Goal: Task Accomplishment & Management: Manage account settings

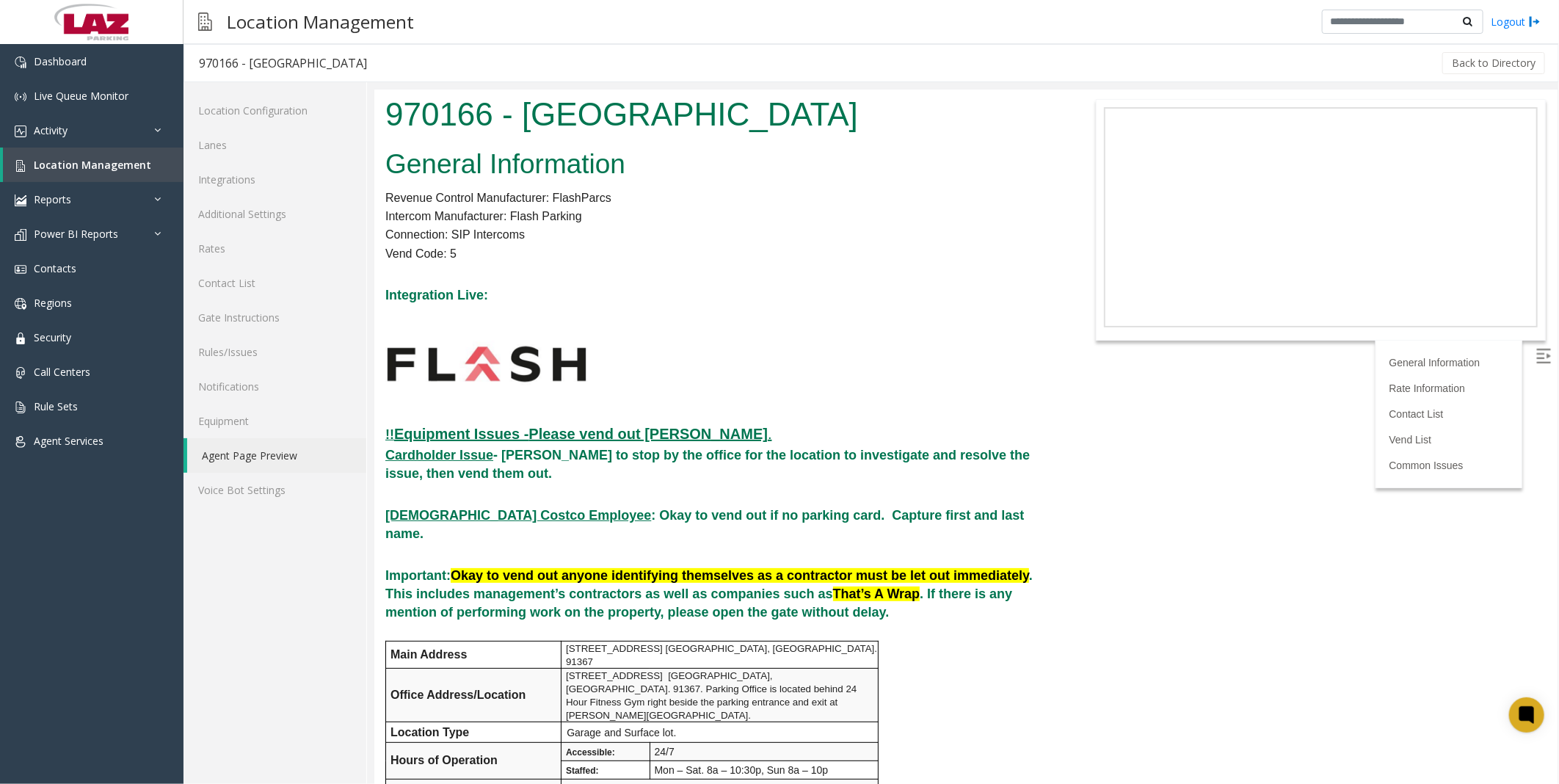
drag, startPoint x: 949, startPoint y: 407, endPoint x: 949, endPoint y: 486, distance: 79.0
click at [768, 356] on h5 at bounding box center [719, 363] width 668 height 114
click at [768, 289] on h5 "Integration Live:" at bounding box center [719, 294] width 668 height 18
click at [768, 356] on body "970166 - [GEOGRAPHIC_DATA] General Information Revenue Control Manufacturer: Fl…" at bounding box center [965, 435] width 1184 height 694
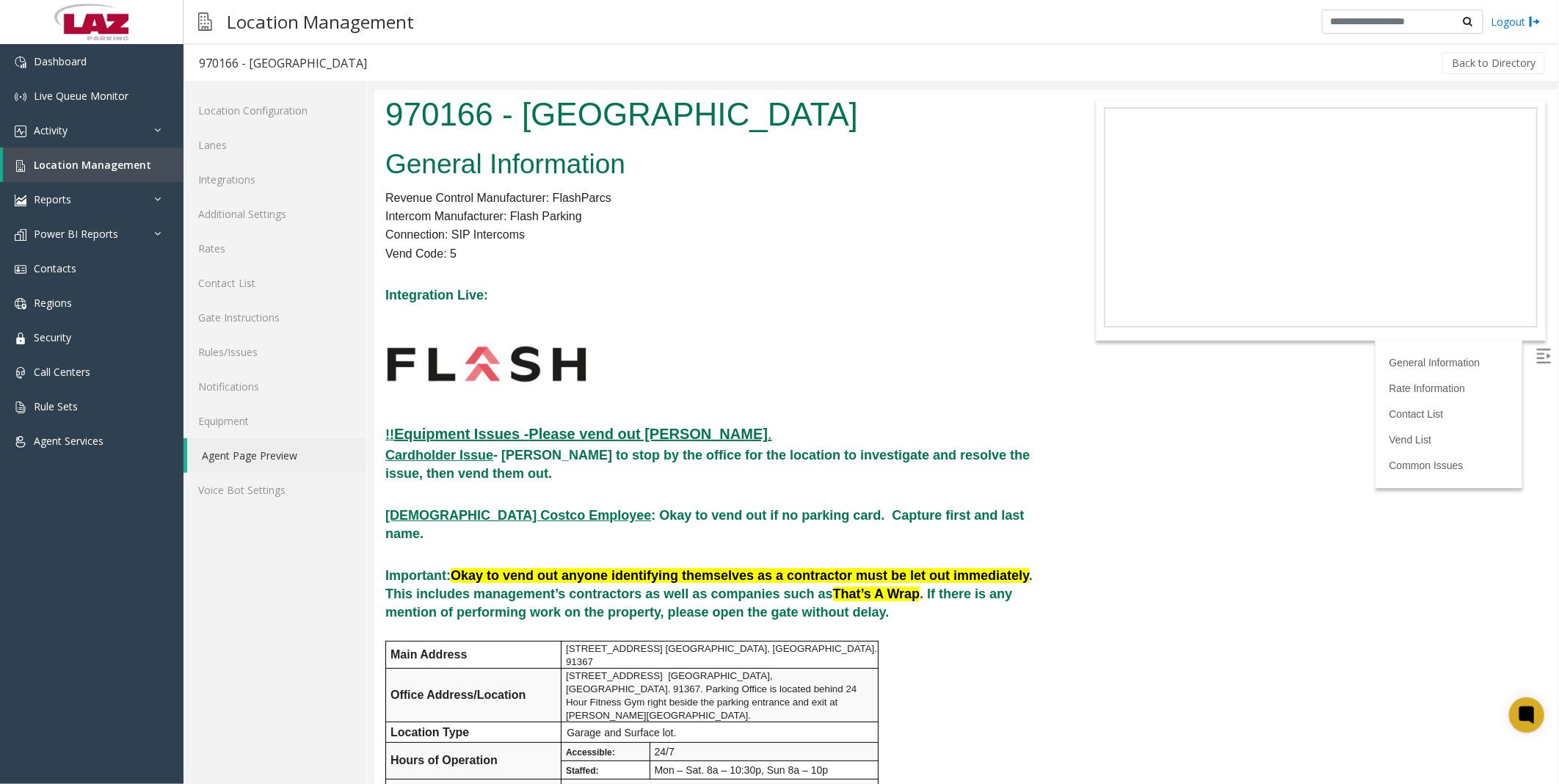
click at [768, 356] on h5 at bounding box center [719, 363] width 668 height 114
click at [768, 356] on h5 "Cardholder Issue - [PERSON_NAME] to stop by the office for the location to inve…" at bounding box center [719, 464] width 668 height 37
click at [768, 356] on h5 at bounding box center [719, 363] width 668 height 114
drag, startPoint x: 1009, startPoint y: 354, endPoint x: 1019, endPoint y: 357, distance: 10.4
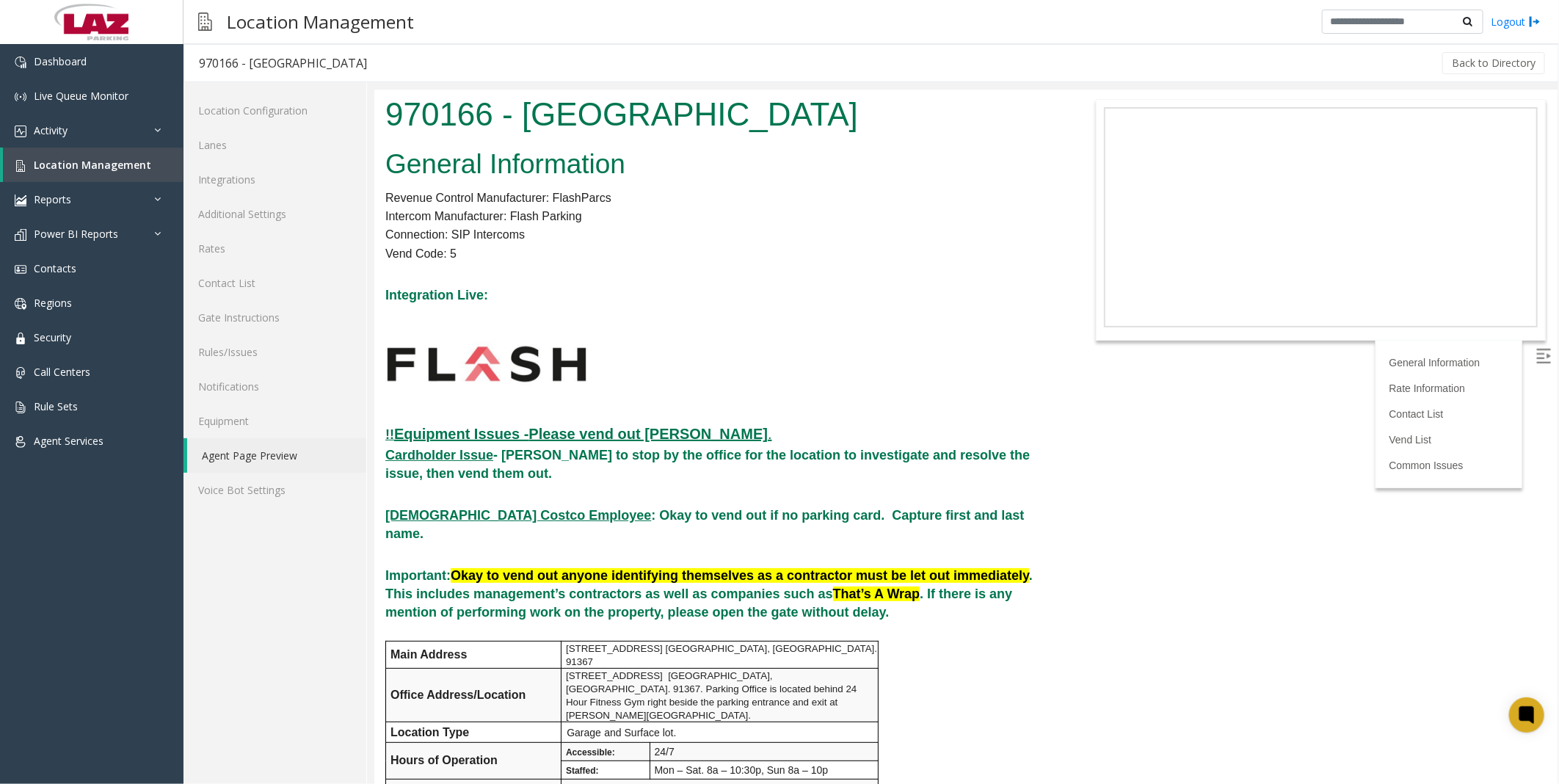
click at [768, 353] on h5 at bounding box center [719, 363] width 668 height 114
click at [768, 356] on h5 at bounding box center [719, 363] width 668 height 114
click at [64, 163] on span "Location Management" at bounding box center [93, 164] width 118 height 14
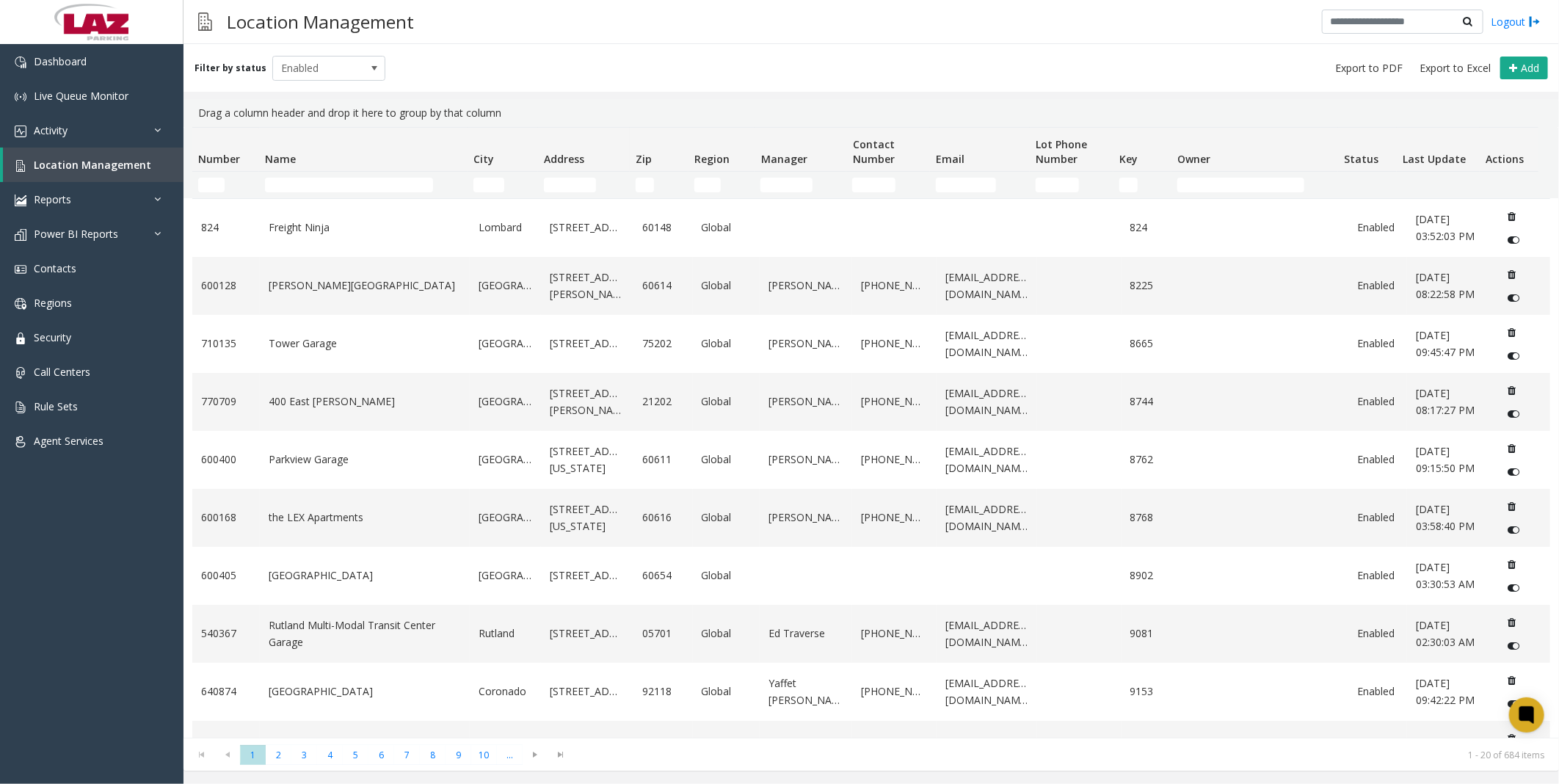
click at [666, 66] on div "Filter by status Enabled Add" at bounding box center [871, 67] width 1376 height 48
click at [708, 66] on div "Filter by status Enabled Add" at bounding box center [871, 67] width 1376 height 48
click at [768, 60] on div "Filter by status Enabled Add" at bounding box center [871, 67] width 1376 height 48
click at [768, 57] on div "Filter by status Enabled Add" at bounding box center [871, 67] width 1376 height 48
click at [768, 67] on div "Filter by status Enabled Add" at bounding box center [871, 67] width 1376 height 48
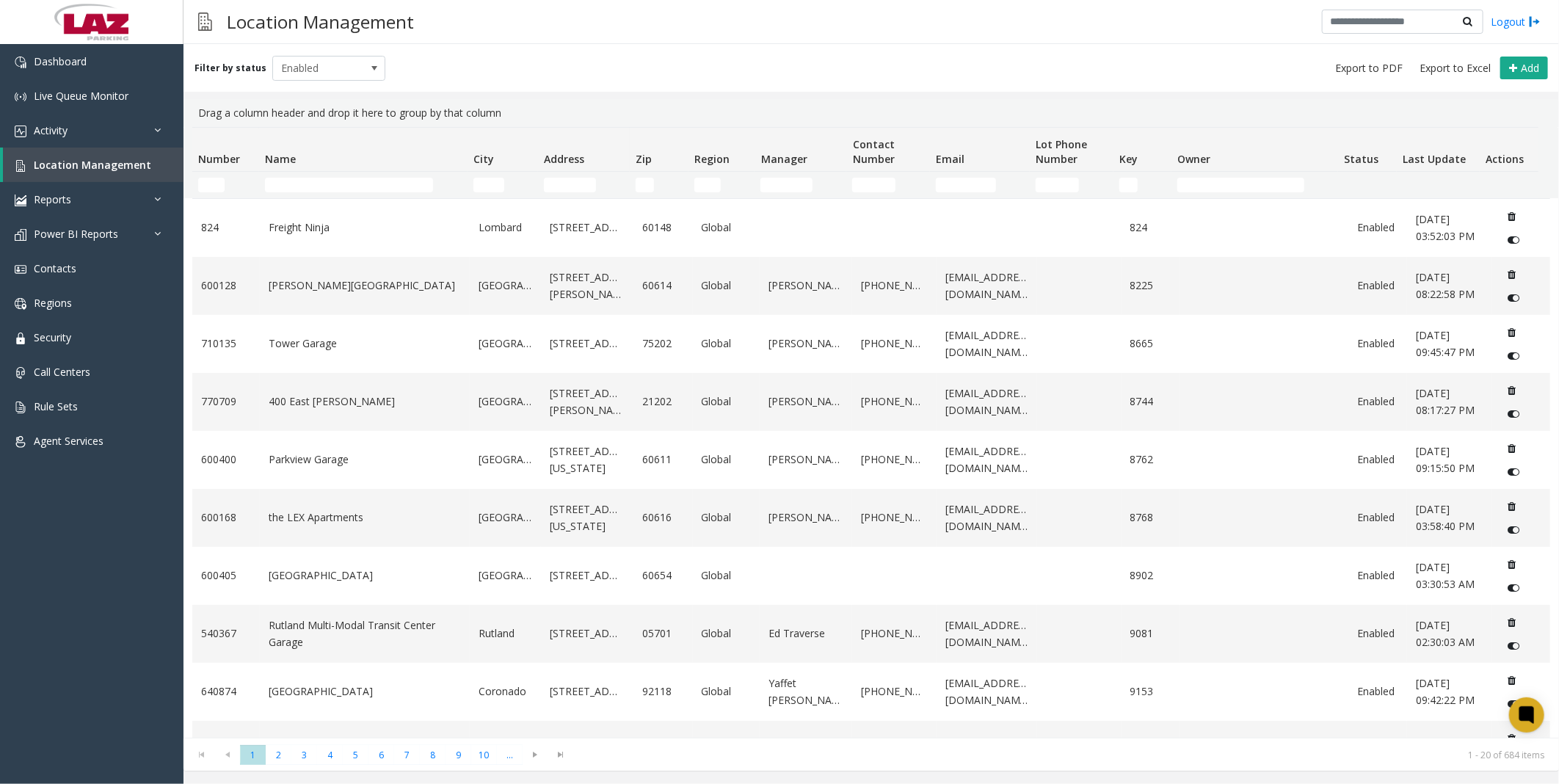
click at [768, 53] on div "Filter by status Enabled Add" at bounding box center [871, 67] width 1376 height 48
click at [768, 64] on div "Filter by status Enabled Add" at bounding box center [871, 67] width 1376 height 48
click at [768, 51] on div "Filter by status Enabled Add" at bounding box center [871, 67] width 1376 height 48
click at [768, 52] on div "Filter by status Enabled Add" at bounding box center [871, 67] width 1376 height 48
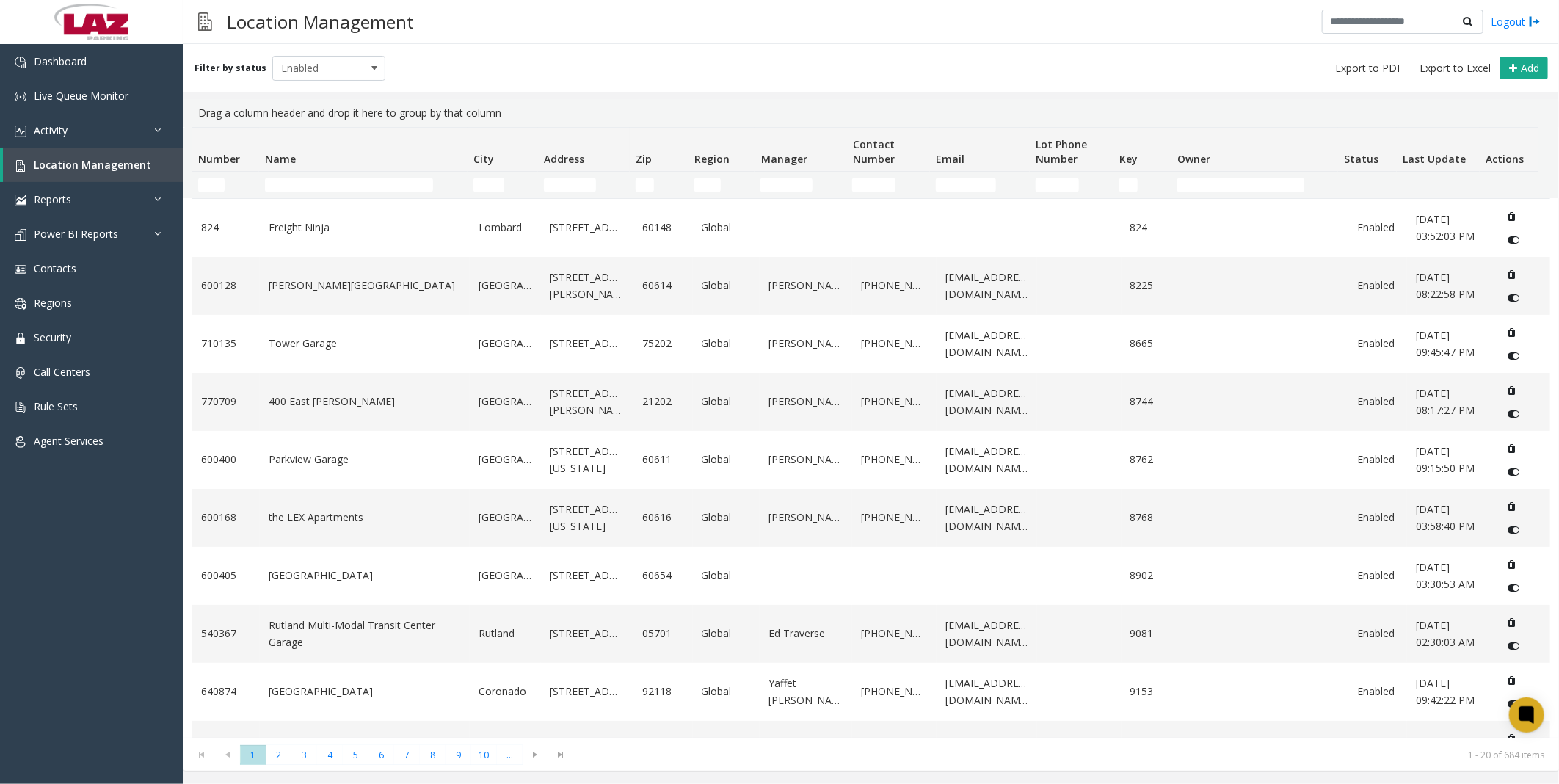
click at [768, 62] on div "Filter by status Enabled Add" at bounding box center [871, 67] width 1376 height 48
click at [768, 59] on div "Filter by status Enabled Add" at bounding box center [871, 67] width 1376 height 48
click at [768, 60] on div "Filter by status Enabled Add" at bounding box center [871, 67] width 1376 height 48
click at [768, 79] on div "Filter by status Enabled Add" at bounding box center [871, 67] width 1376 height 48
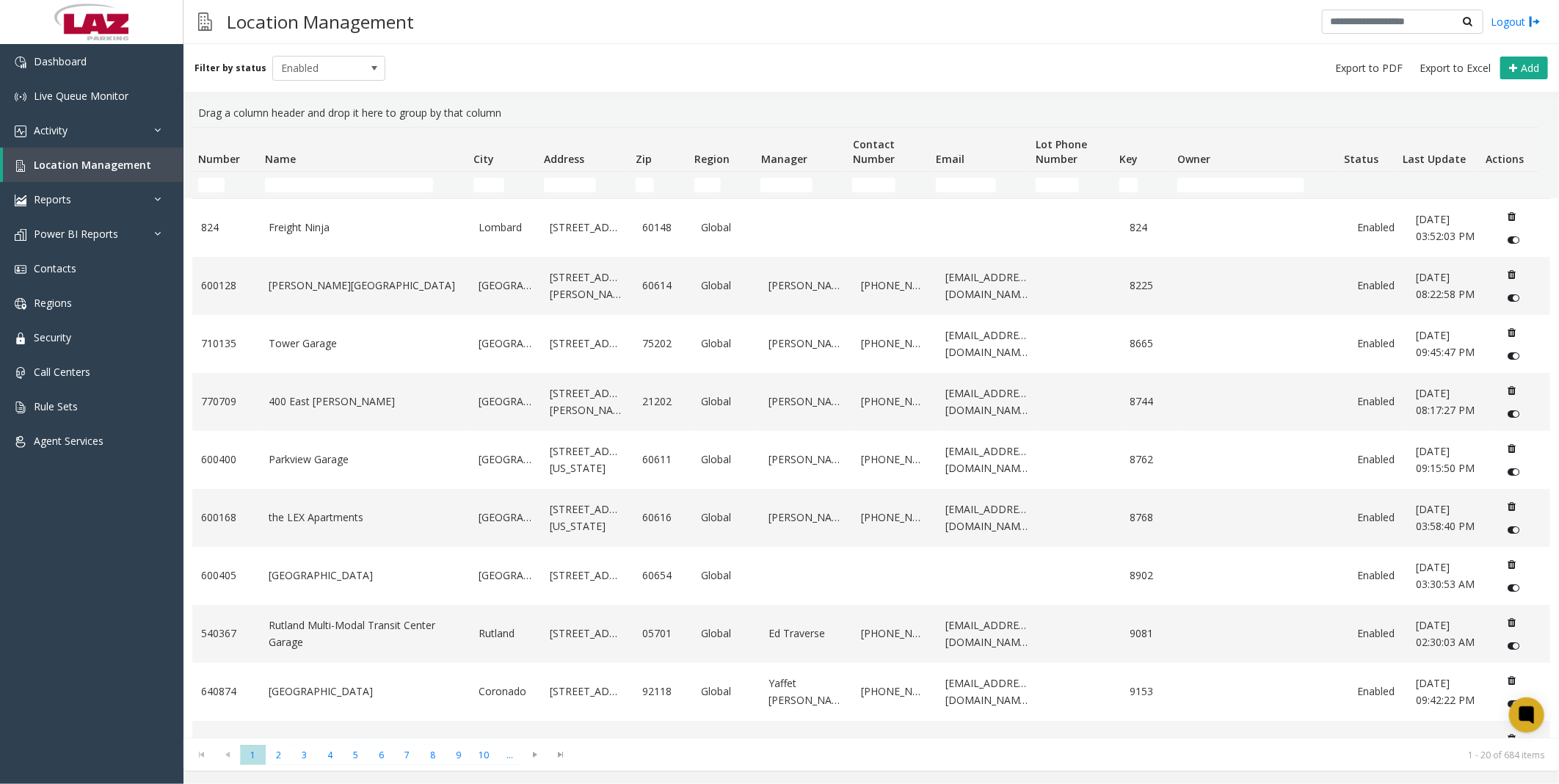
click at [768, 67] on div "Filter by status Enabled Add" at bounding box center [871, 67] width 1376 height 48
click at [768, 42] on div "Location Management Logout" at bounding box center [871, 22] width 1376 height 44
click at [768, 60] on div "Filter by status Enabled Add" at bounding box center [871, 67] width 1376 height 48
click at [768, 59] on div "Filter by status Enabled Add" at bounding box center [871, 67] width 1376 height 48
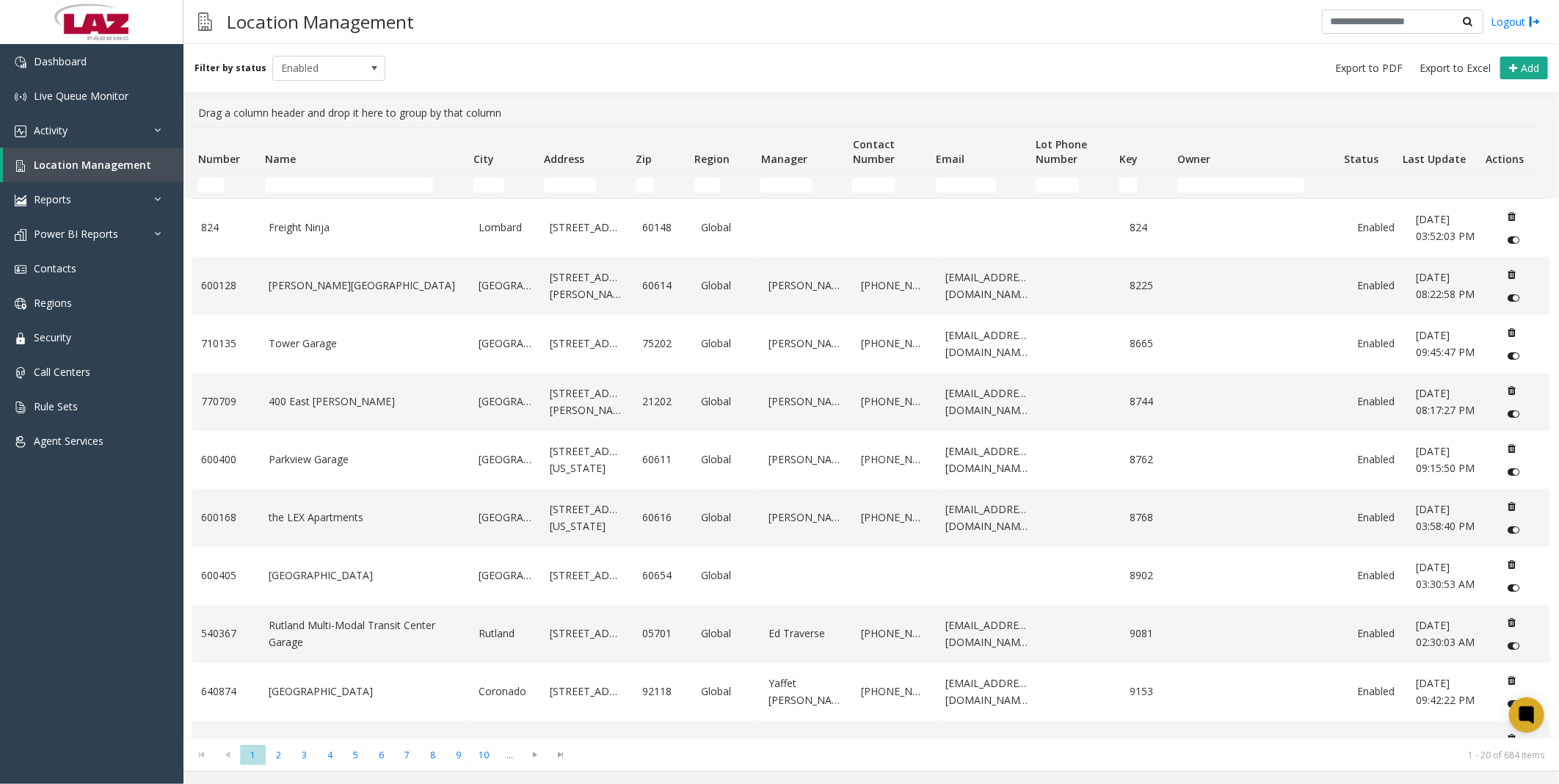
click at [768, 59] on div "Filter by status Enabled Add" at bounding box center [871, 67] width 1376 height 48
click at [768, 57] on div "Filter by status Enabled Add" at bounding box center [871, 67] width 1376 height 48
click at [768, 65] on div "Filter by status Enabled Add" at bounding box center [871, 67] width 1376 height 48
click at [768, 60] on div "Filter by status Enabled Add" at bounding box center [871, 67] width 1376 height 48
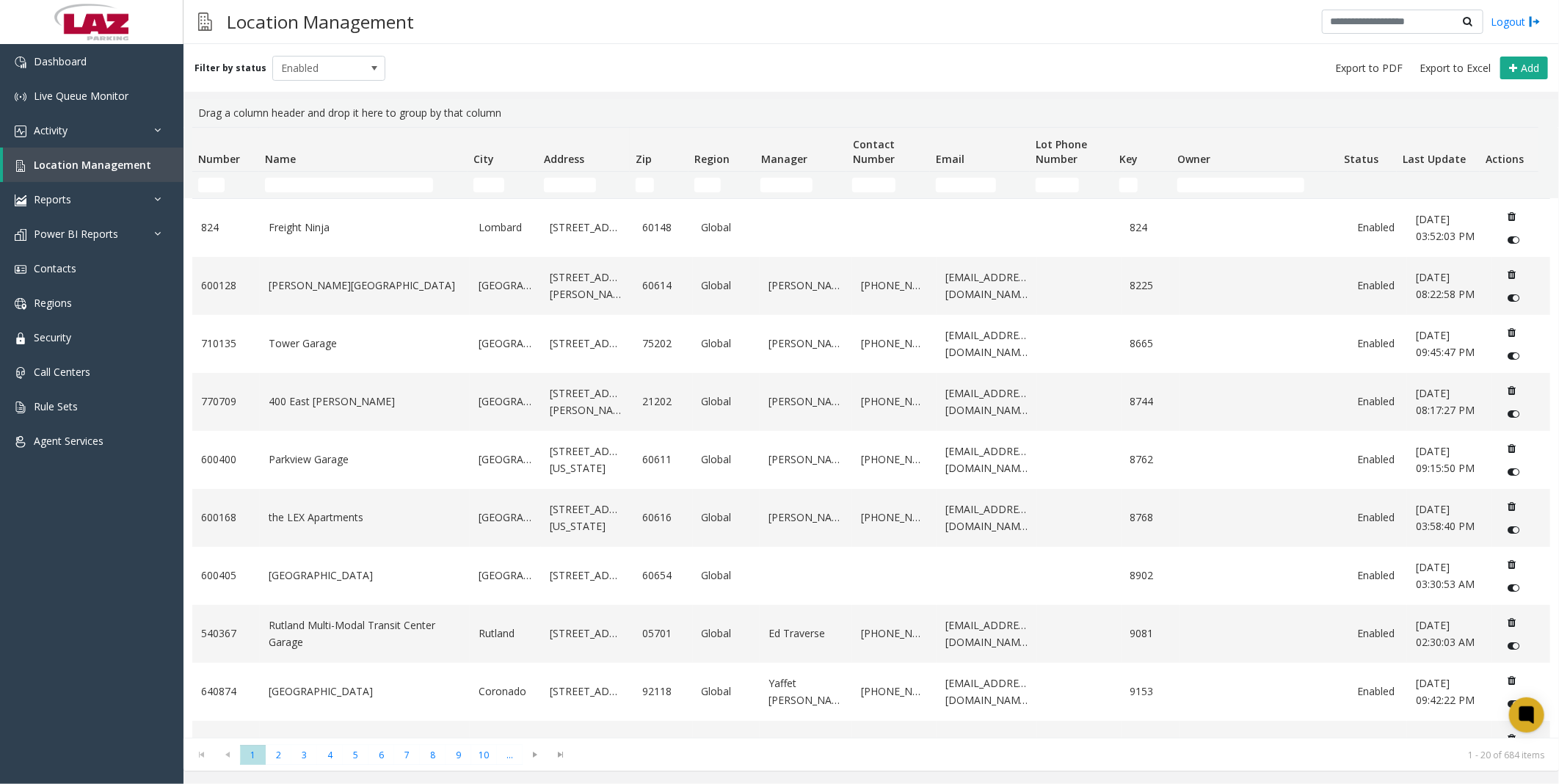
click at [768, 49] on div "Filter by status Enabled Add" at bounding box center [871, 67] width 1376 height 48
click at [768, 57] on div "Filter by status Enabled Add" at bounding box center [871, 67] width 1376 height 48
click at [768, 59] on div "Filter by status Enabled Add" at bounding box center [871, 67] width 1376 height 48
click at [768, 60] on div "Filter by status Enabled Add" at bounding box center [871, 67] width 1376 height 48
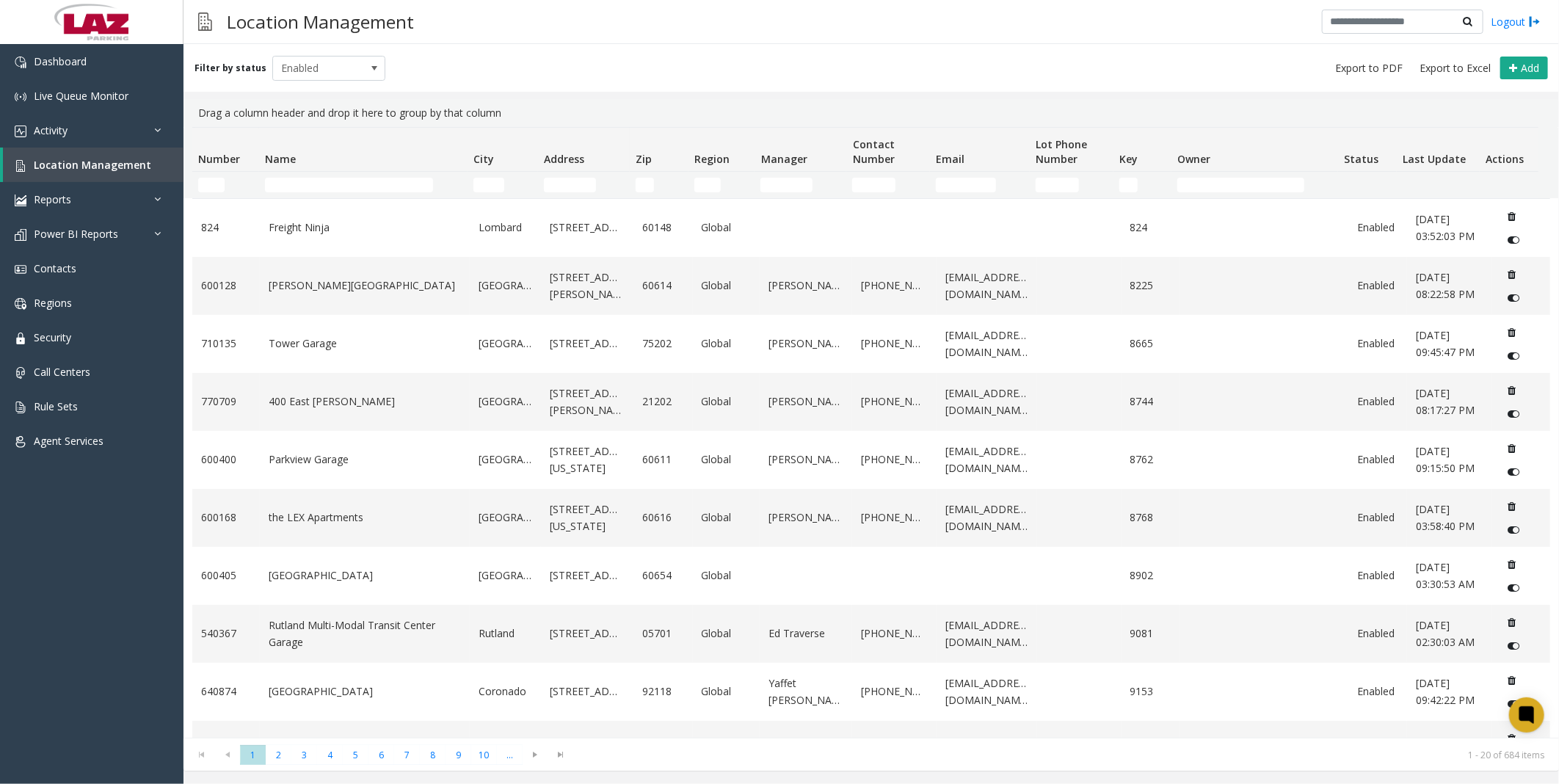
click at [768, 61] on div "Filter by status Enabled Add" at bounding box center [871, 67] width 1376 height 48
click at [768, 63] on div "Filter by status Enabled Add" at bounding box center [871, 67] width 1376 height 48
click at [768, 64] on div "Filter by status Enabled Add" at bounding box center [871, 67] width 1376 height 48
click at [768, 52] on div "Filter by status Enabled Add" at bounding box center [871, 67] width 1376 height 48
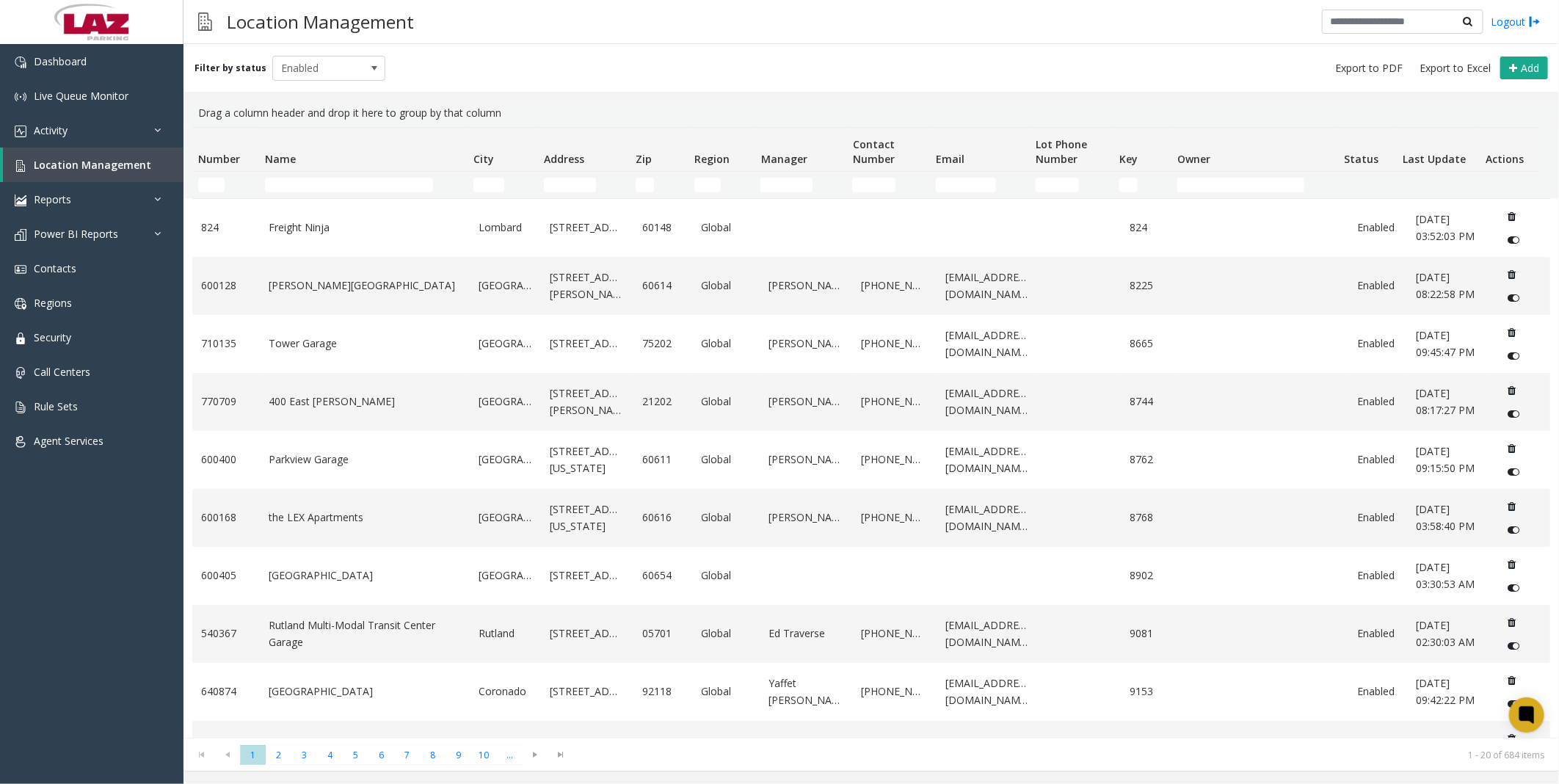
click at [768, 60] on div "Filter by status Enabled Add" at bounding box center [871, 67] width 1376 height 48
click at [768, 63] on div "Filter by status Enabled Add" at bounding box center [871, 67] width 1376 height 48
click at [768, 54] on div "Filter by status Enabled Add" at bounding box center [871, 67] width 1376 height 48
click at [768, 62] on div "Filter by status Enabled Add" at bounding box center [871, 67] width 1376 height 48
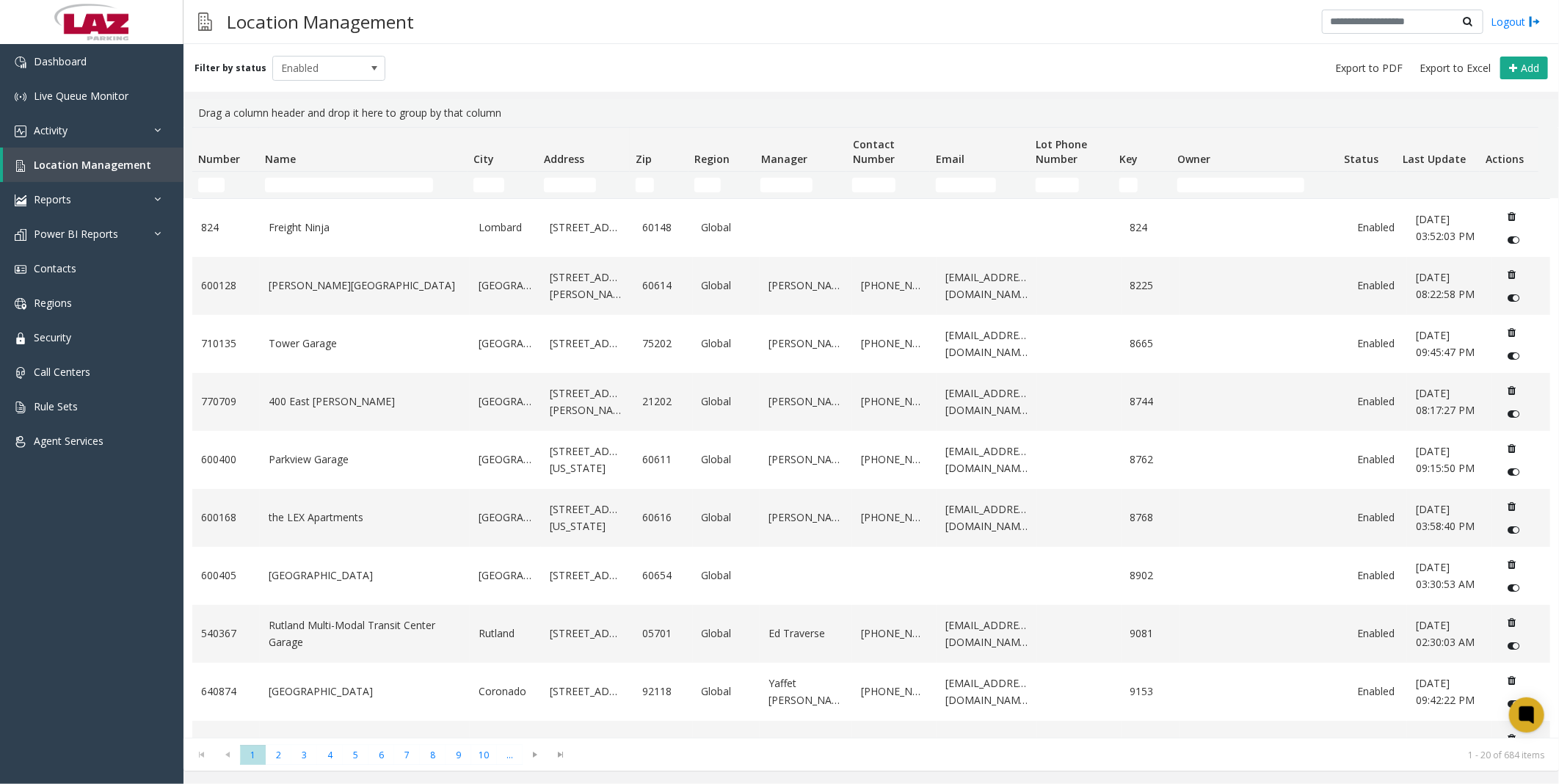
click at [768, 67] on div "Filter by status Enabled Add" at bounding box center [871, 67] width 1376 height 48
click at [768, 72] on div "Filter by status Enabled Add" at bounding box center [871, 67] width 1376 height 48
click at [768, 63] on div "Filter by status Enabled Add" at bounding box center [871, 67] width 1376 height 48
click at [768, 62] on div "Filter by status Enabled Add" at bounding box center [871, 67] width 1376 height 48
click at [316, 179] on input "Name Filter" at bounding box center [349, 184] width 168 height 14
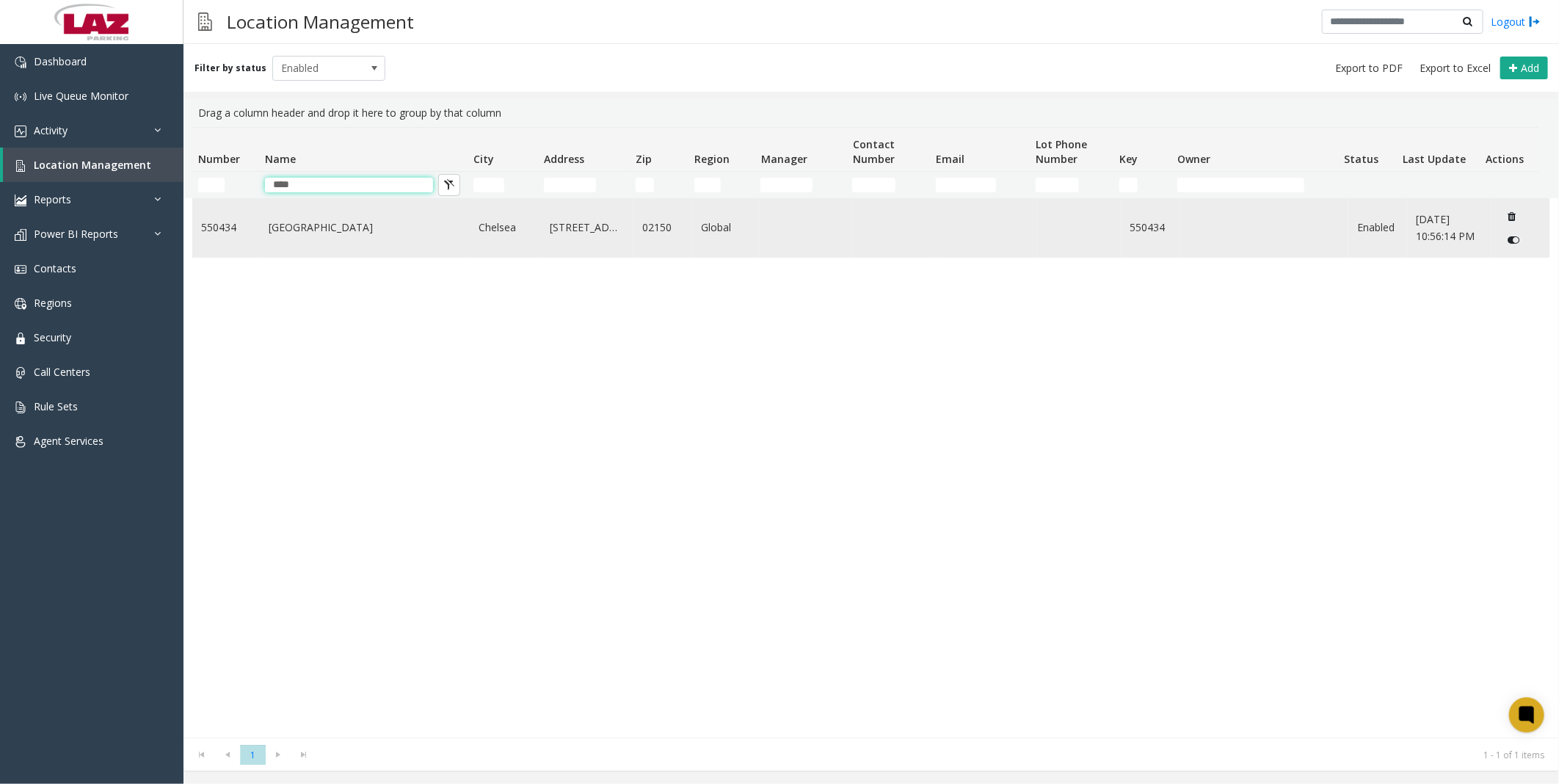
type input "****"
click at [326, 222] on link "[GEOGRAPHIC_DATA]" at bounding box center [365, 227] width 192 height 16
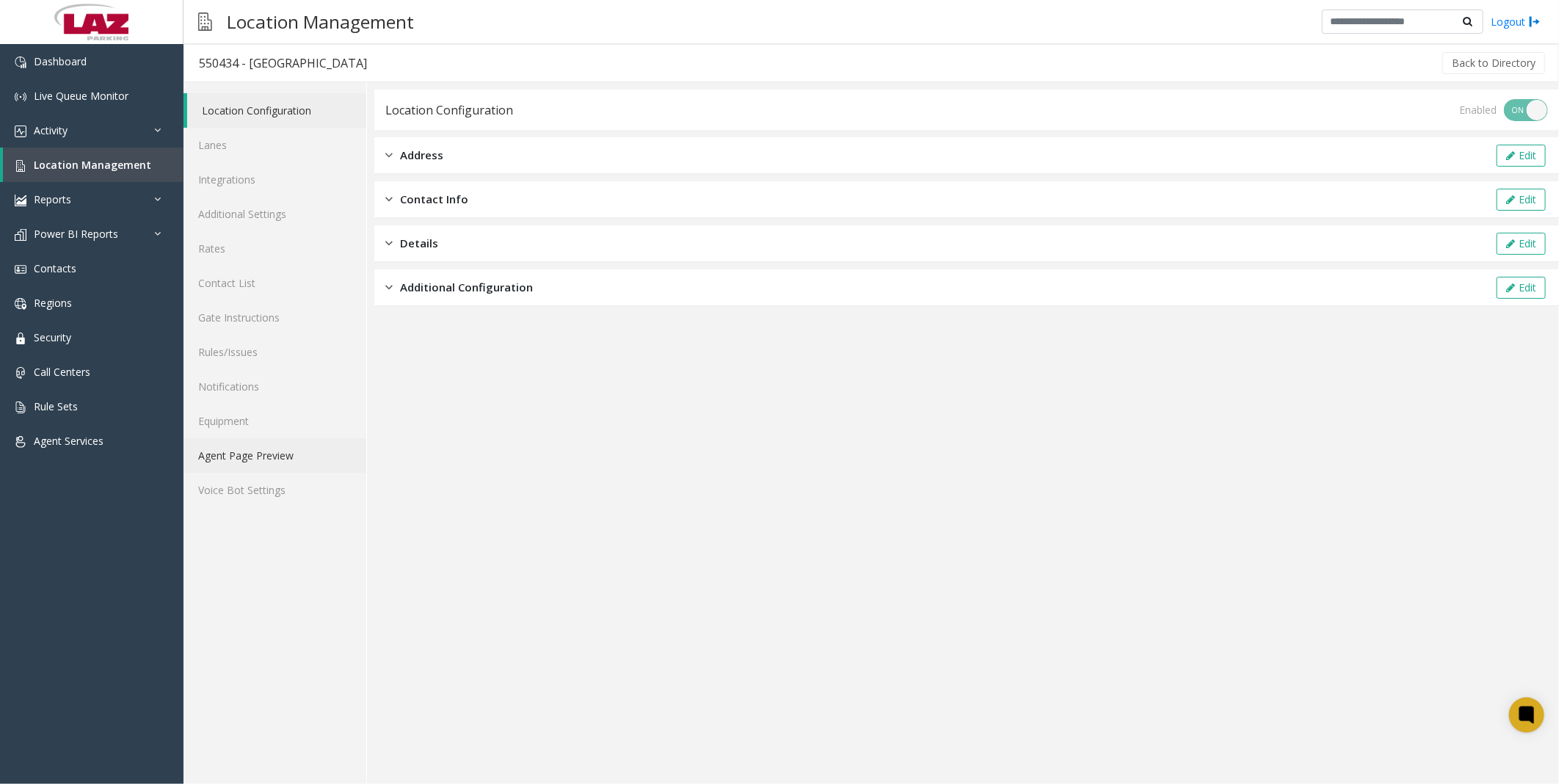
click at [262, 356] on link "Agent Page Preview" at bounding box center [275, 455] width 183 height 34
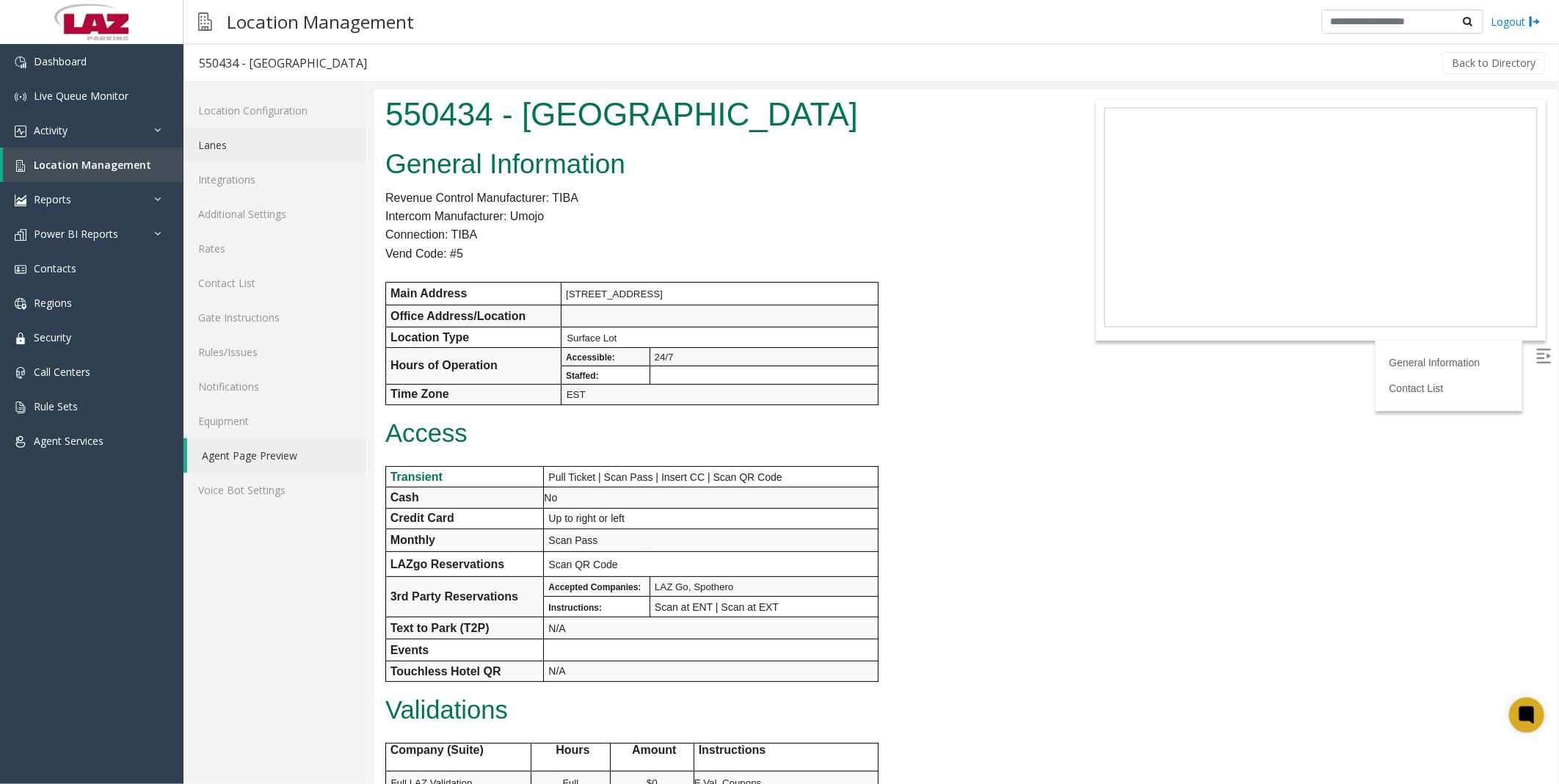
click at [239, 149] on link "Lanes" at bounding box center [275, 144] width 183 height 34
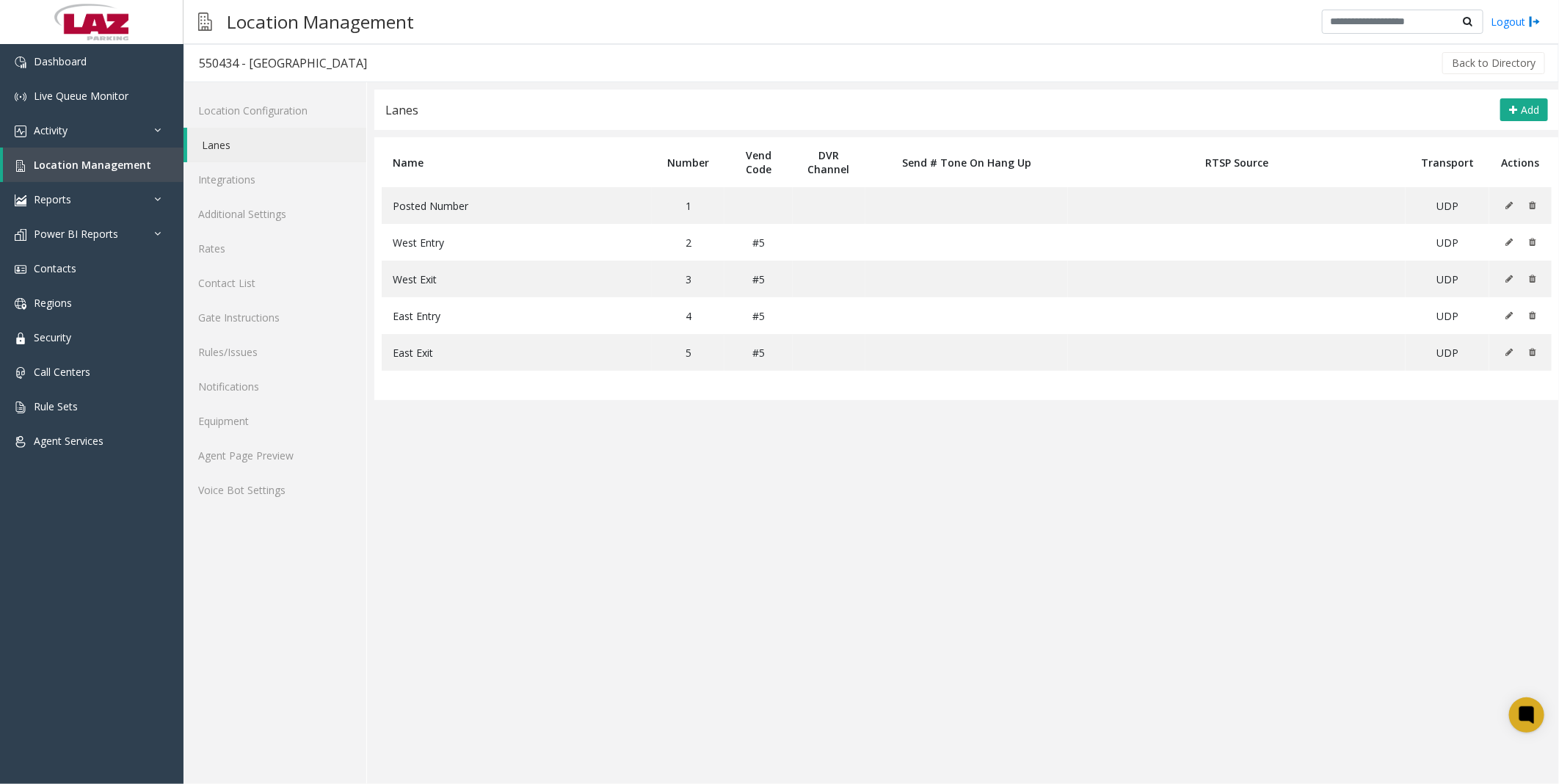
click at [768, 356] on app-lanes "Lanes Add Name Number Vend Code DVR Channel Send # Tone On Hang Up RTSP Source …" at bounding box center [967, 436] width 1184 height 694
drag, startPoint x: 334, startPoint y: 61, endPoint x: 199, endPoint y: 61, distance: 135.0
click at [199, 61] on h3 "550434 - [GEOGRAPHIC_DATA]" at bounding box center [283, 64] width 198 height 34
copy div "550434 - [GEOGRAPHIC_DATA]"
click at [99, 154] on link "Location Management" at bounding box center [93, 164] width 181 height 34
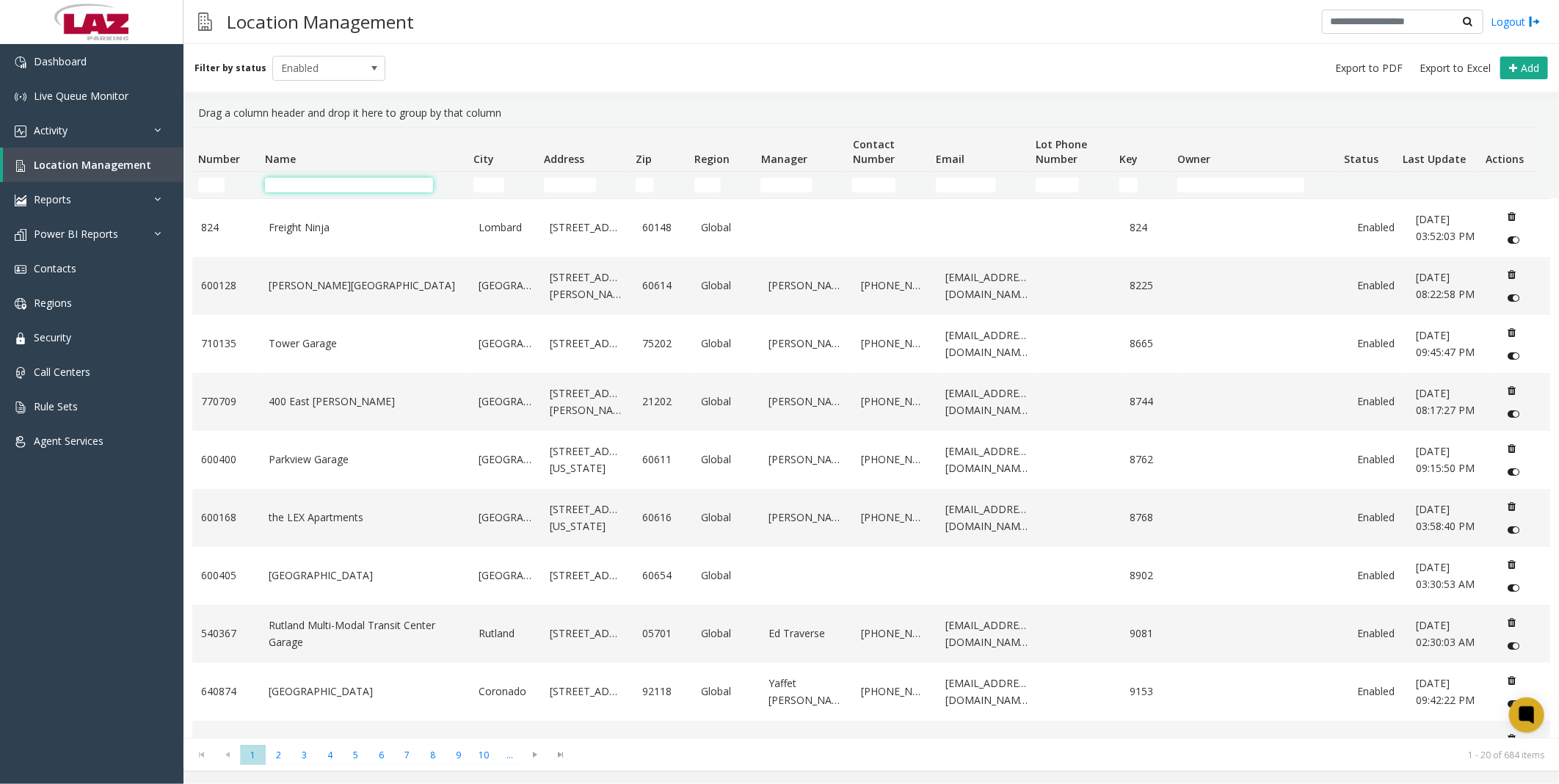
click at [347, 178] on input "Name Filter" at bounding box center [349, 184] width 168 height 14
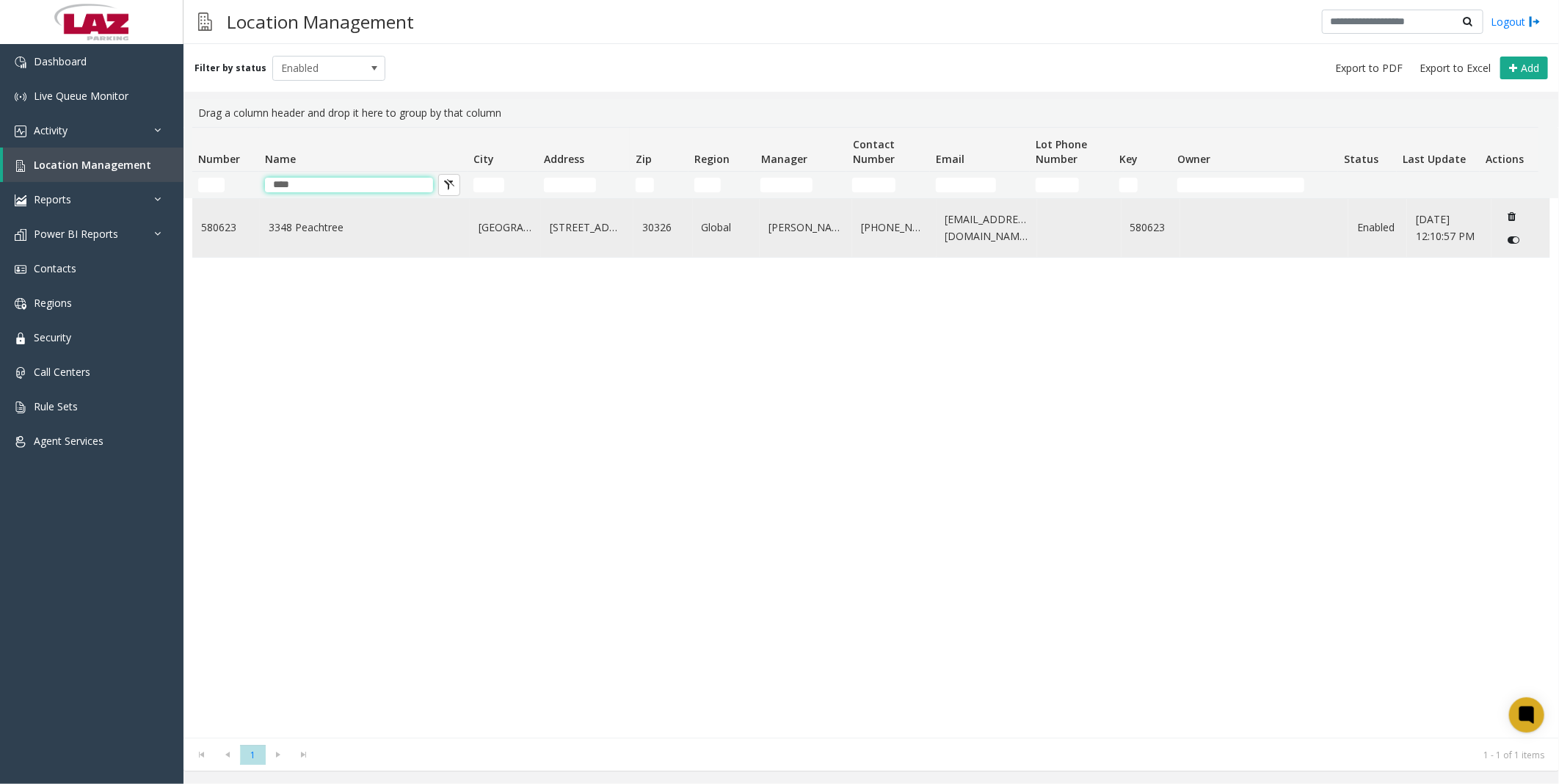
type input "****"
click at [336, 222] on link "3348 Peachtree" at bounding box center [365, 227] width 192 height 16
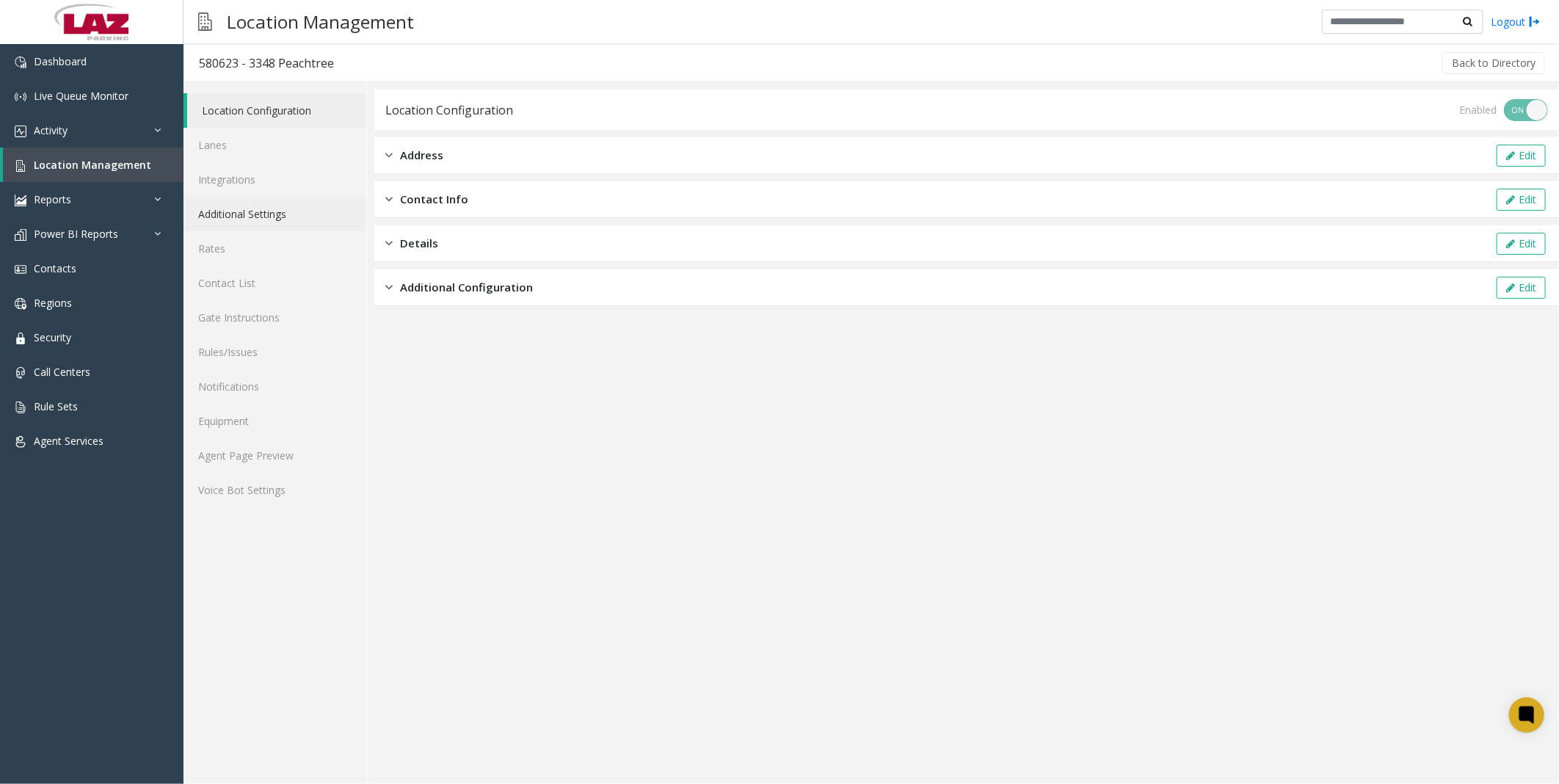
click at [292, 215] on link "Additional Settings" at bounding box center [275, 214] width 183 height 34
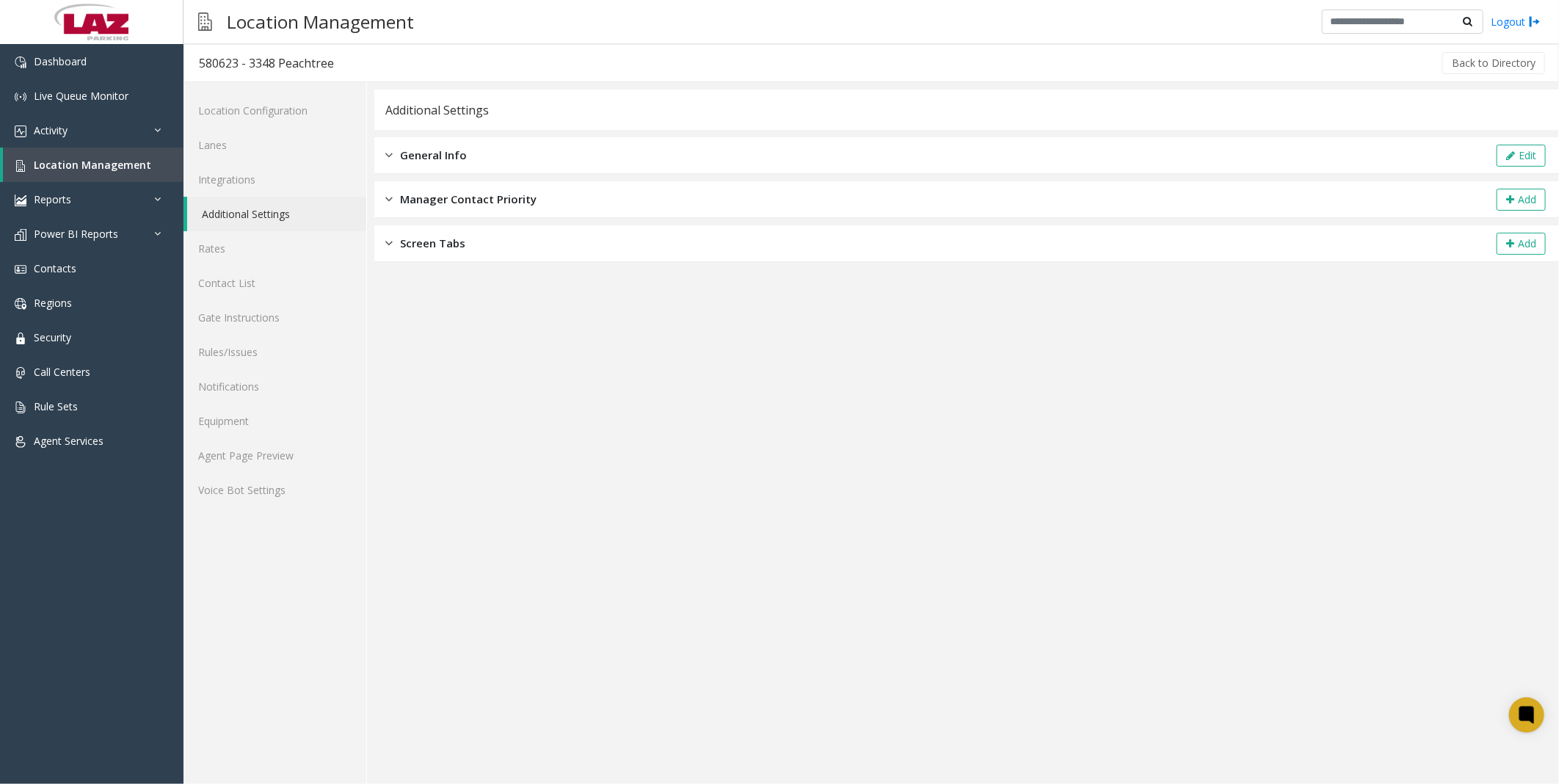
click at [453, 153] on span "General Info" at bounding box center [433, 155] width 67 height 17
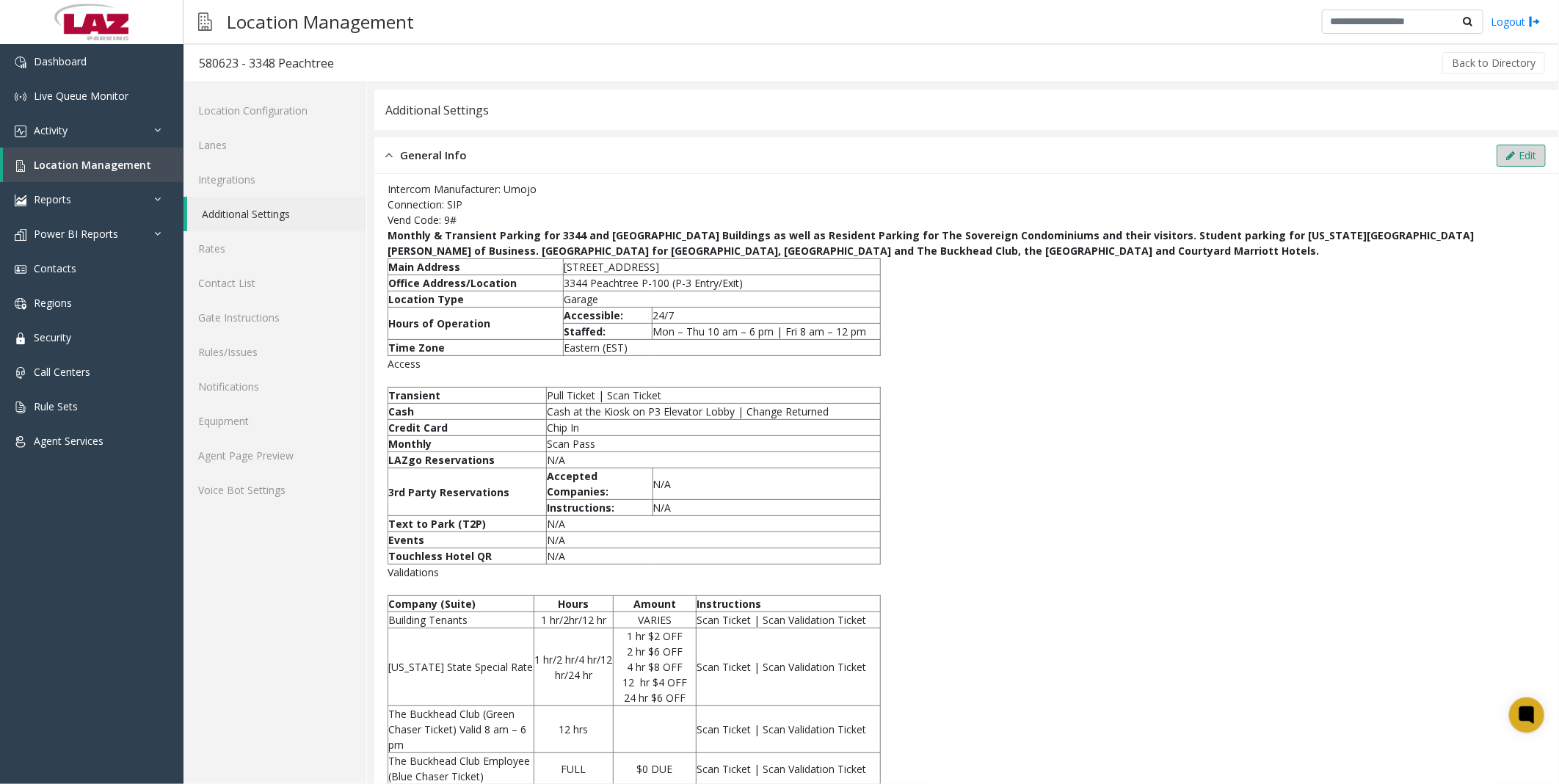
click at [768, 156] on button "Edit" at bounding box center [1521, 155] width 49 height 22
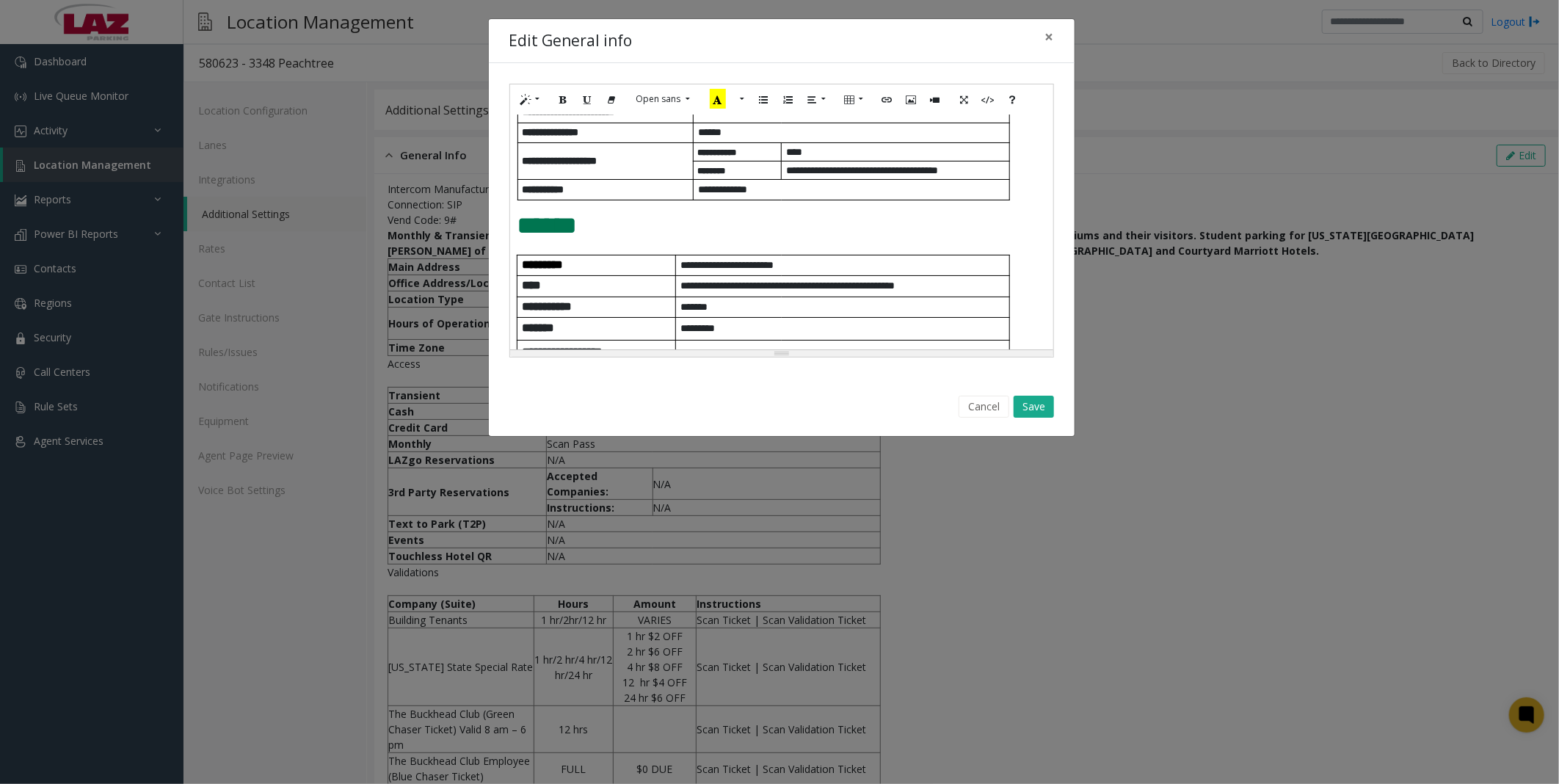
scroll to position [163, 0]
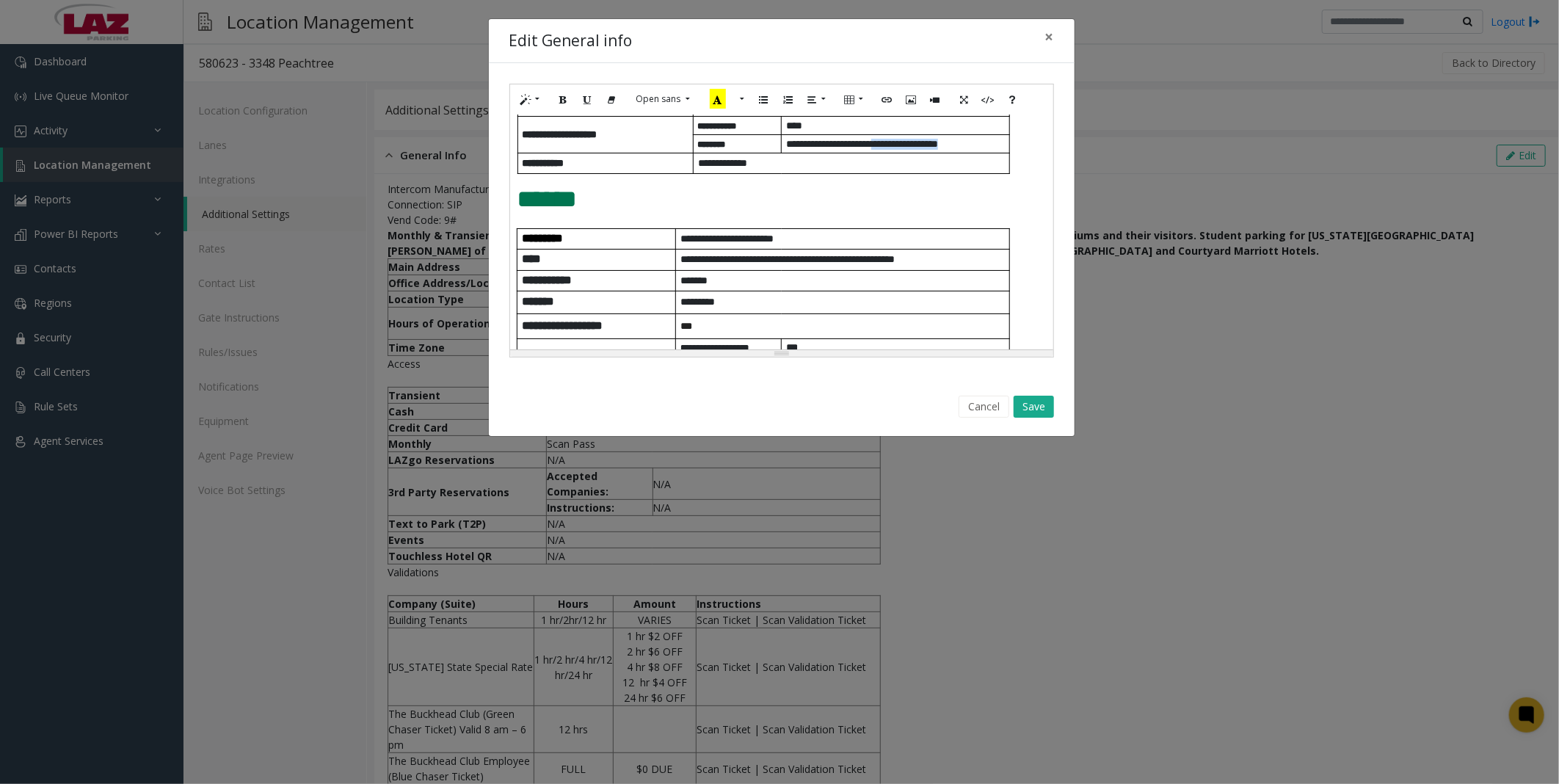
drag, startPoint x: 999, startPoint y: 173, endPoint x: 908, endPoint y: 174, distance: 91.0
click at [768, 150] on p "**********" at bounding box center [897, 144] width 223 height 11
click at [768, 169] on p "**********" at bounding box center [853, 163] width 311 height 11
click at [699, 168] on span "**********" at bounding box center [722, 163] width 49 height 10
click at [768, 169] on p "**********" at bounding box center [853, 163] width 311 height 11
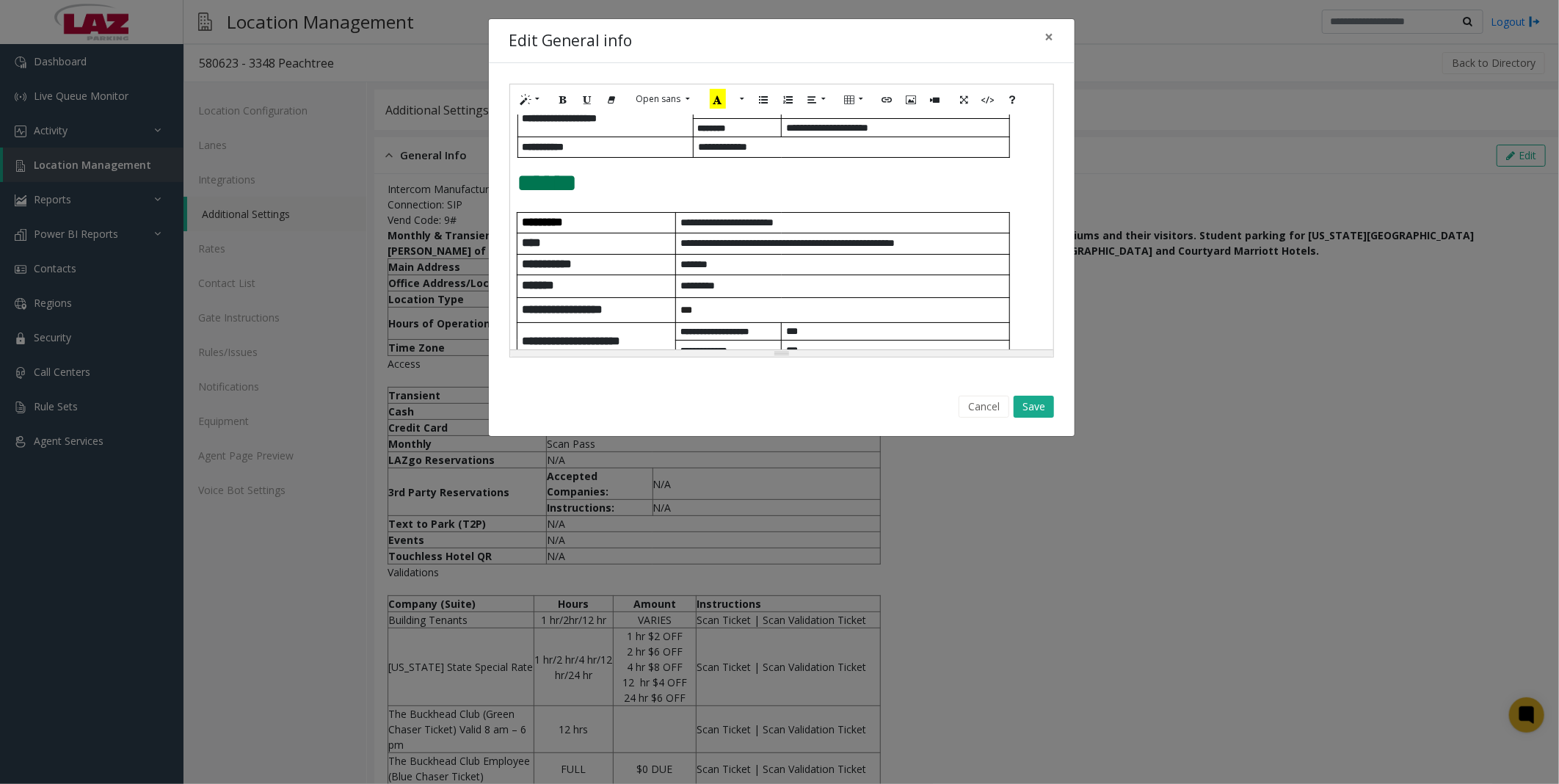
scroll to position [207, 0]
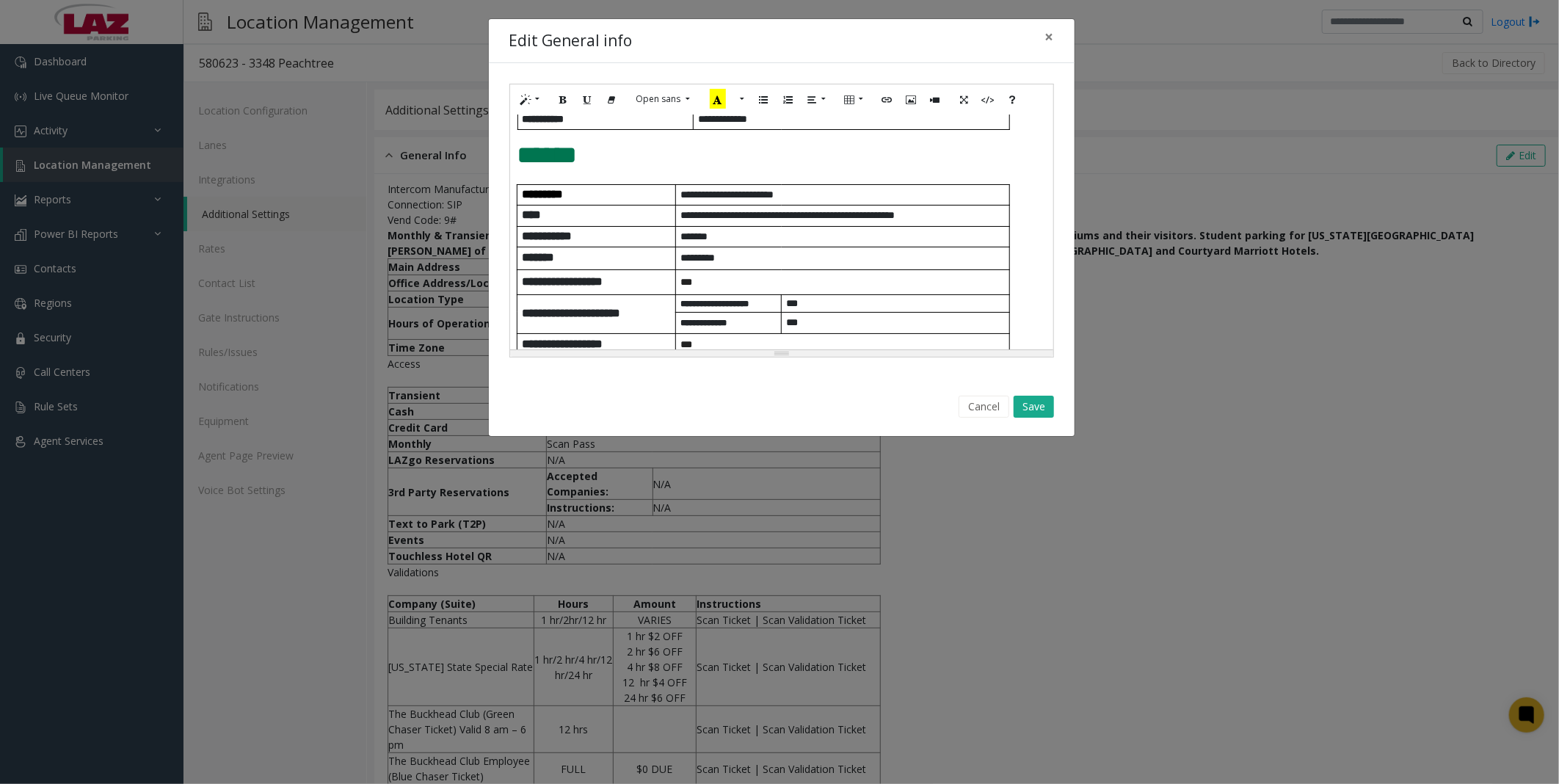
click at [722, 244] on p "*******" at bounding box center [845, 237] width 329 height 15
drag, startPoint x: 977, startPoint y: 239, endPoint x: 706, endPoint y: 243, distance: 271.0
click at [706, 223] on p "**********" at bounding box center [845, 215] width 329 height 15
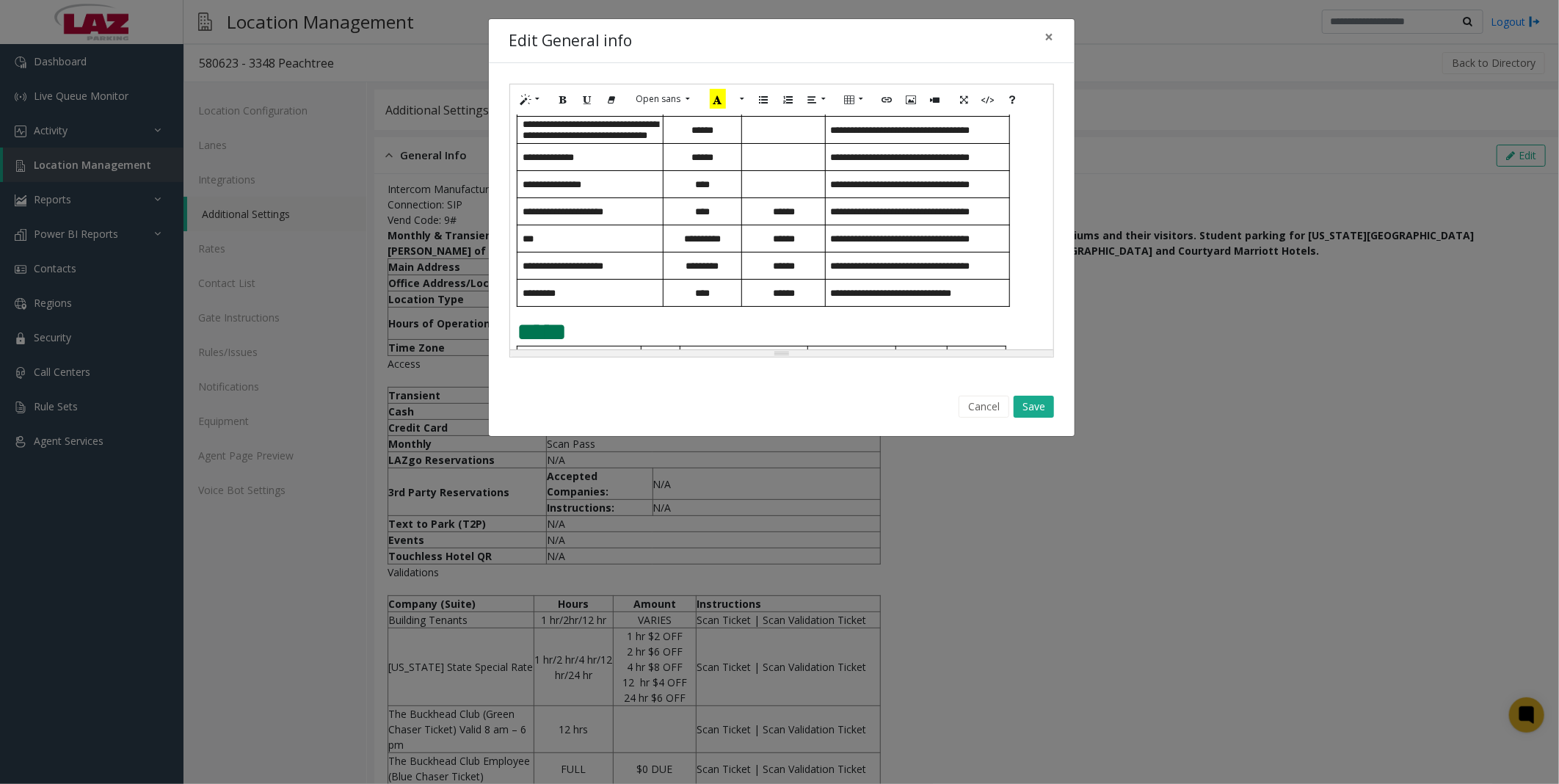
scroll to position [696, 0]
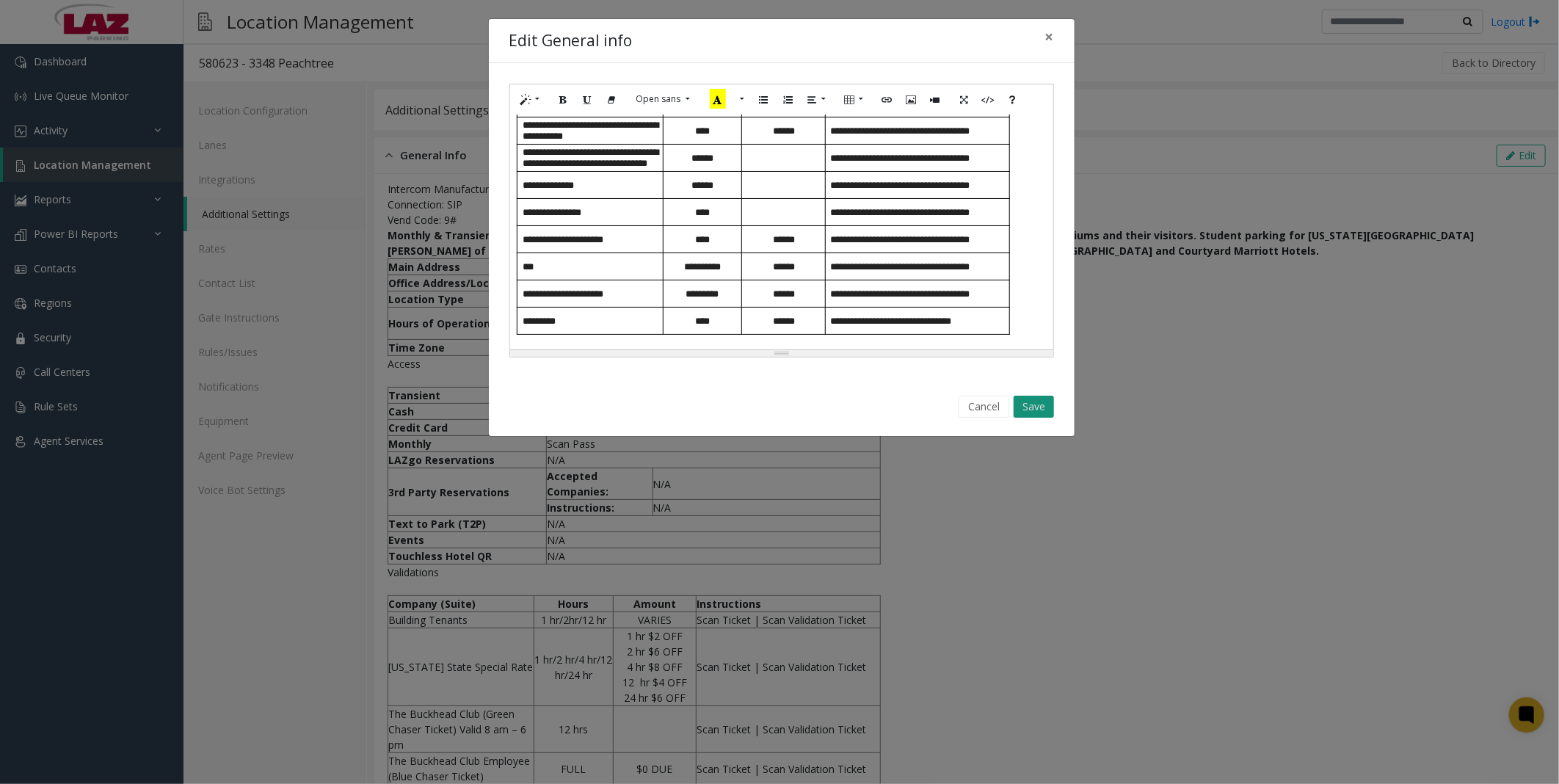
click at [768, 356] on button "Save" at bounding box center [1033, 406] width 40 height 22
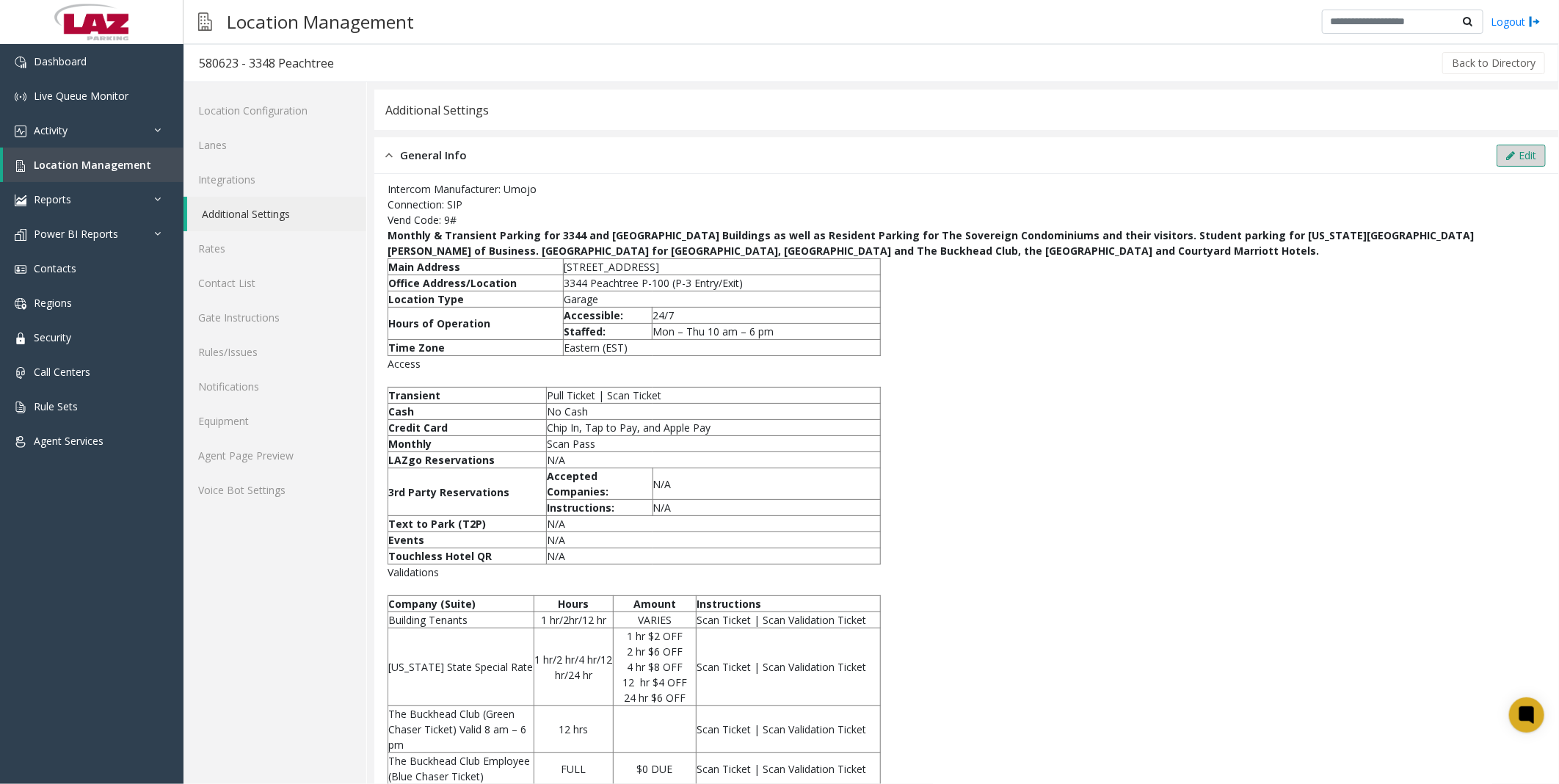
click at [768, 155] on icon at bounding box center [1510, 155] width 9 height 10
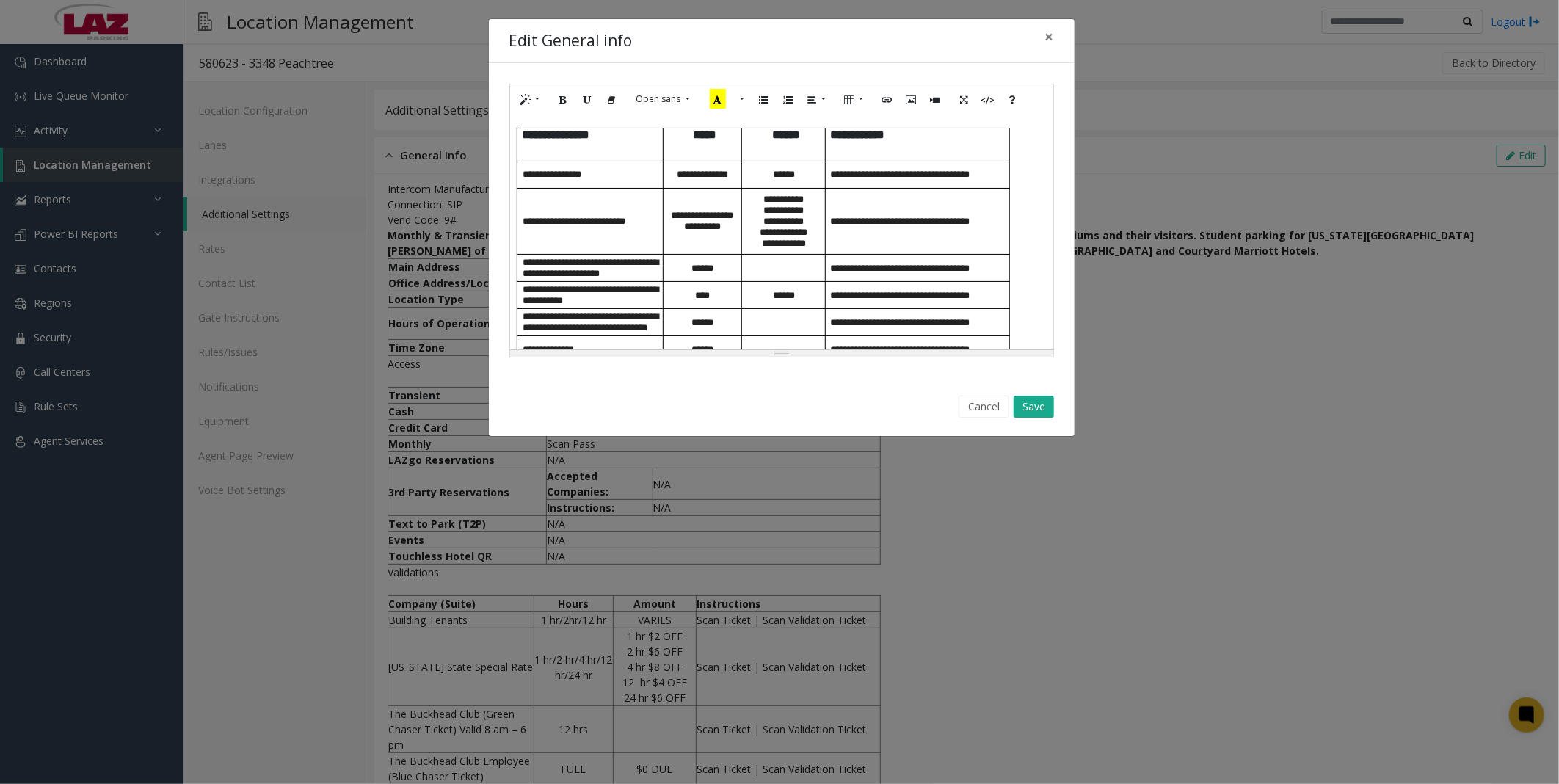
scroll to position [533, 0]
click at [768, 356] on button "Save" at bounding box center [1033, 406] width 40 height 22
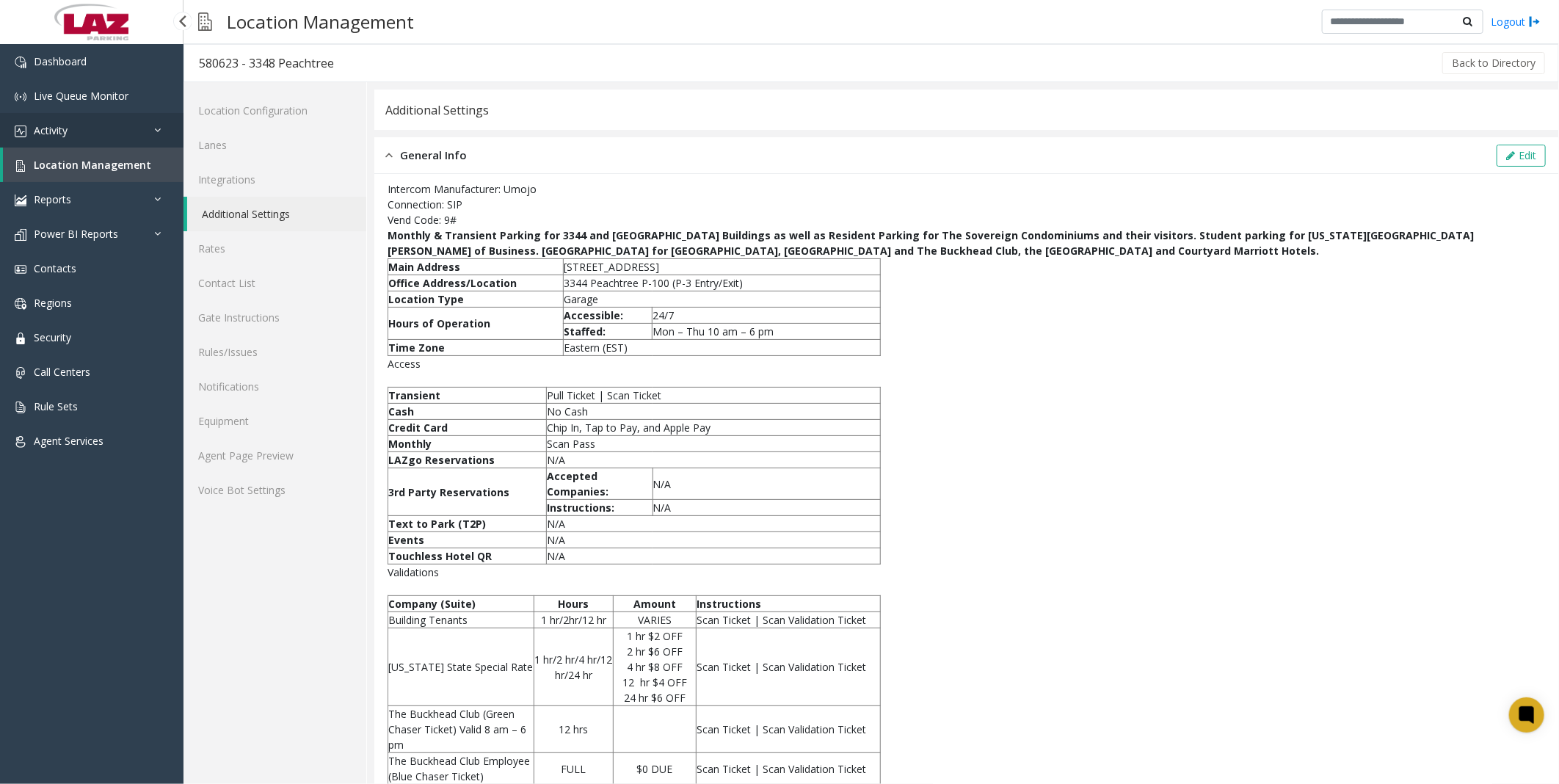
click at [87, 128] on link "Activity" at bounding box center [91, 130] width 183 height 34
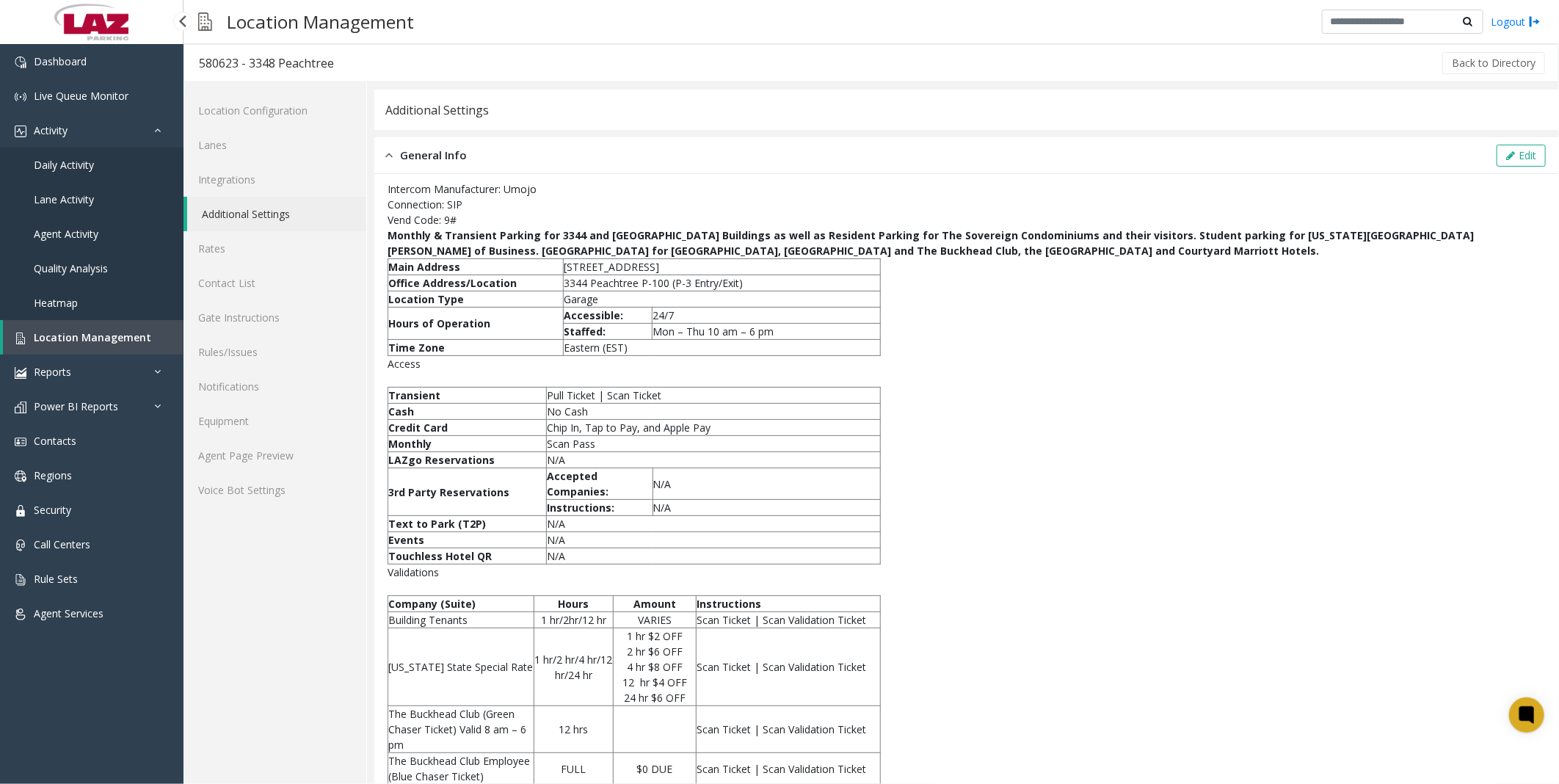
click at [52, 160] on span "Daily Activity" at bounding box center [64, 164] width 60 height 14
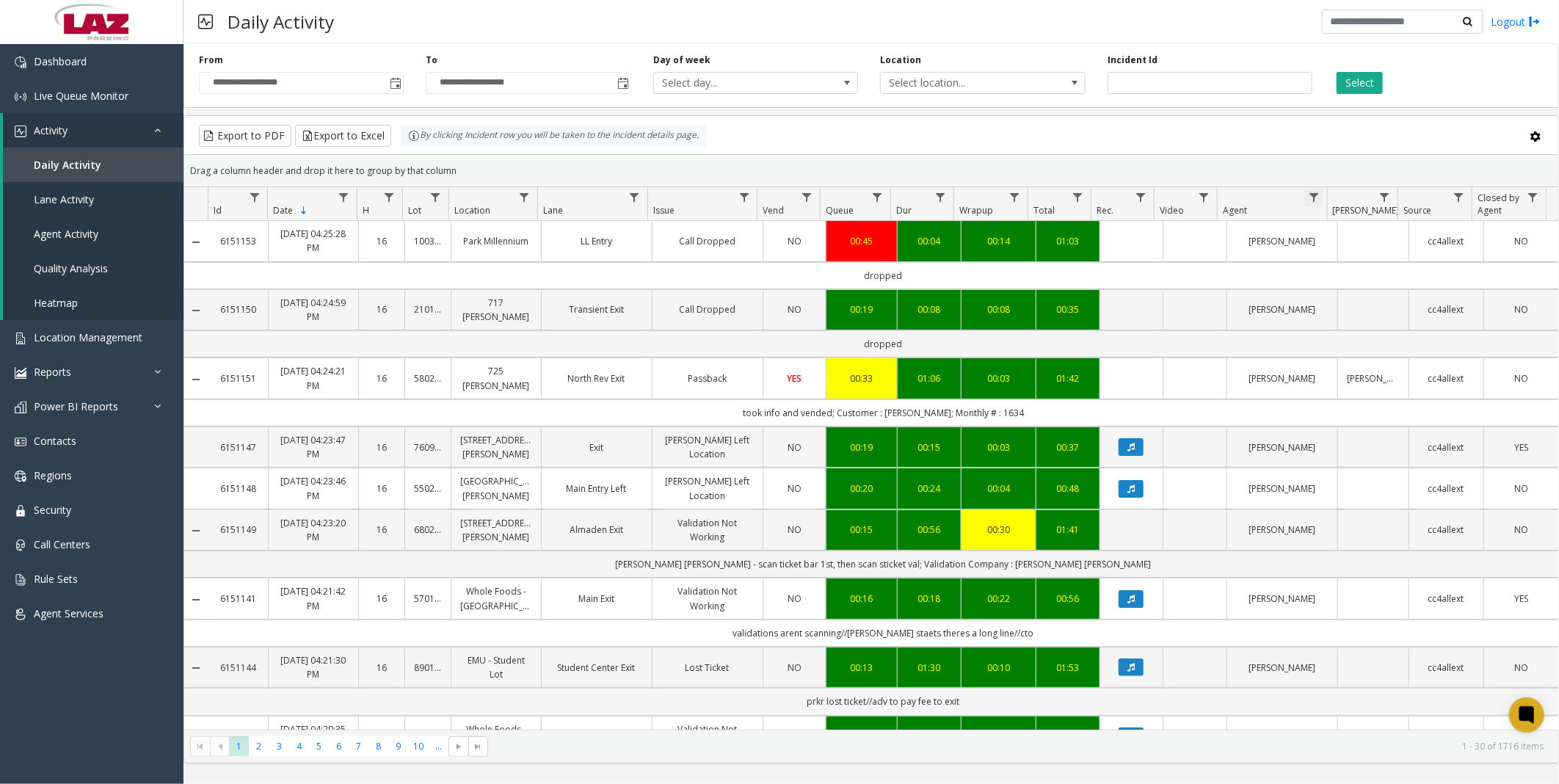
click at [768, 199] on span "Data table" at bounding box center [1314, 198] width 11 height 11
click at [768, 269] on input "Agent Filter" at bounding box center [1377, 260] width 125 height 25
type input "******"
click at [768, 356] on button "Filter" at bounding box center [1409, 397] width 60 height 32
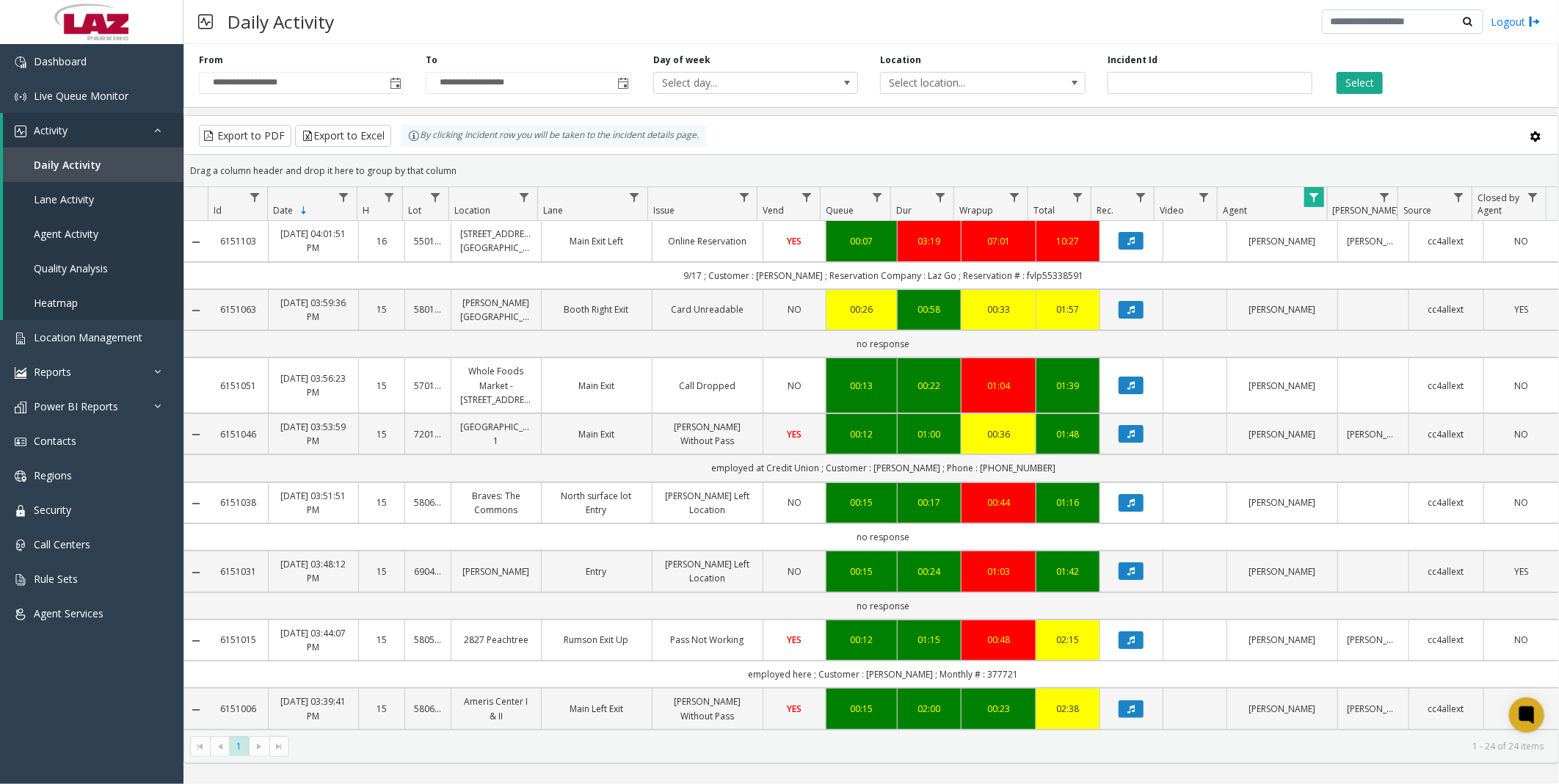
drag, startPoint x: 1089, startPoint y: 288, endPoint x: 1035, endPoint y: 290, distance: 54.0
click at [768, 289] on td "9/17 ; Customer : [PERSON_NAME] ; Reservation Company : Laz Go ; Reservation # …" at bounding box center [883, 276] width 1350 height 28
copy td "fvlp55338591"
click at [768, 286] on td "9/17 ; Customer : [PERSON_NAME] ; Reservation Company : Laz Go ; Reservation # …" at bounding box center [883, 276] width 1350 height 28
drag, startPoint x: 1099, startPoint y: 285, endPoint x: 1035, endPoint y: 290, distance: 64.2
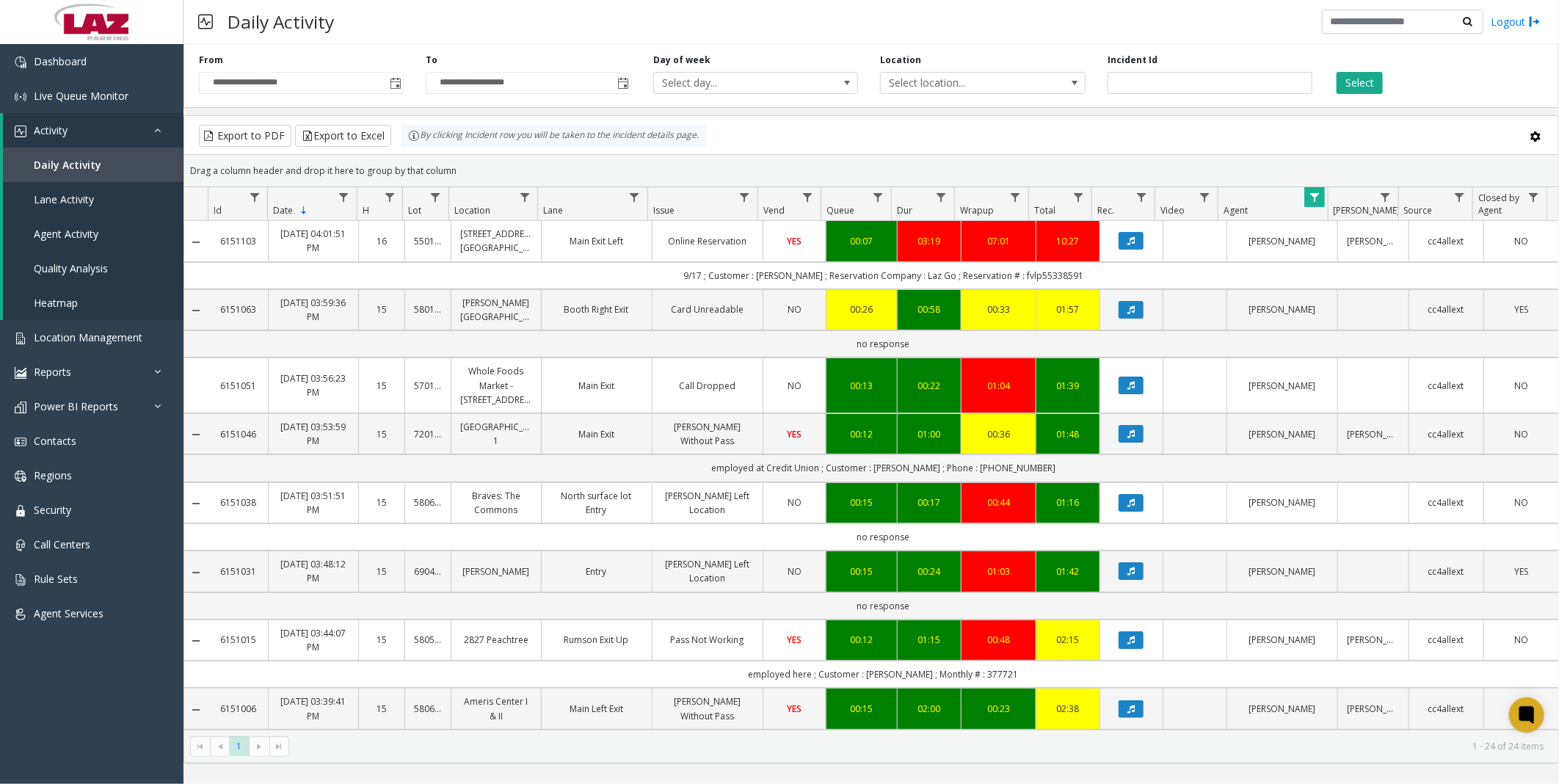
click at [768, 289] on td "9/17 ; Customer : [PERSON_NAME] ; Reservation Company : Laz Go ; Reservation # …" at bounding box center [883, 276] width 1350 height 28
copy td "fvlp55338591"
click at [768, 132] on div "Export to PDF Export to Excel By clicking Incident row you will be taken to the…" at bounding box center [871, 135] width 1349 height 22
click at [768, 125] on div "Export to PDF Export to Excel By clicking Incident row you will be taken to the…" at bounding box center [871, 135] width 1349 height 22
click at [768, 245] on icon "Data table" at bounding box center [1131, 240] width 8 height 9
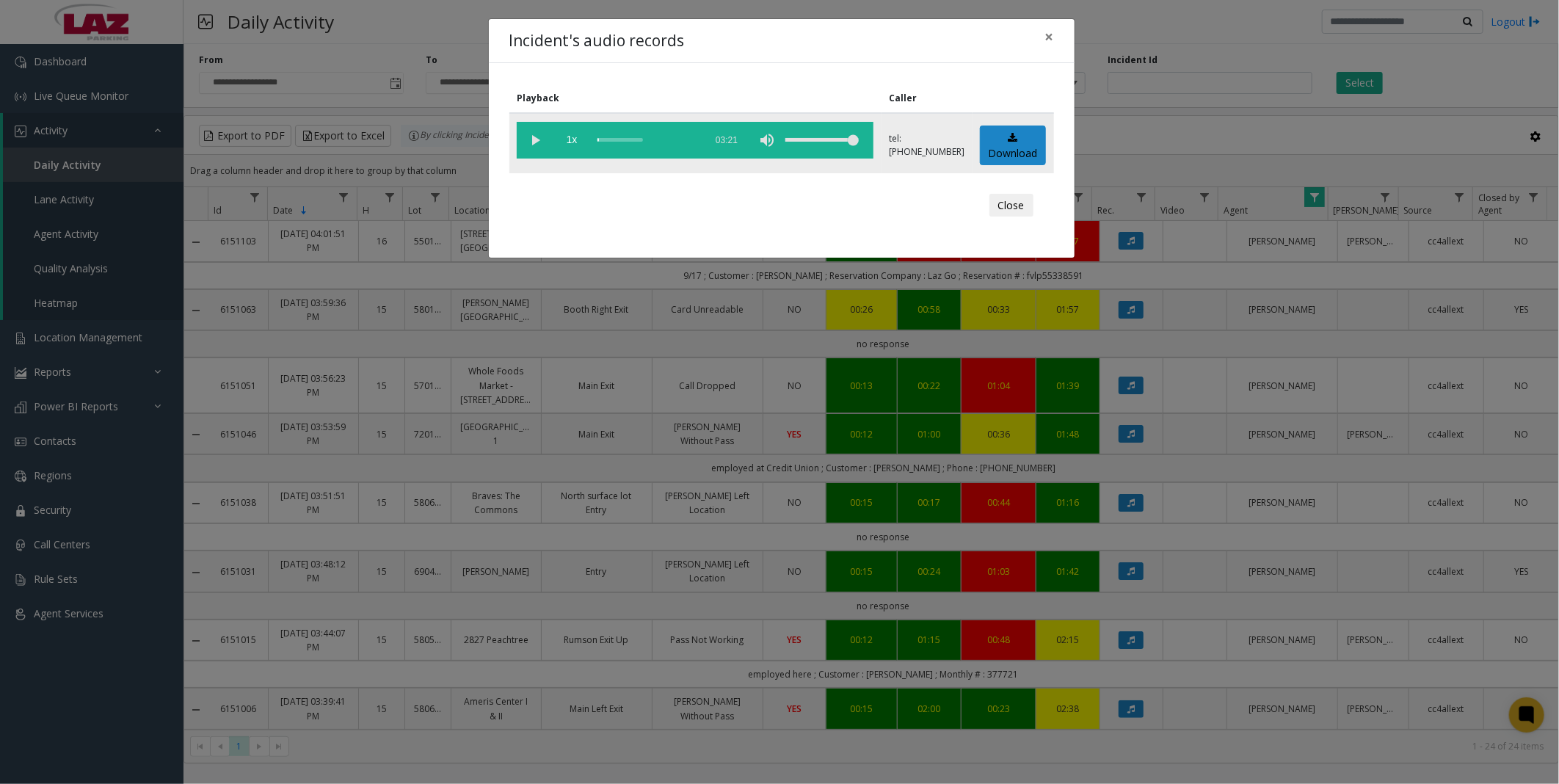
click at [530, 134] on vg-play-pause at bounding box center [535, 140] width 37 height 37
click at [607, 140] on div "scrub bar" at bounding box center [646, 140] width 100 height 37
click at [571, 136] on span "1x" at bounding box center [571, 140] width 37 height 37
click at [536, 134] on vg-play-pause at bounding box center [535, 140] width 37 height 37
click at [536, 136] on vg-play-pause at bounding box center [535, 140] width 37 height 37
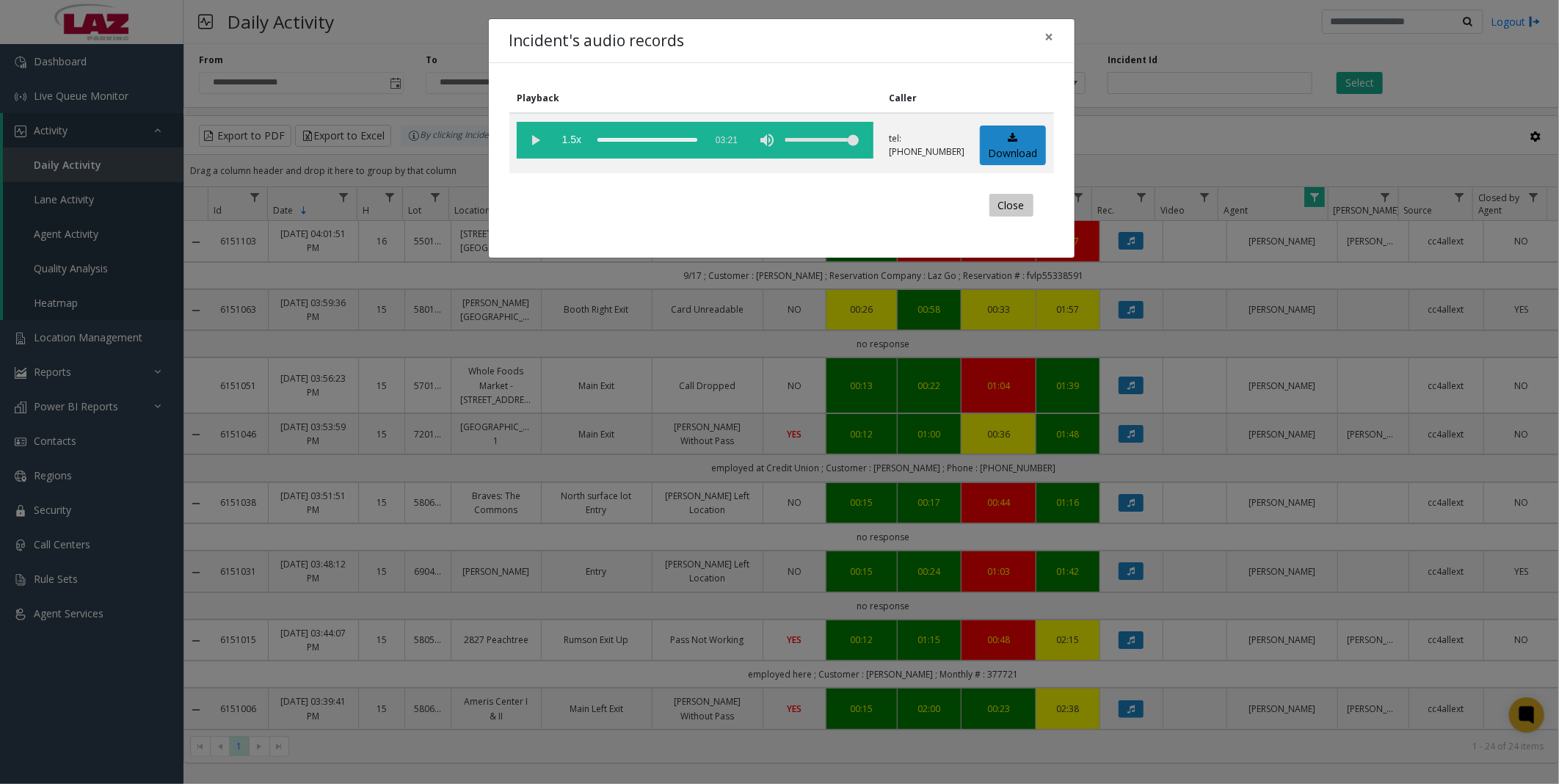
click at [768, 200] on button "Close" at bounding box center [1011, 205] width 44 height 24
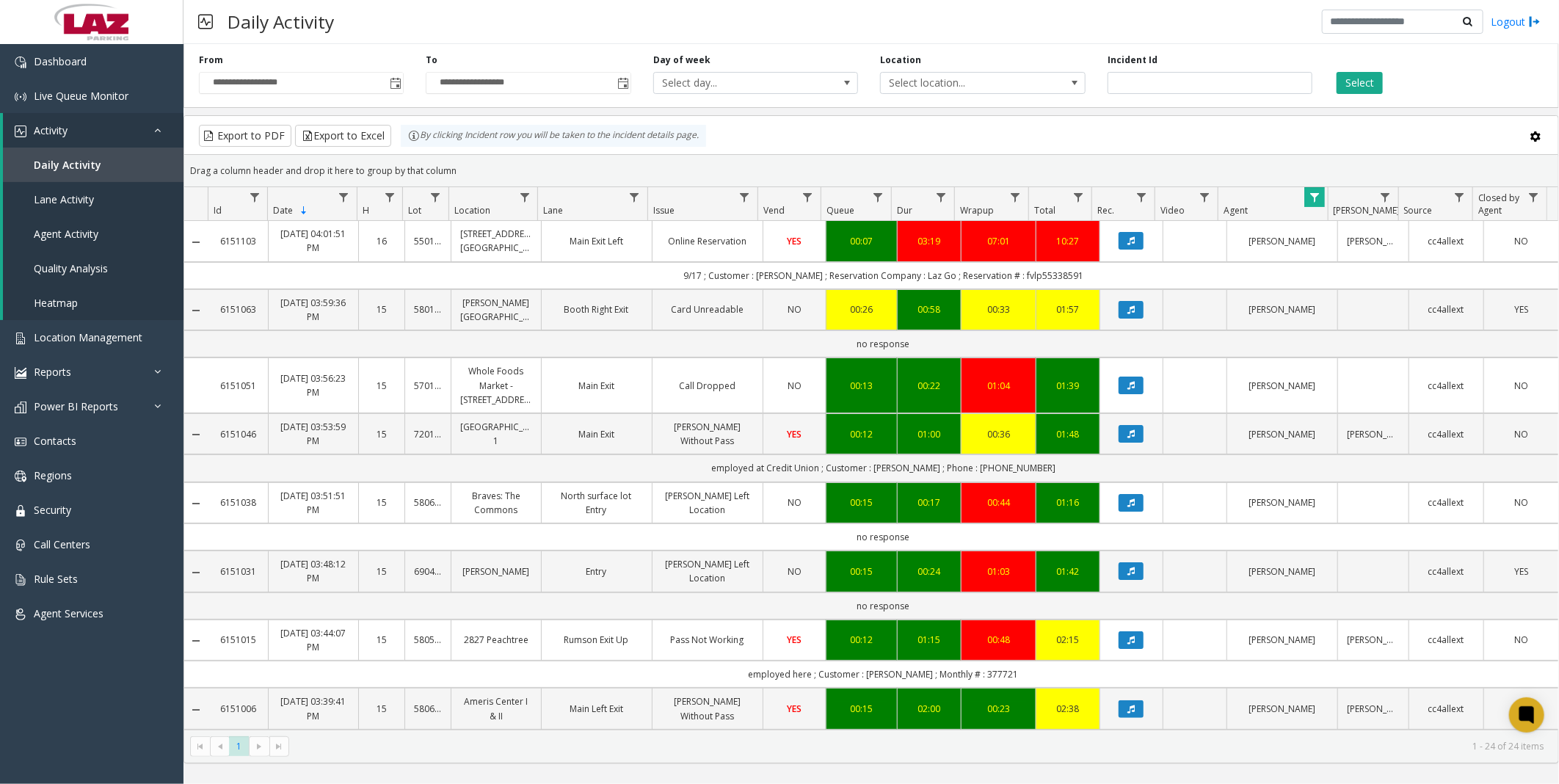
click at [768, 141] on div "Export to PDF Export to Excel By clicking Incident row you will be taken to the…" at bounding box center [871, 135] width 1349 height 22
click at [768, 129] on div "Export to PDF Export to Excel By clicking Incident row you will be taken to the…" at bounding box center [871, 135] width 1349 height 22
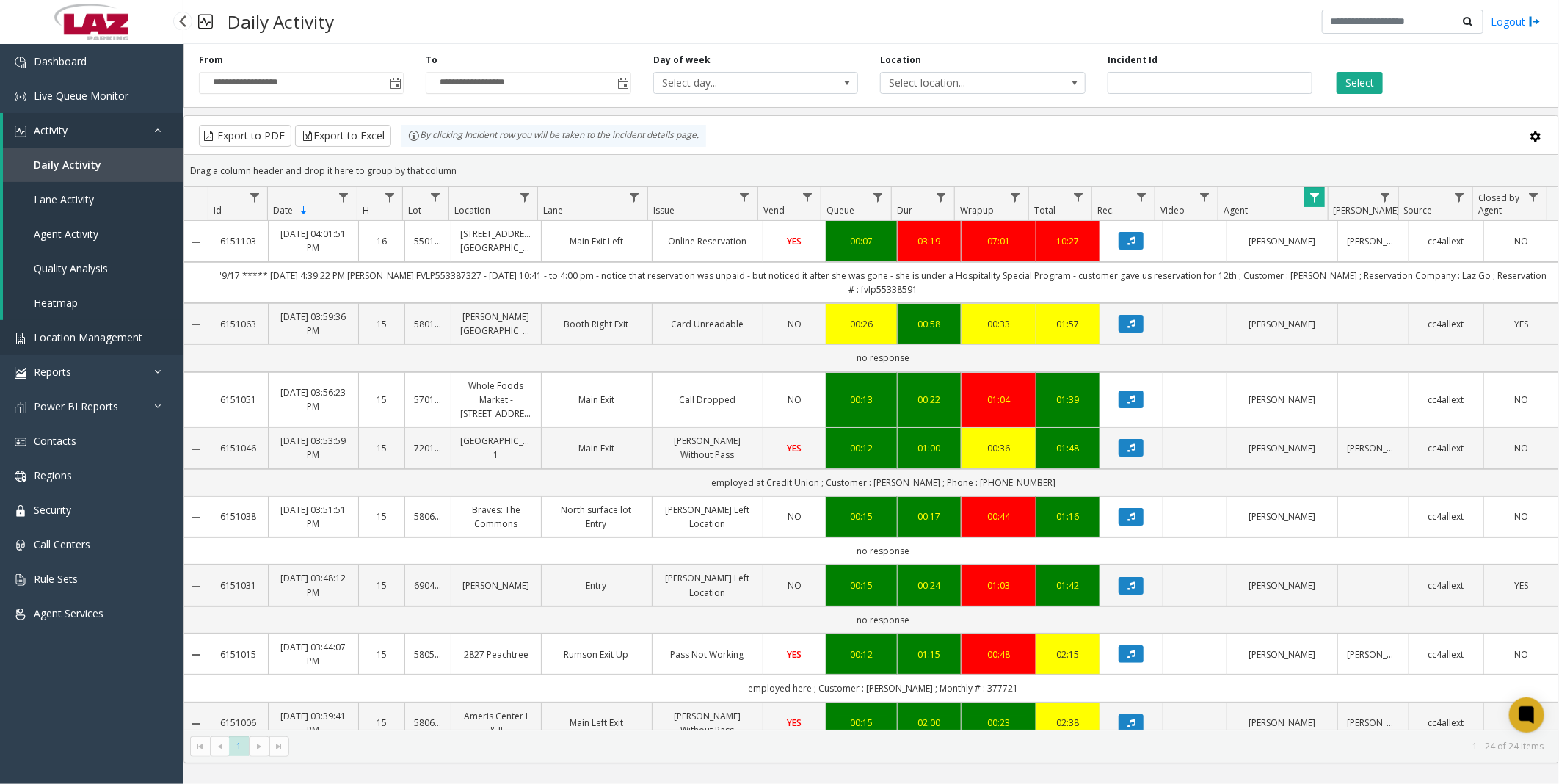
click at [63, 339] on span "Location Management" at bounding box center [88, 336] width 108 height 14
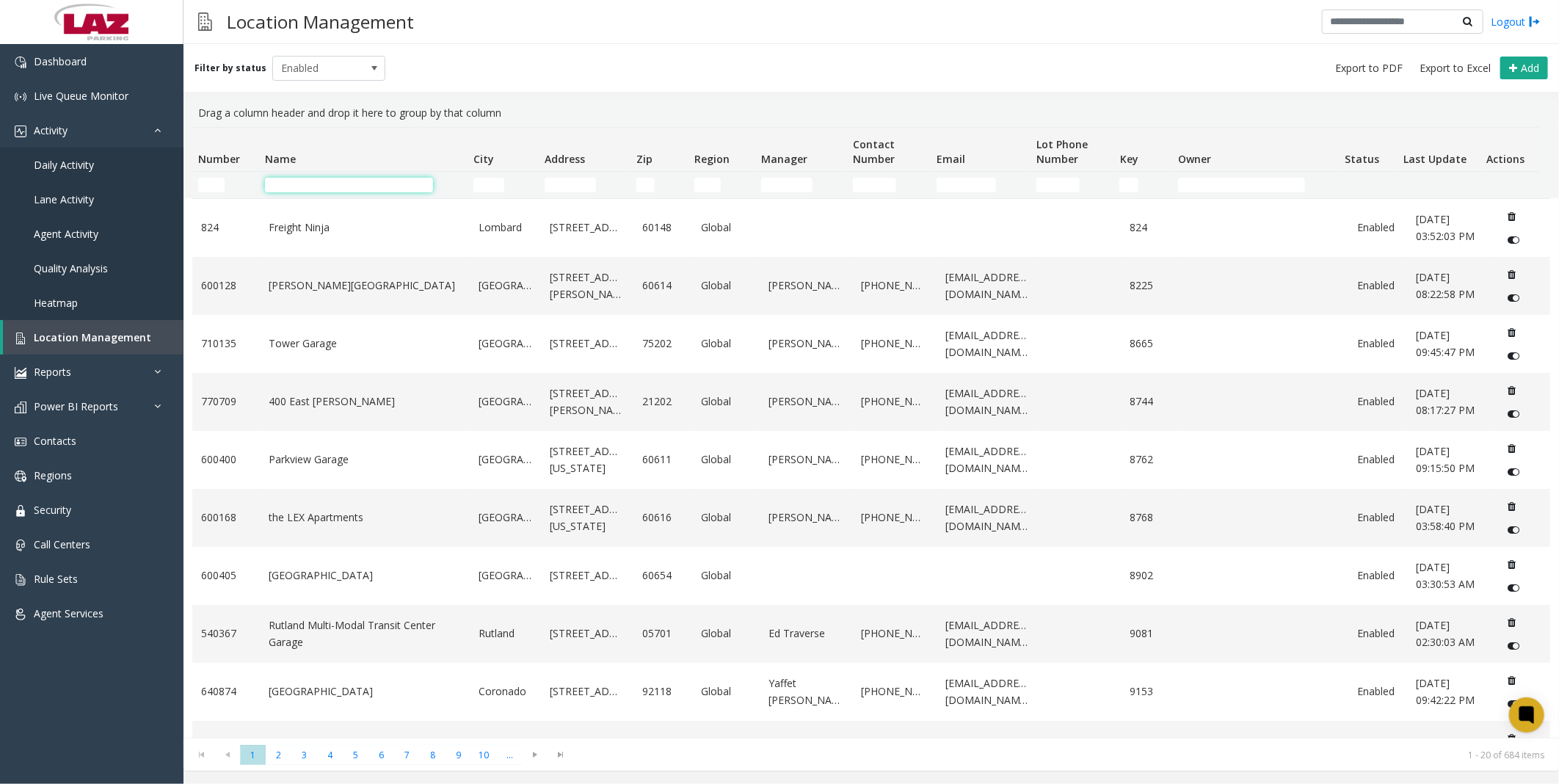
click at [324, 182] on input "Name Filter" at bounding box center [350, 184] width 169 height 14
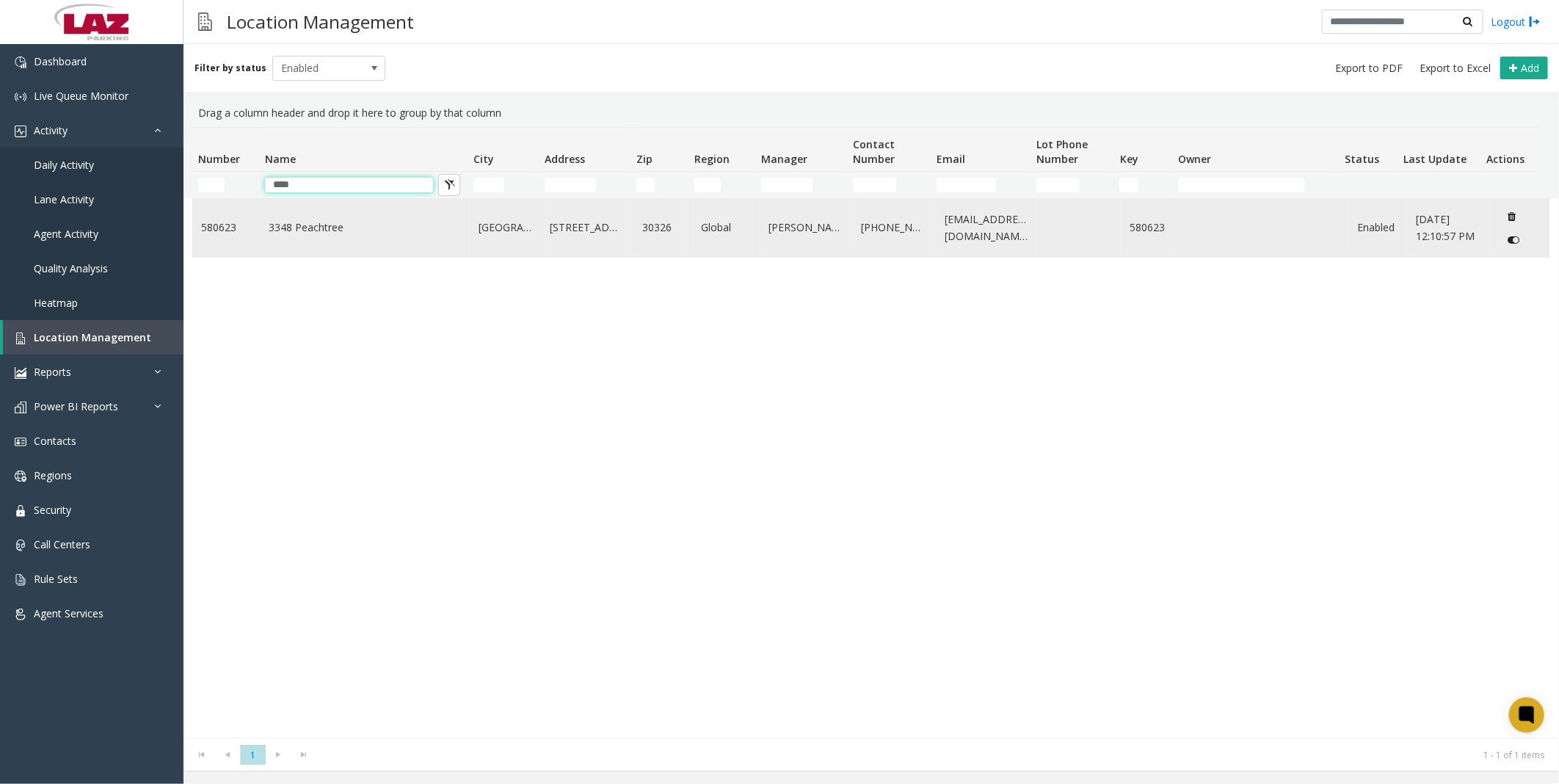
type input "****"
click at [314, 236] on link "3348 Peachtree" at bounding box center [365, 227] width 192 height 16
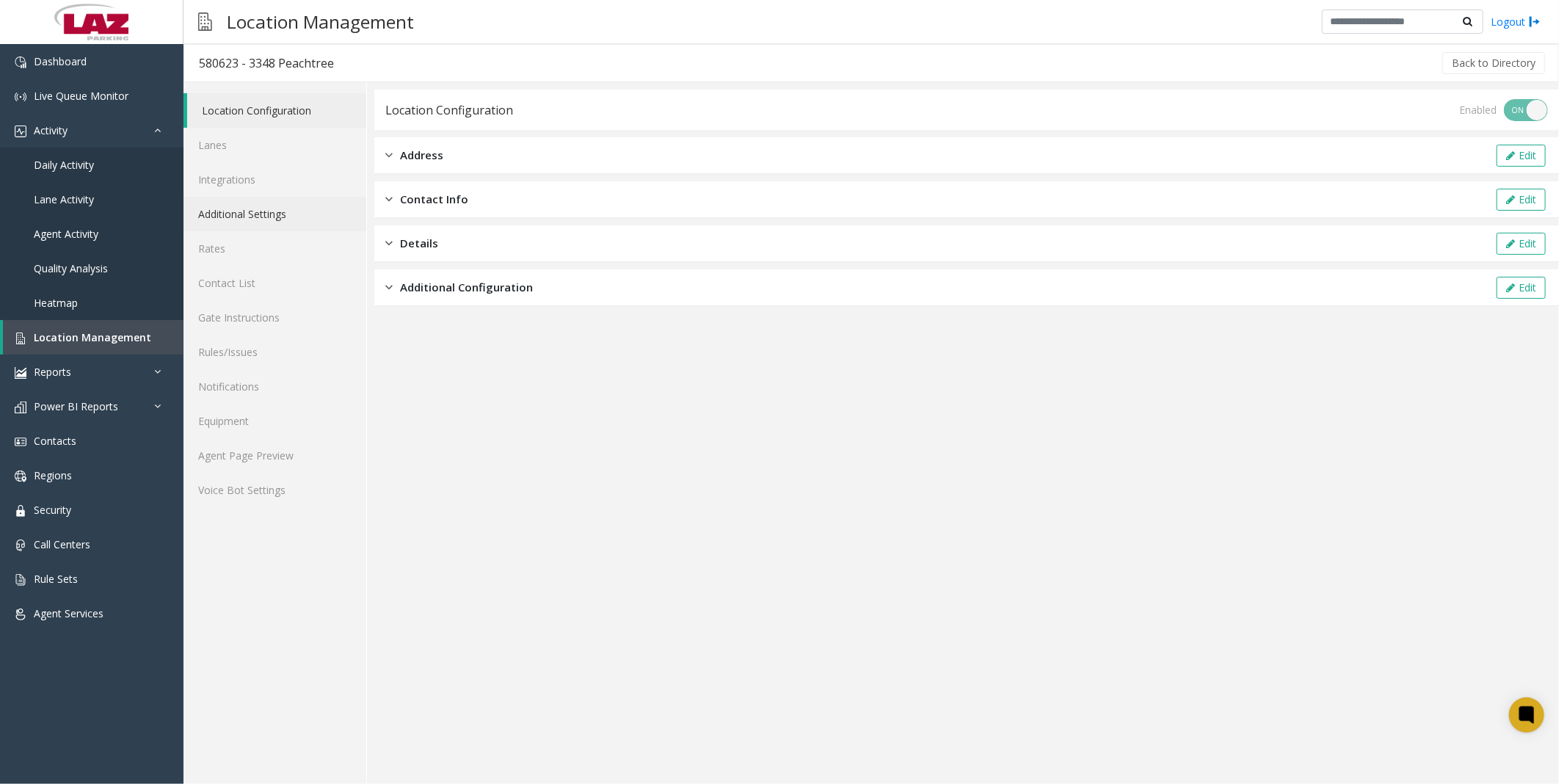
click at [260, 211] on link "Additional Settings" at bounding box center [275, 214] width 183 height 34
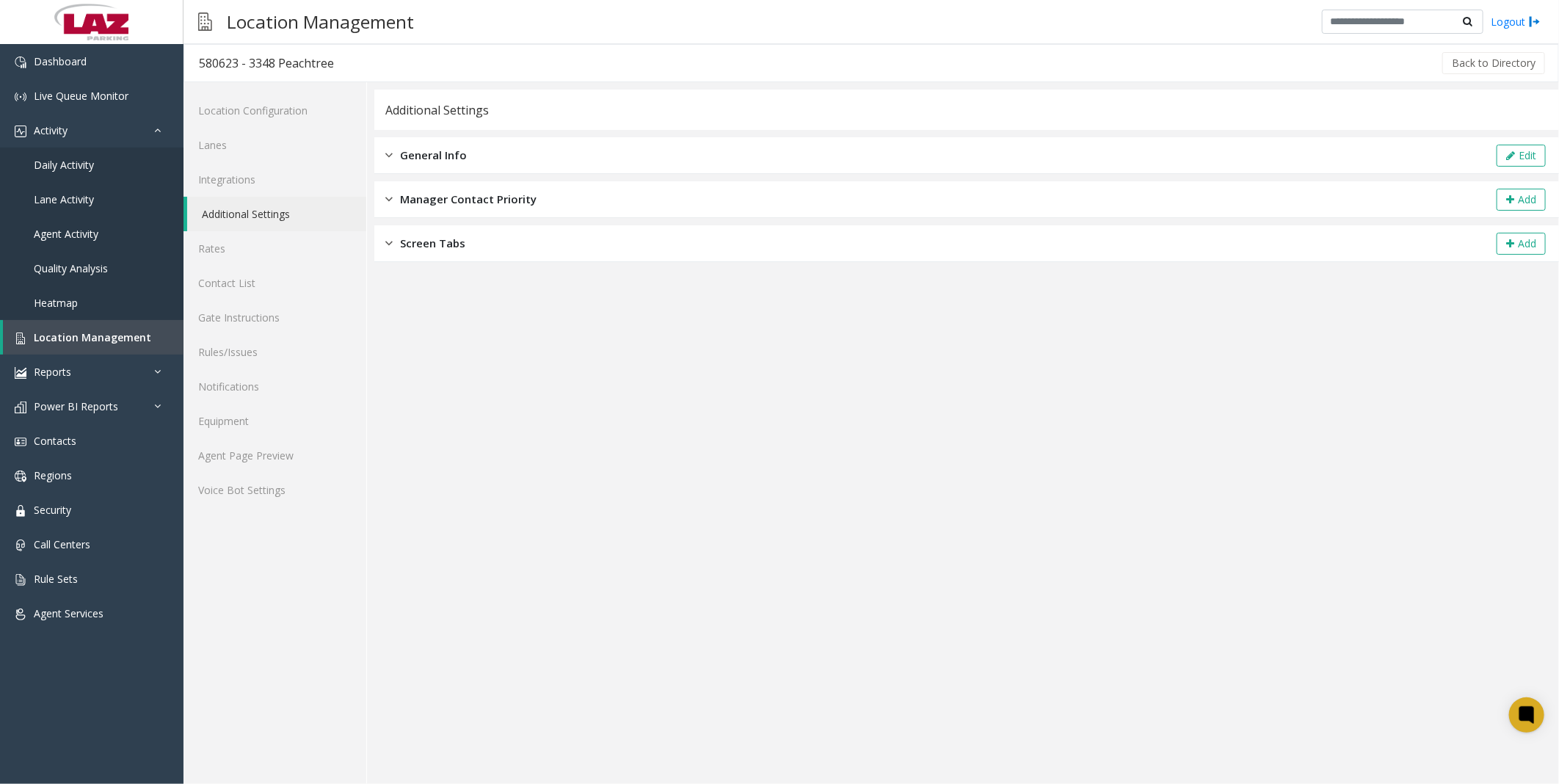
click at [427, 167] on div "General Info Edit" at bounding box center [967, 155] width 1184 height 37
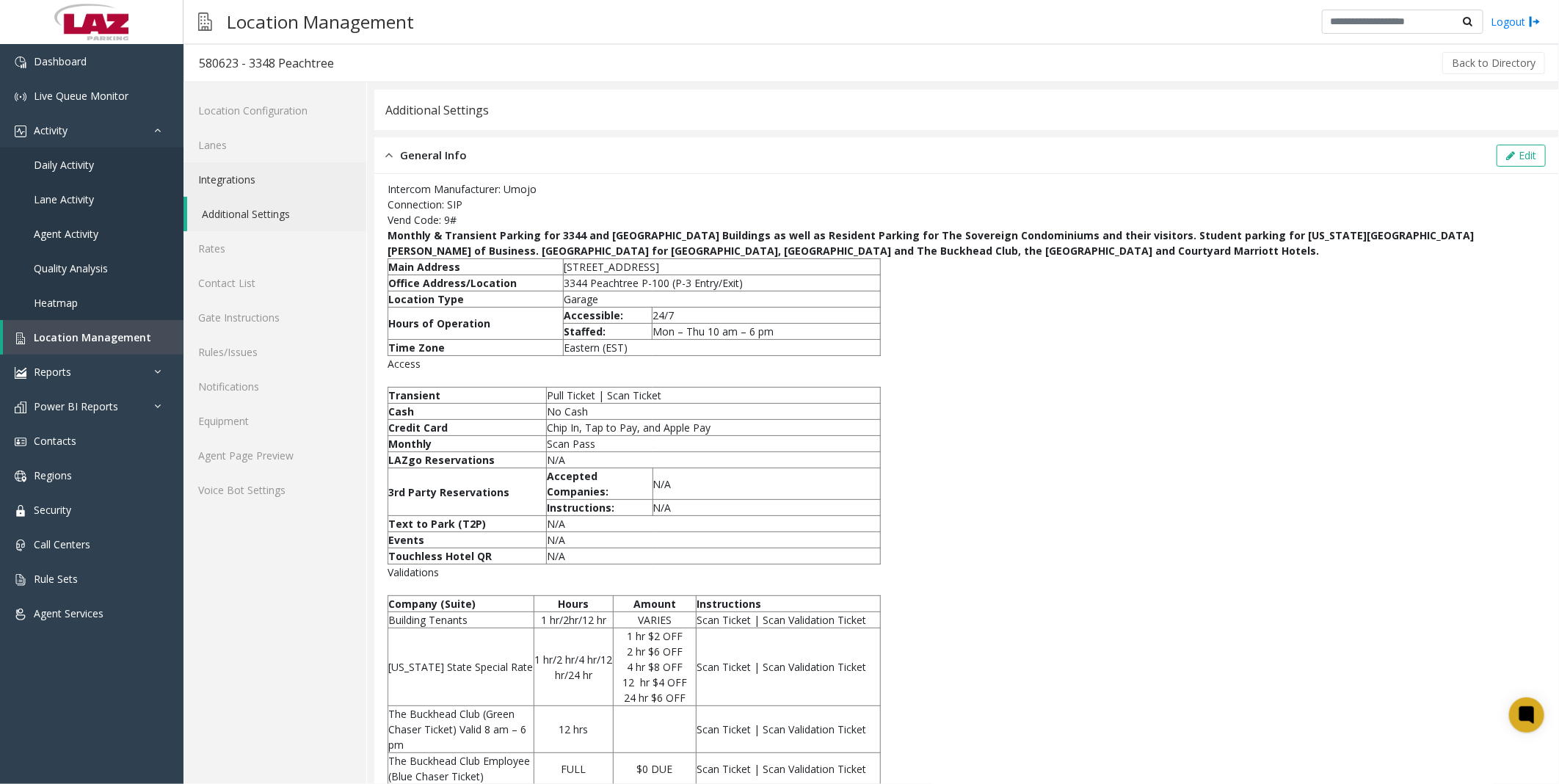
click at [245, 179] on link "Integrations" at bounding box center [275, 180] width 183 height 34
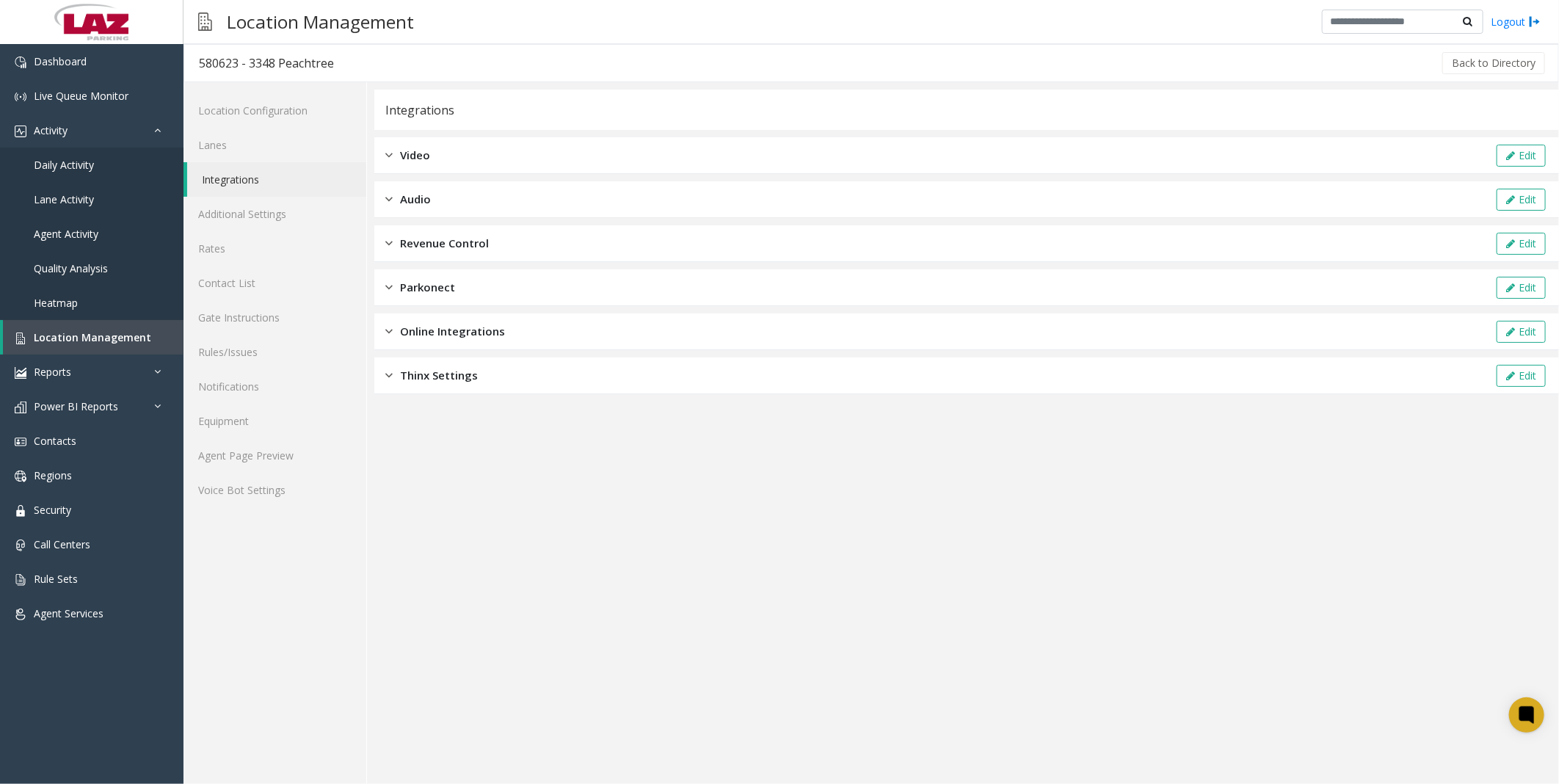
click at [436, 233] on div "Revenue Control Edit" at bounding box center [967, 243] width 1184 height 37
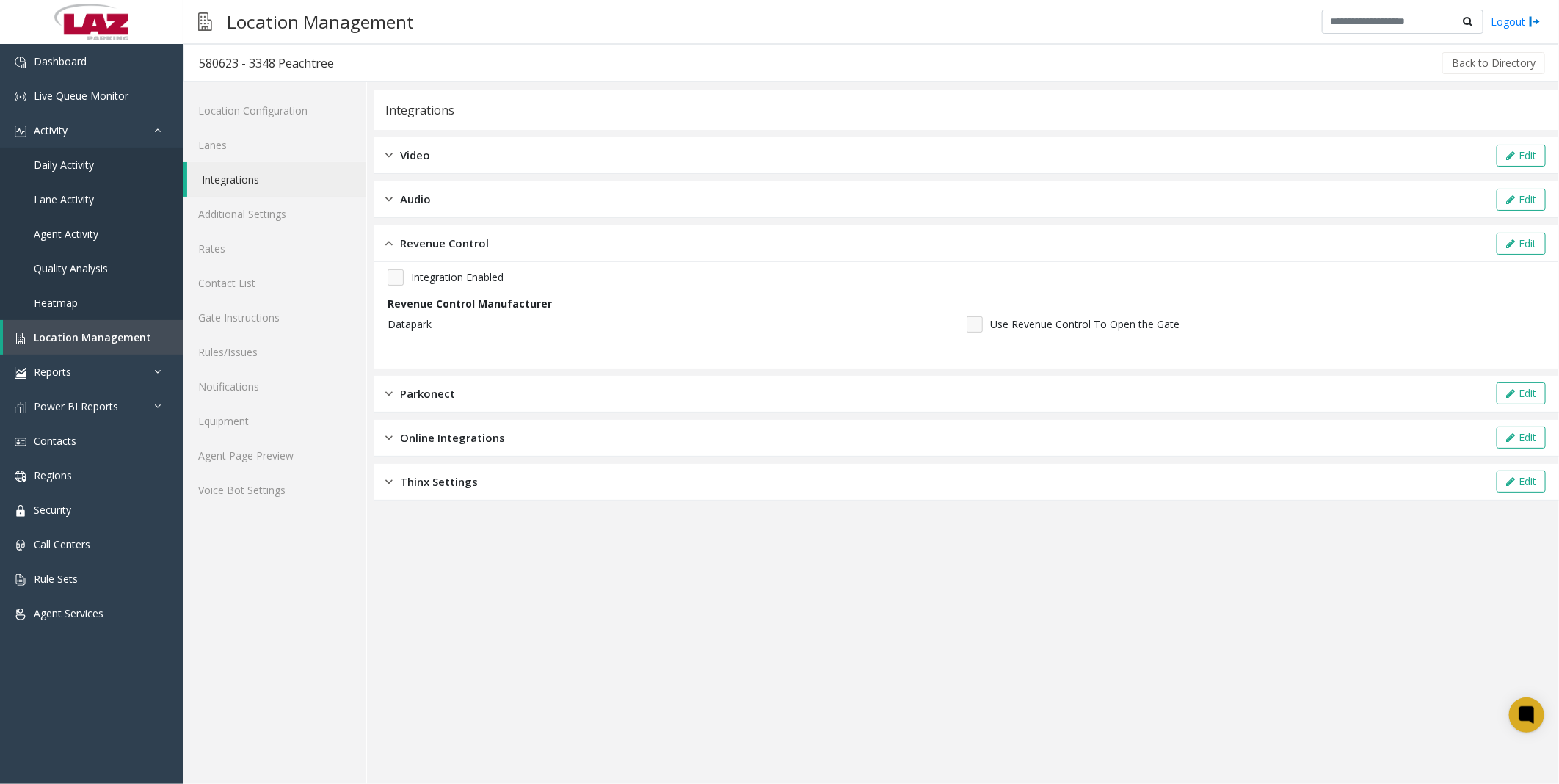
click at [390, 245] on img at bounding box center [389, 243] width 8 height 17
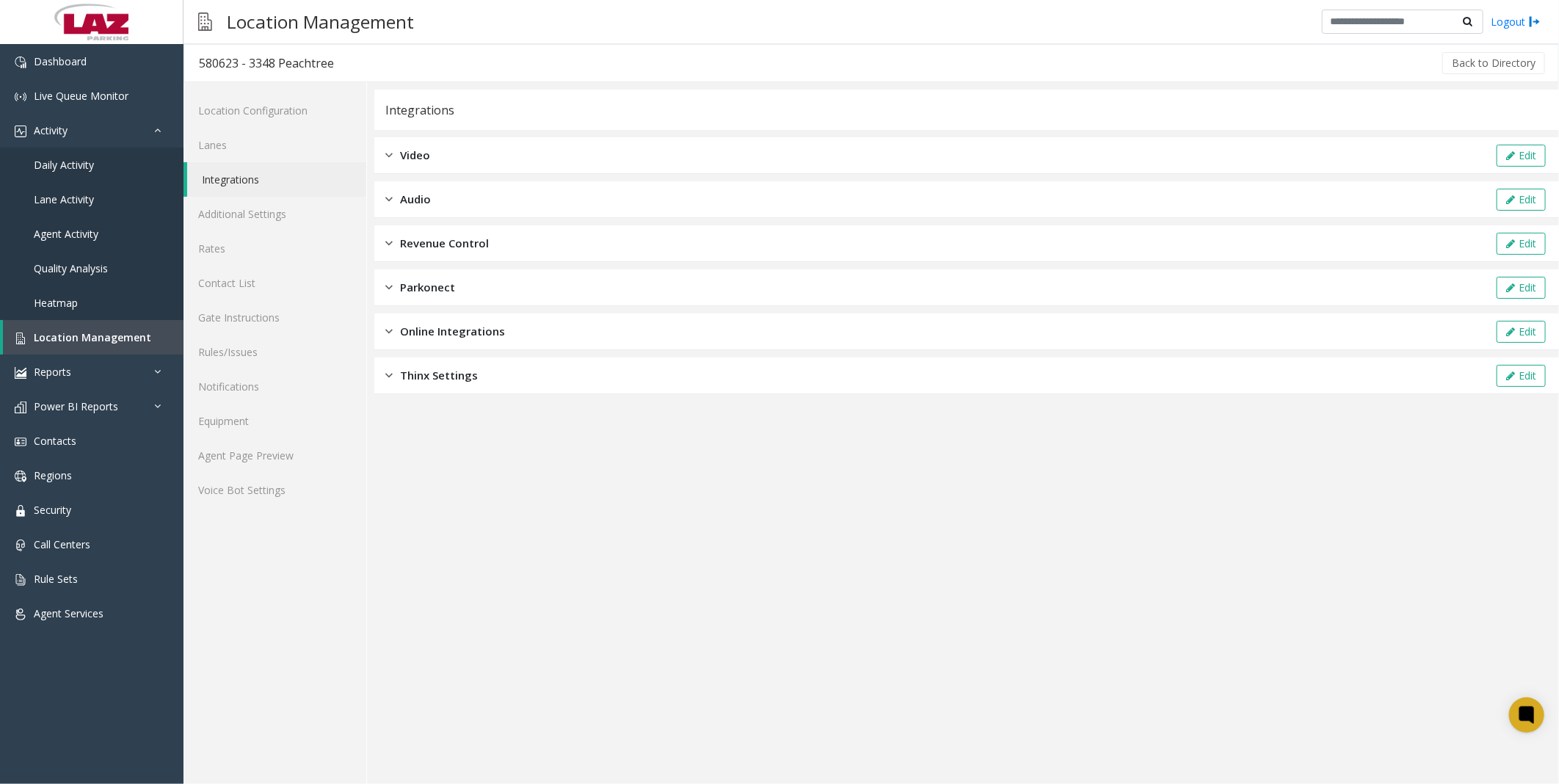
click at [423, 327] on span "Online Integrations" at bounding box center [452, 332] width 105 height 17
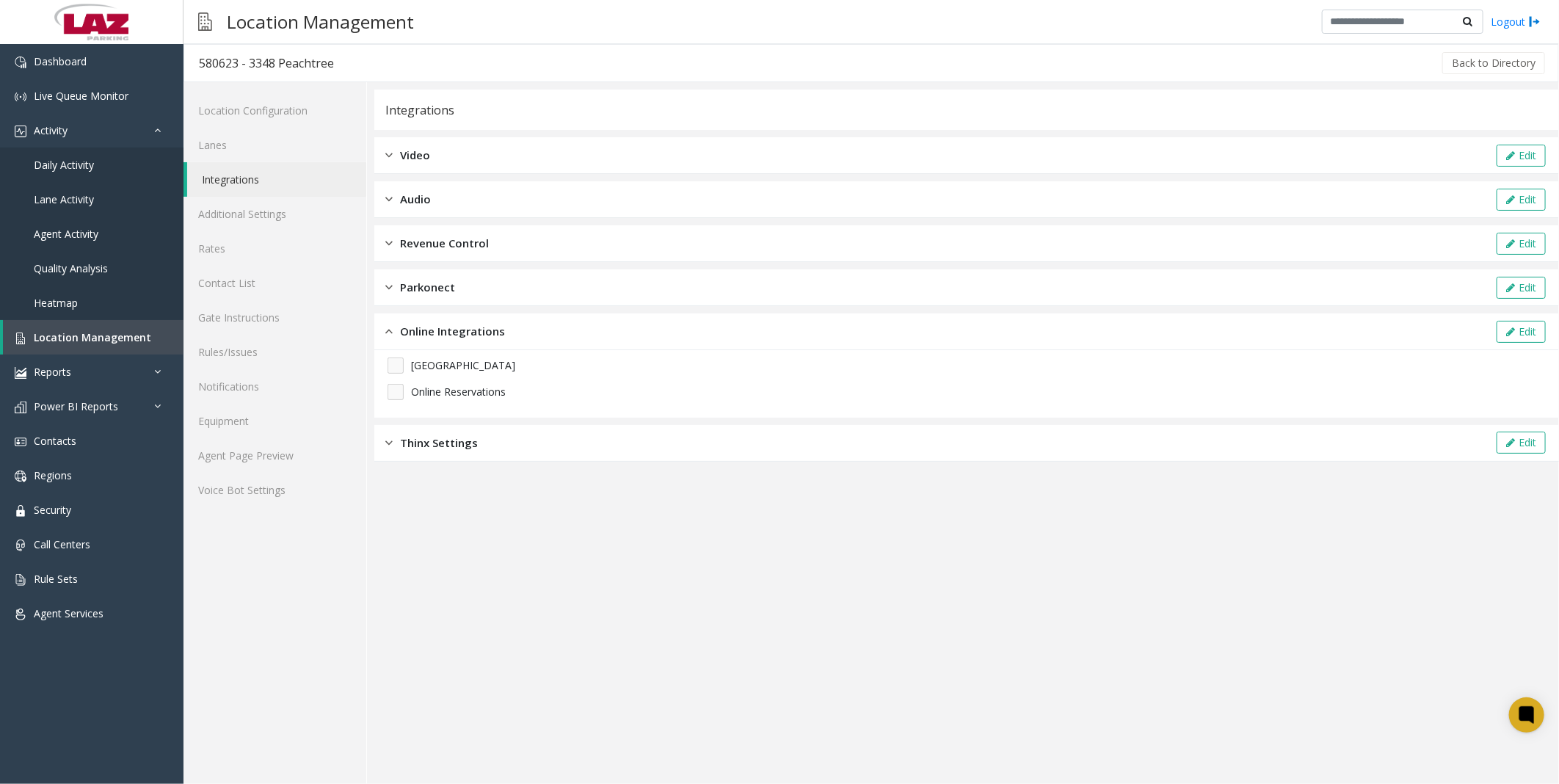
click at [423, 327] on span "Online Integrations" at bounding box center [452, 332] width 105 height 17
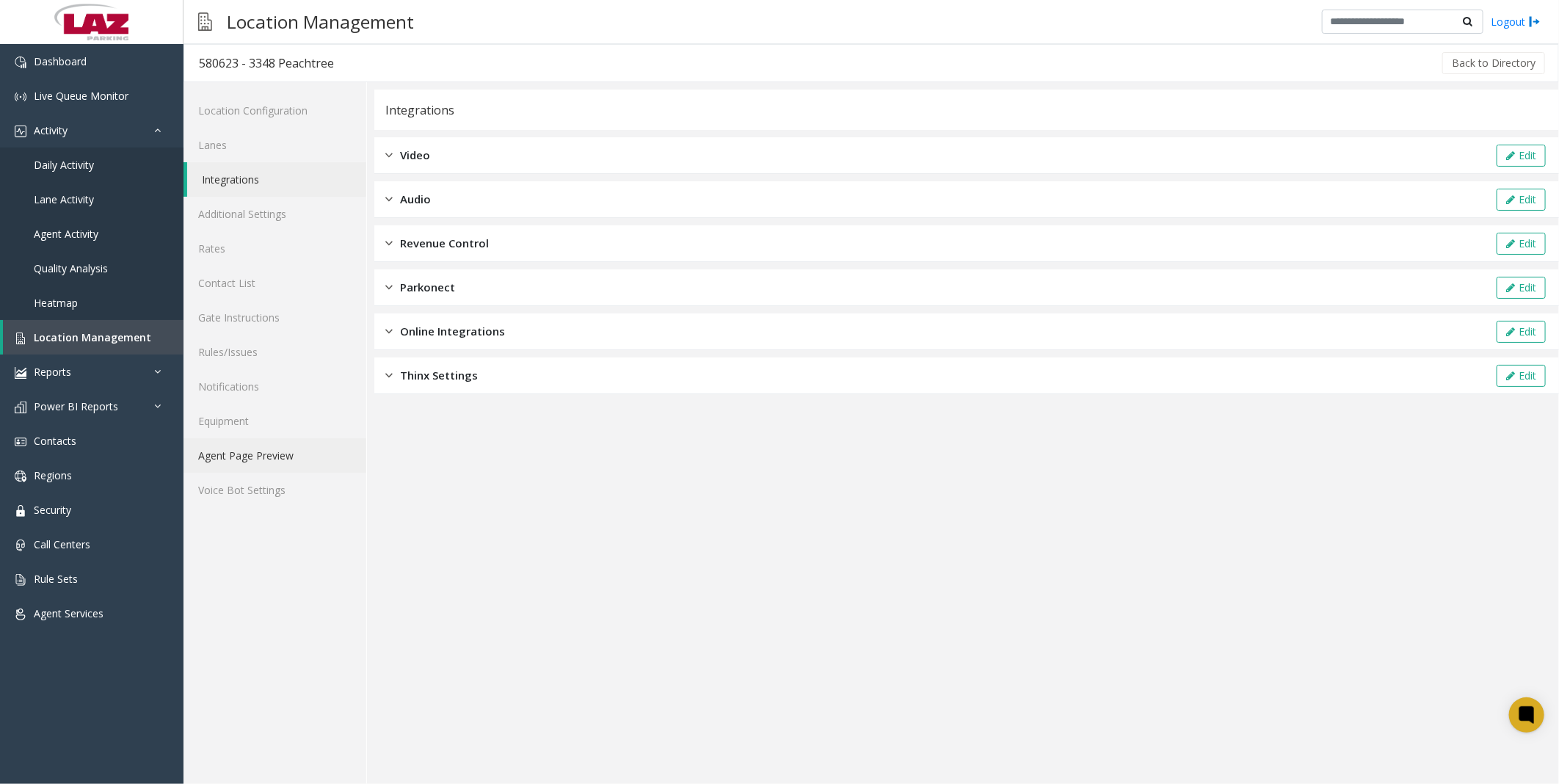
click at [247, 356] on link "Agent Page Preview" at bounding box center [275, 455] width 183 height 34
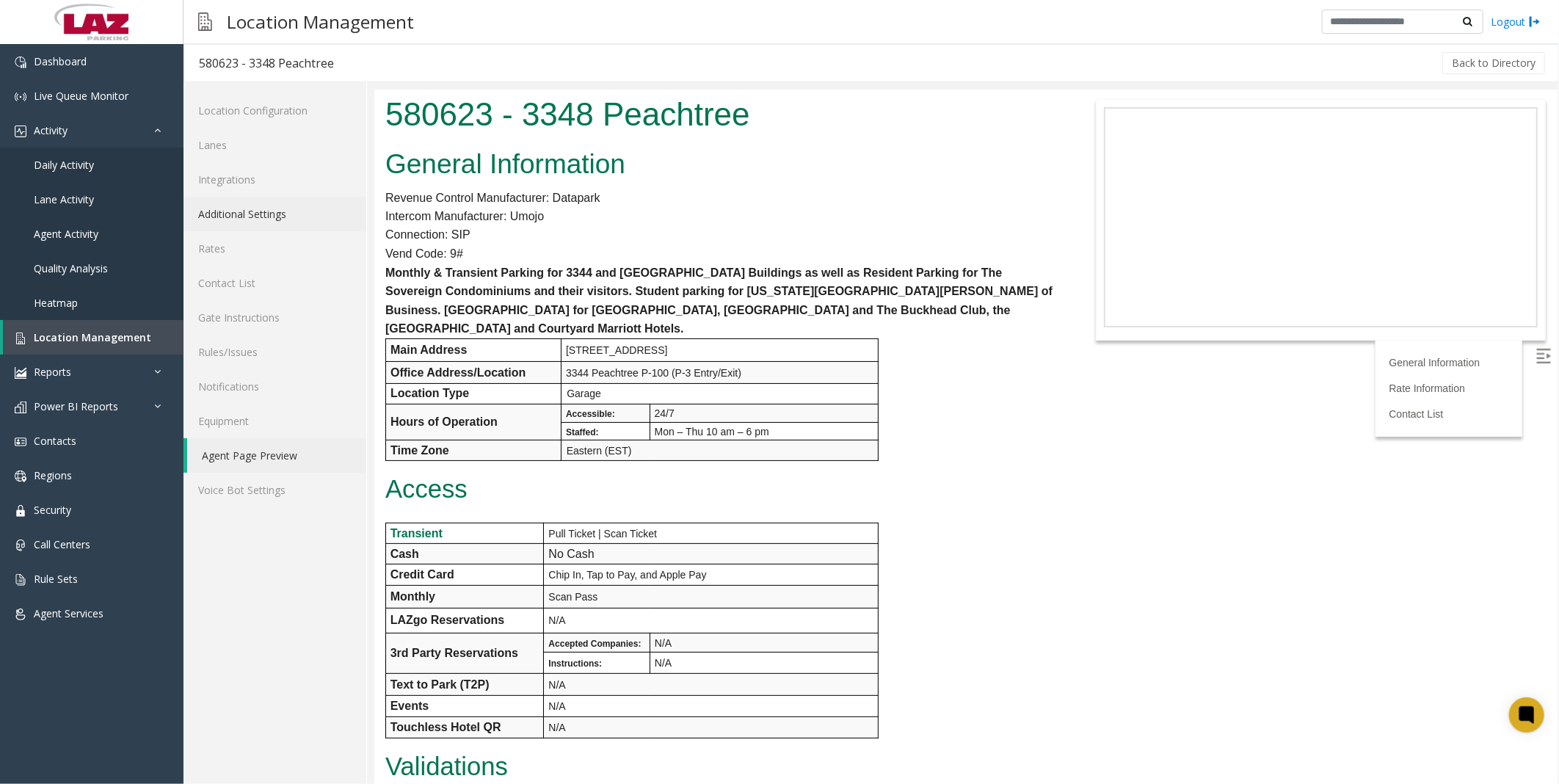
click at [261, 201] on link "Additional Settings" at bounding box center [275, 214] width 183 height 34
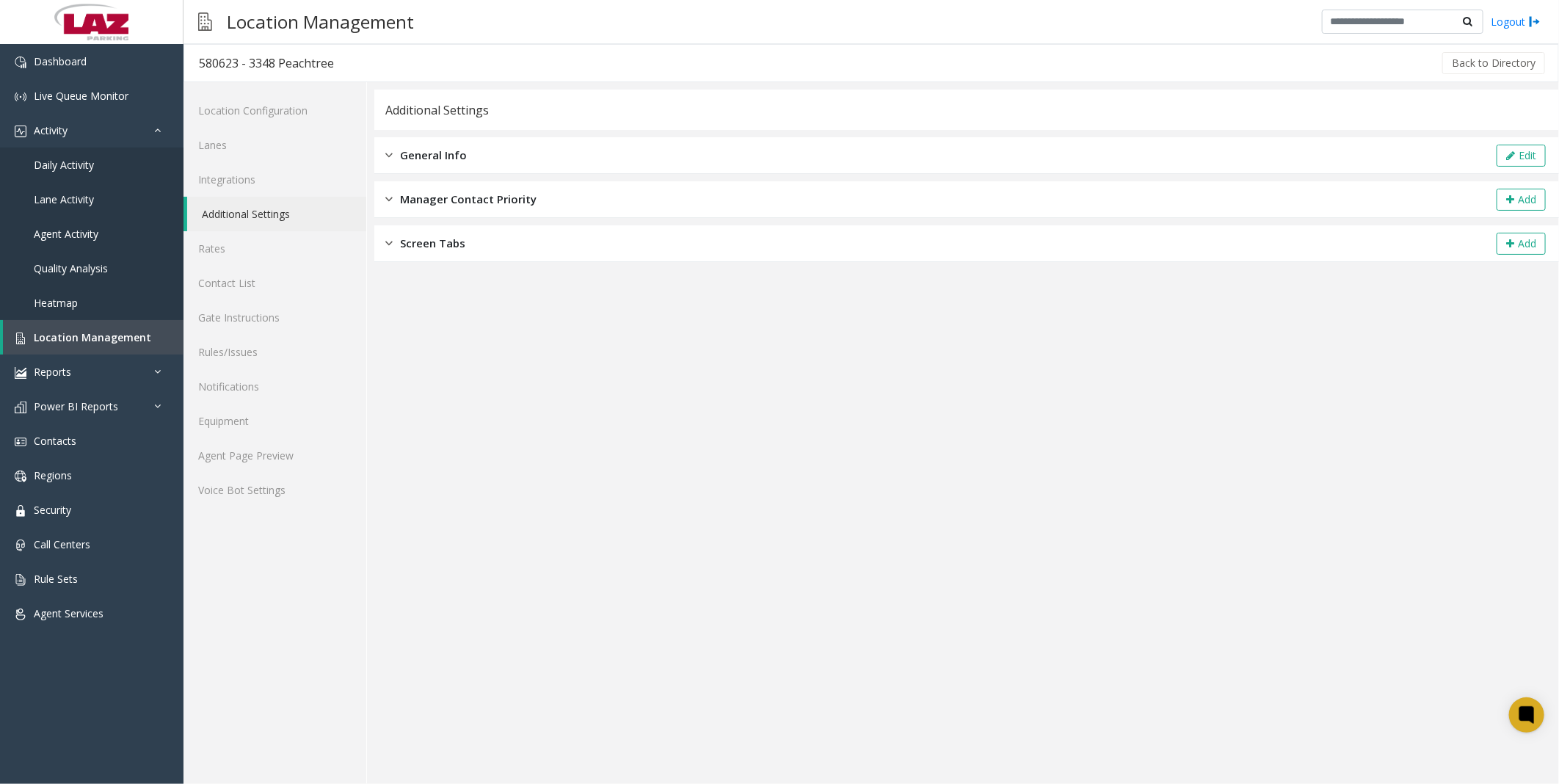
drag, startPoint x: 515, startPoint y: 158, endPoint x: 626, endPoint y: 158, distance: 111.0
click at [514, 158] on div "General Info Edit" at bounding box center [967, 155] width 1184 height 37
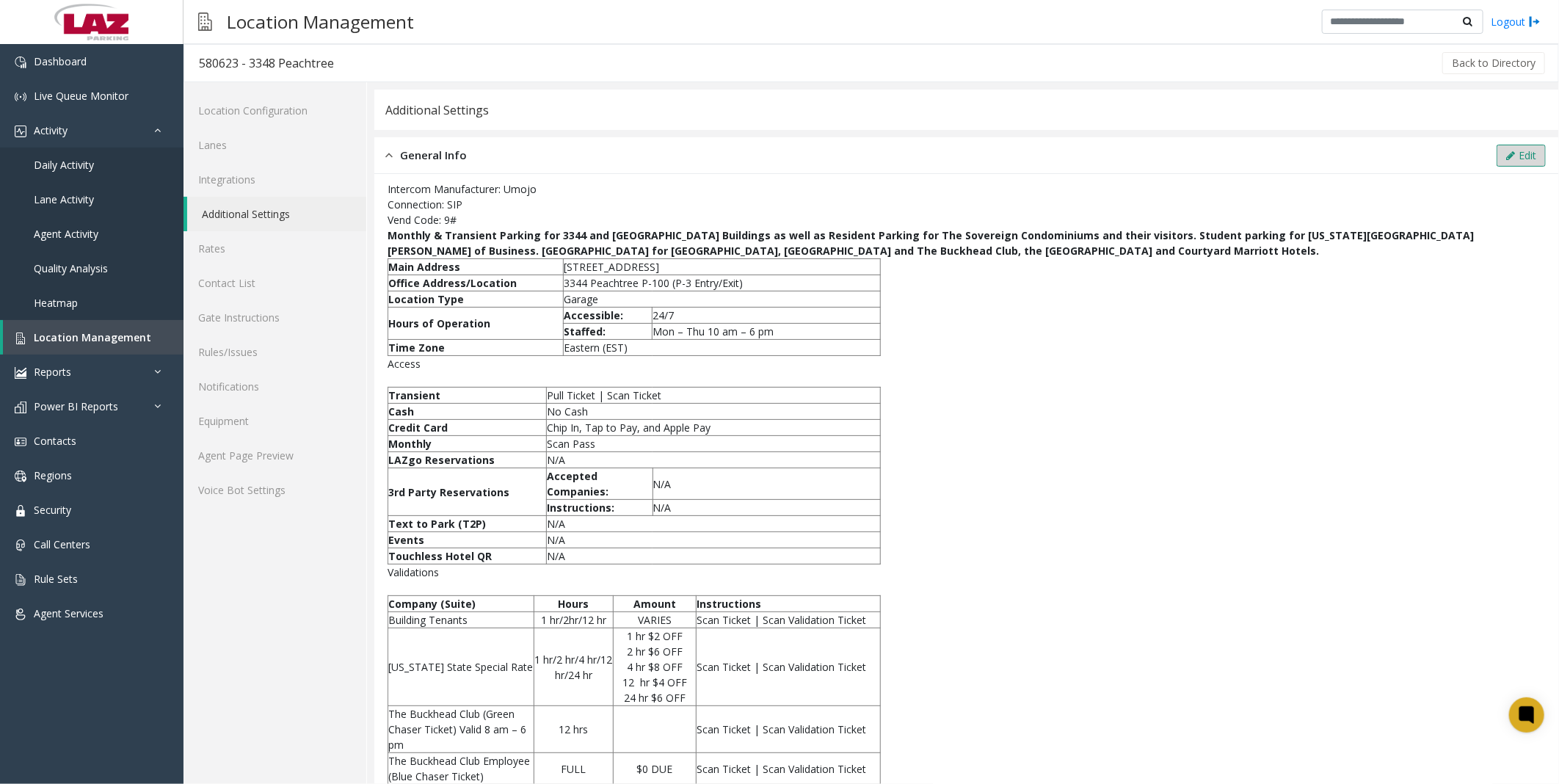
click at [768, 144] on button "Edit" at bounding box center [1521, 155] width 49 height 22
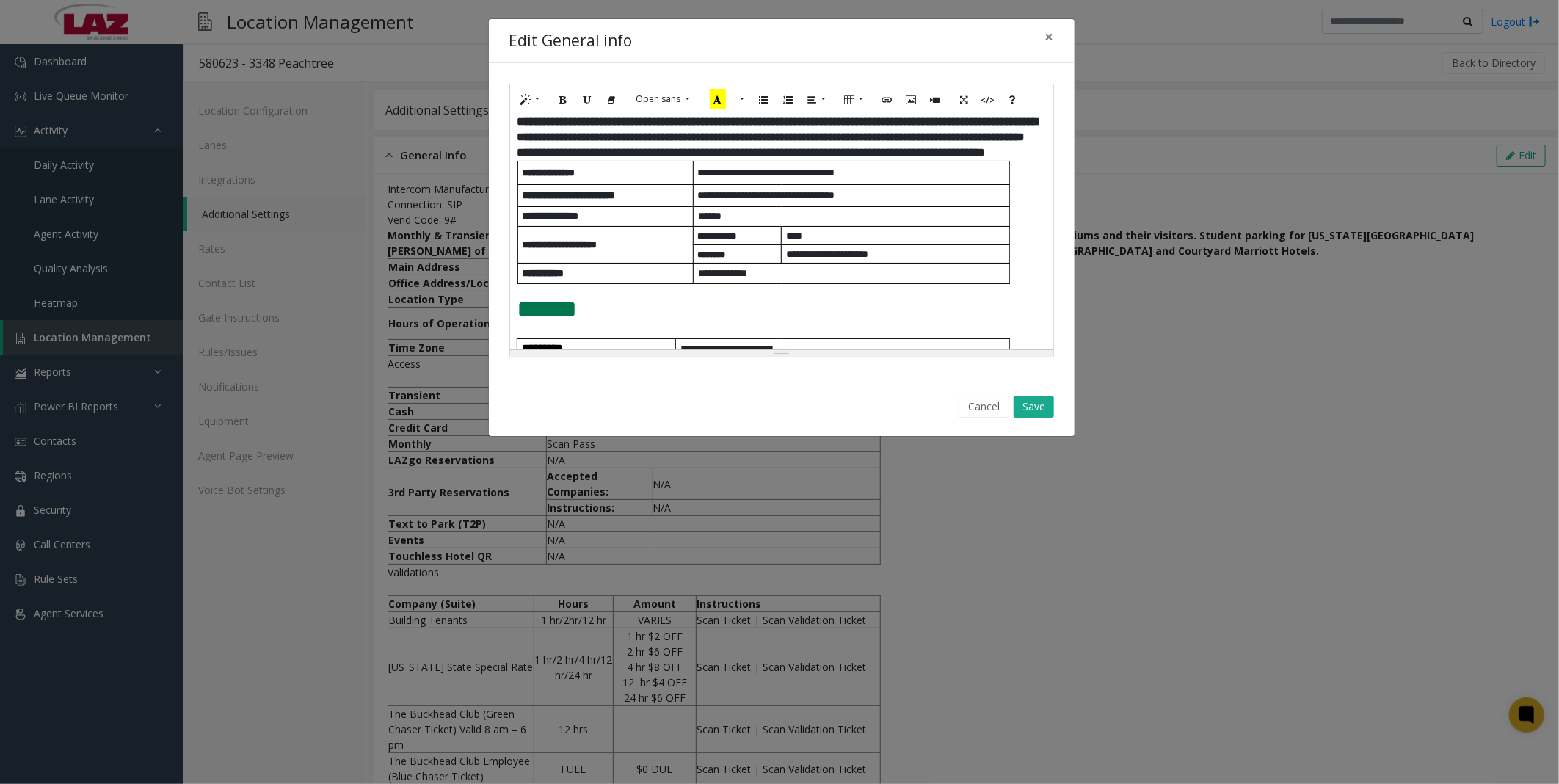
scroll to position [82, 0]
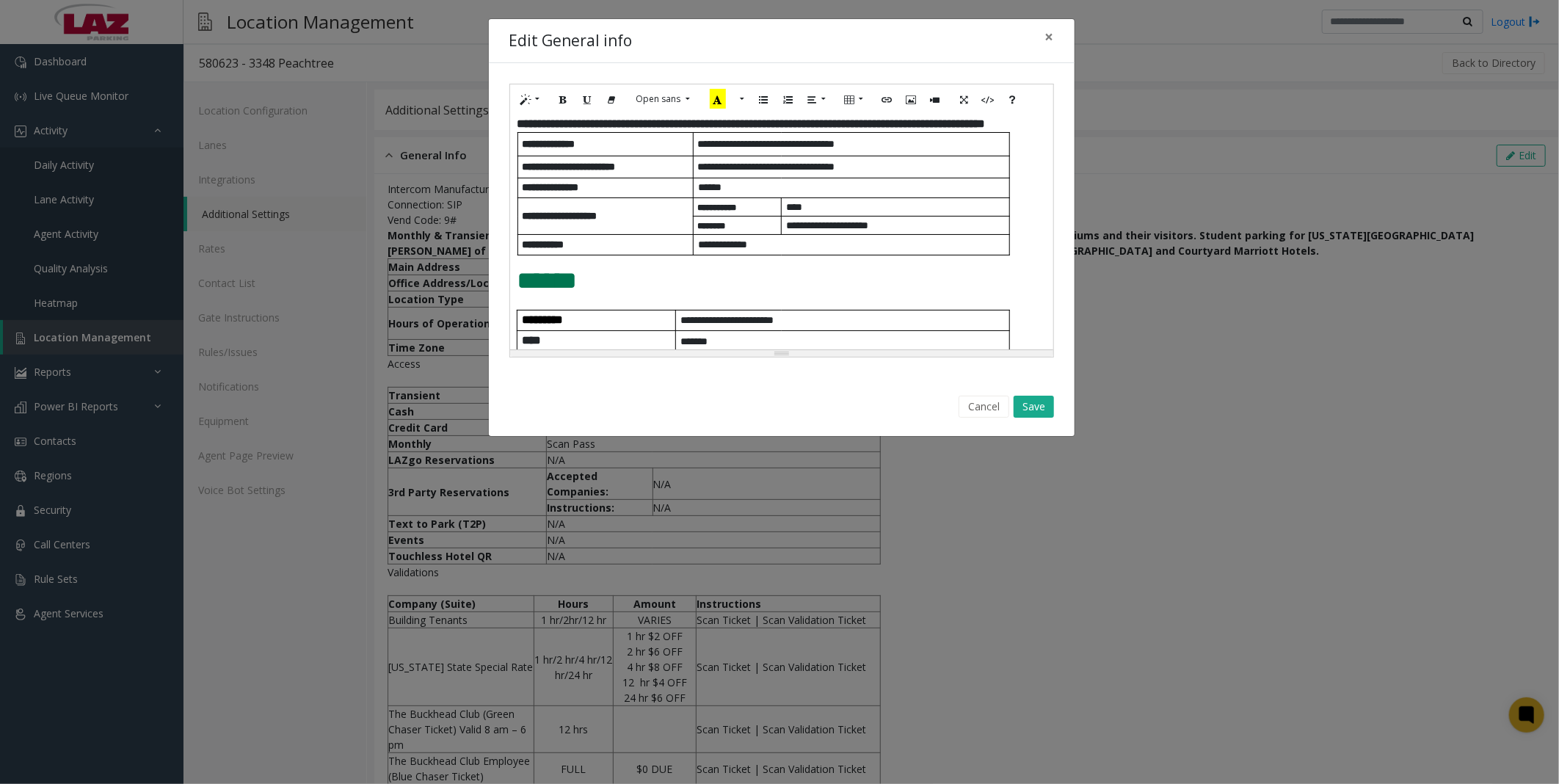
click at [768, 230] on span "**********" at bounding box center [827, 225] width 82 height 10
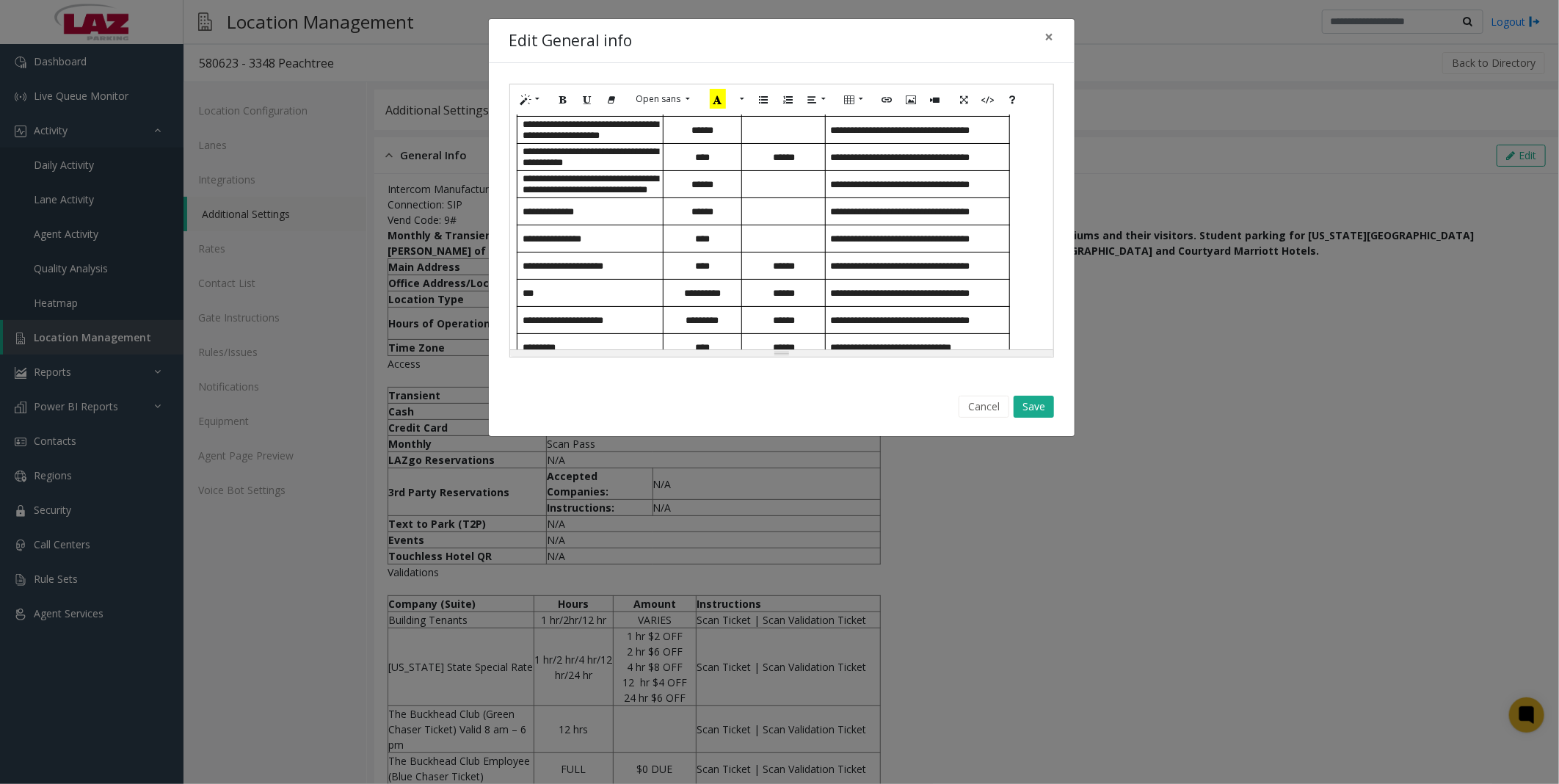
scroll to position [734, 0]
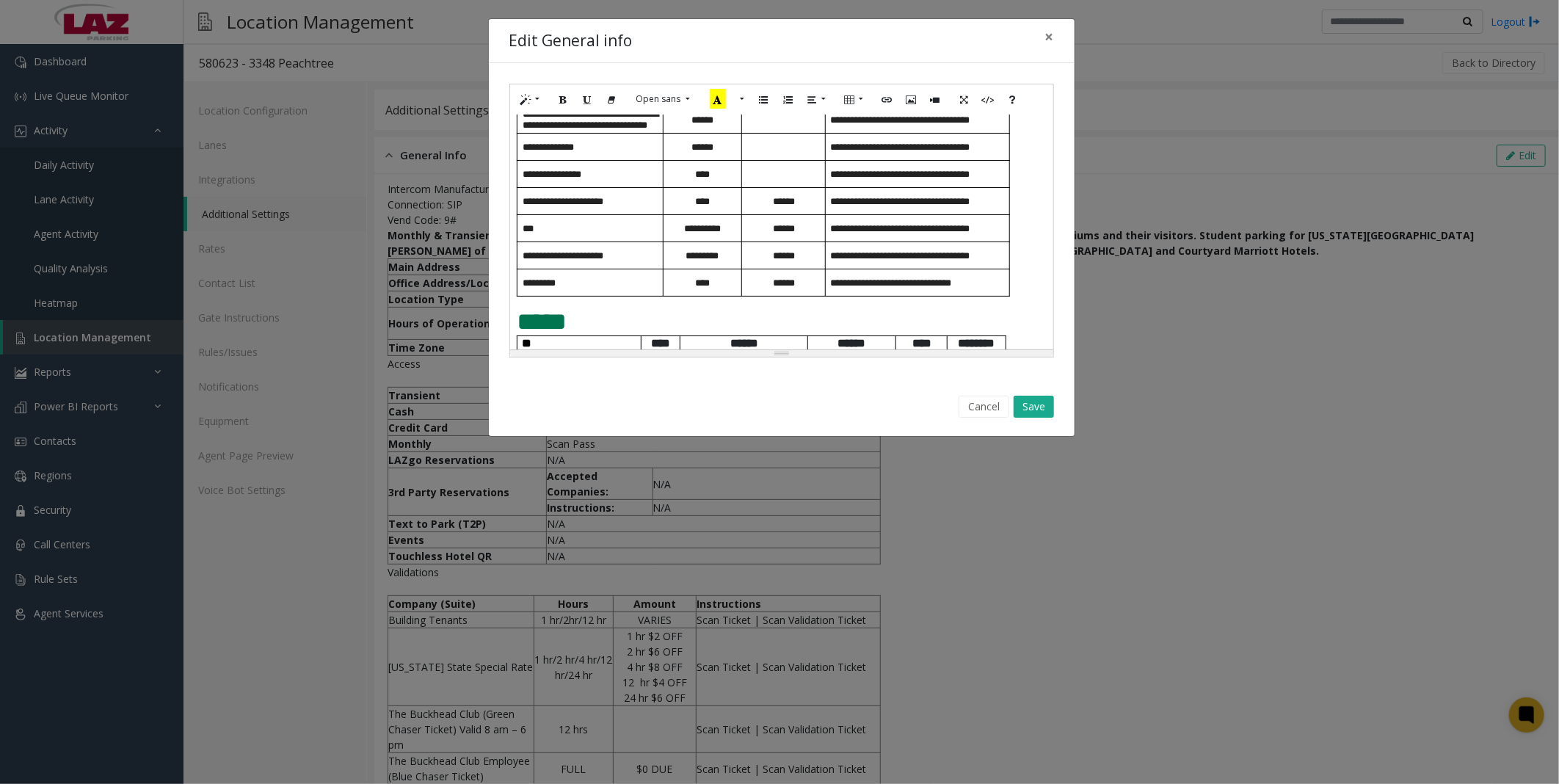
click at [703, 152] on span "******" at bounding box center [702, 147] width 22 height 10
click at [768, 153] on p at bounding box center [783, 147] width 83 height 11
click at [768, 180] on p at bounding box center [783, 175] width 83 height 11
click at [733, 234] on p "**********" at bounding box center [703, 229] width 79 height 11
drag, startPoint x: 806, startPoint y: 273, endPoint x: 765, endPoint y: 273, distance: 41.0
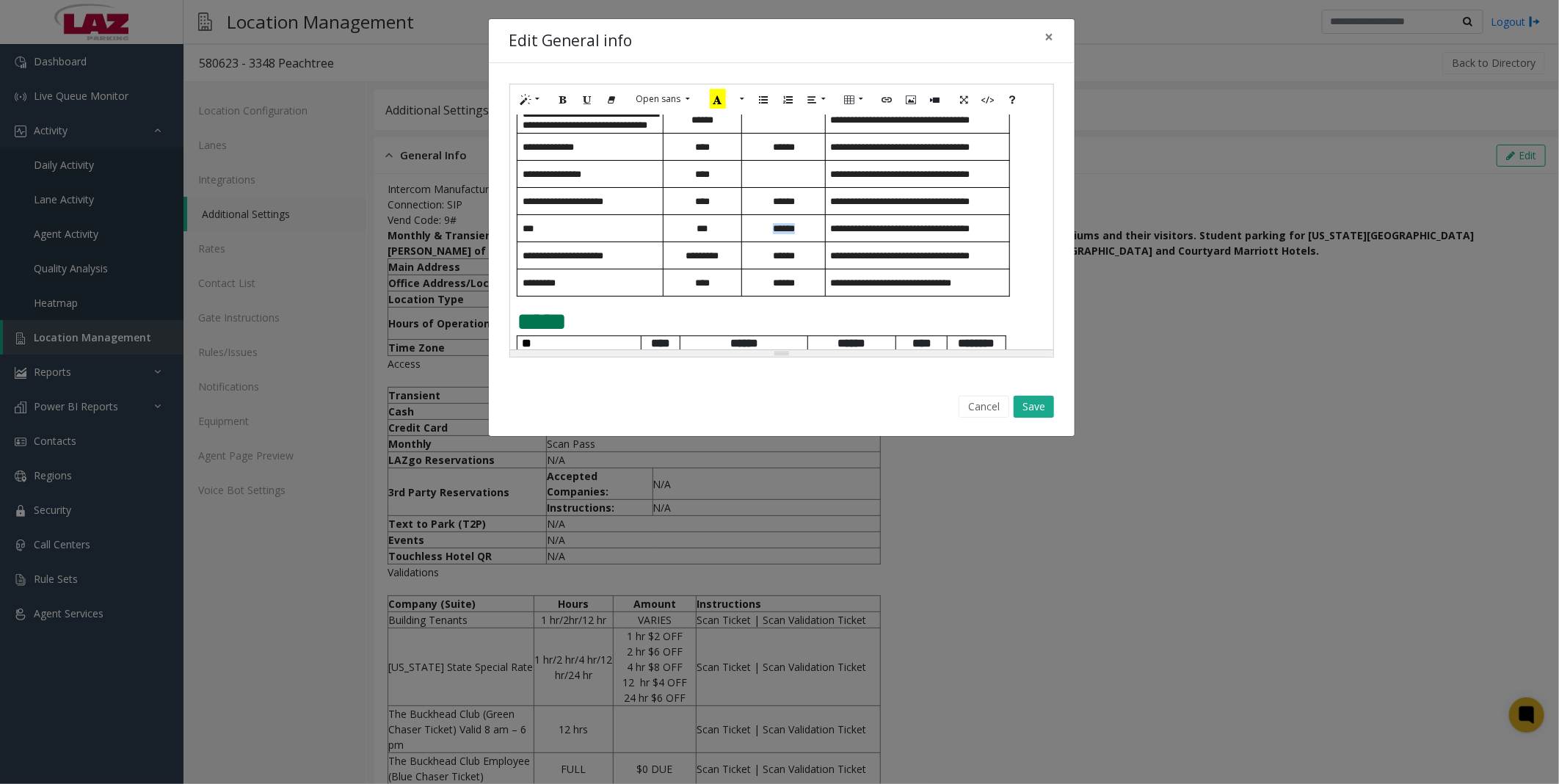
click at [765, 234] on p "******" at bounding box center [783, 229] width 83 height 11
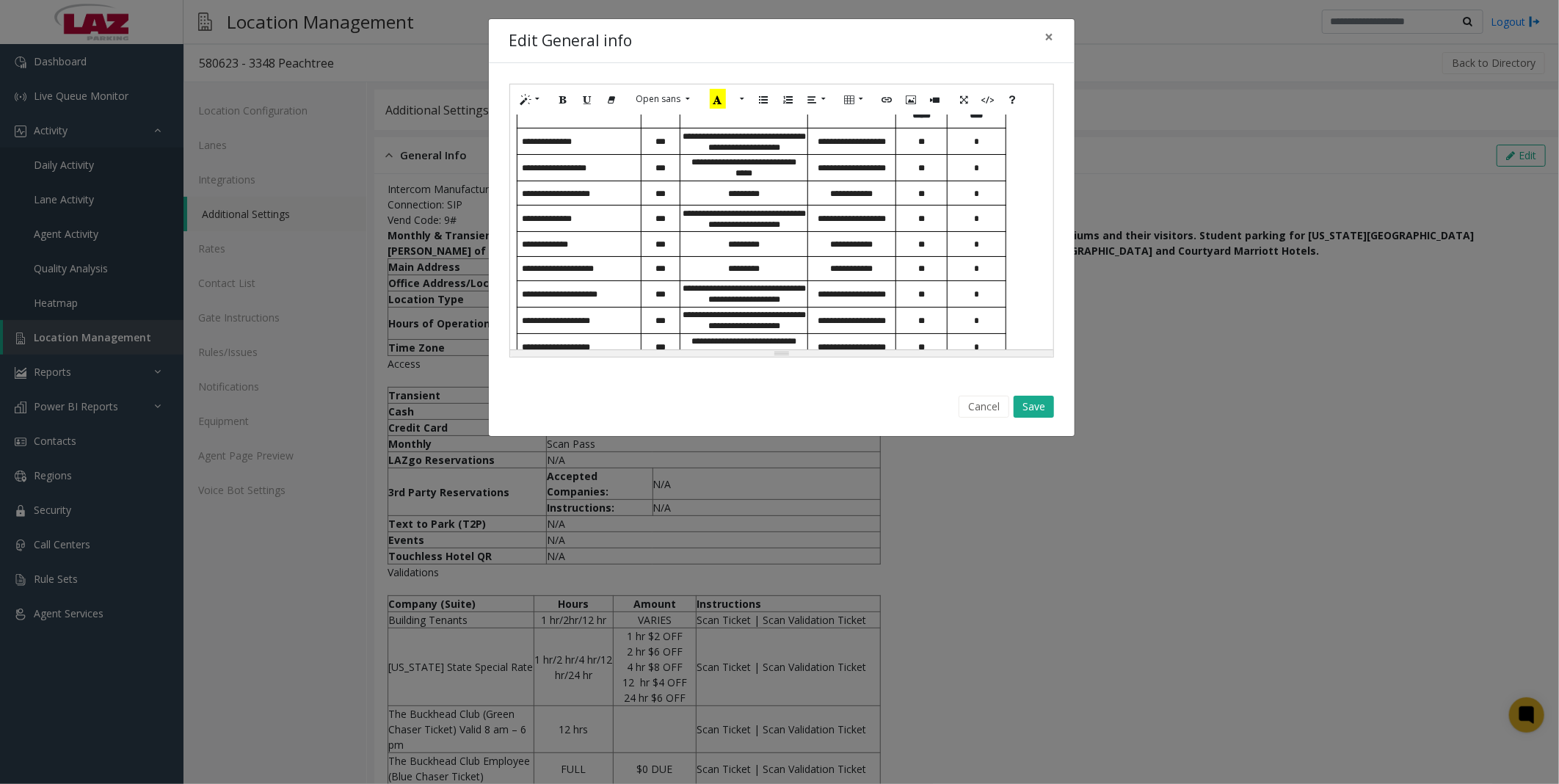
scroll to position [1055, 0]
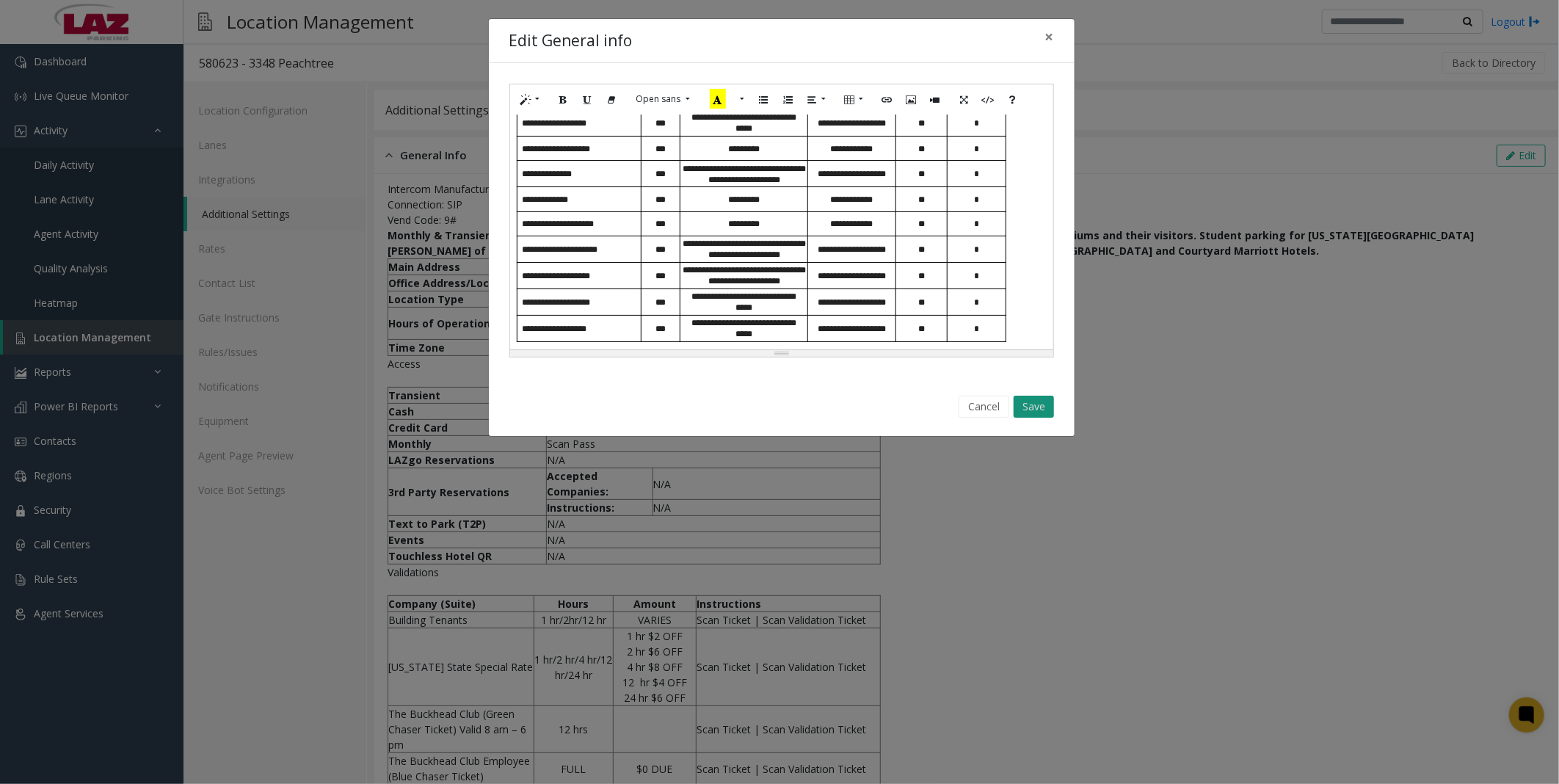
click at [768, 356] on button "Save" at bounding box center [1033, 406] width 40 height 22
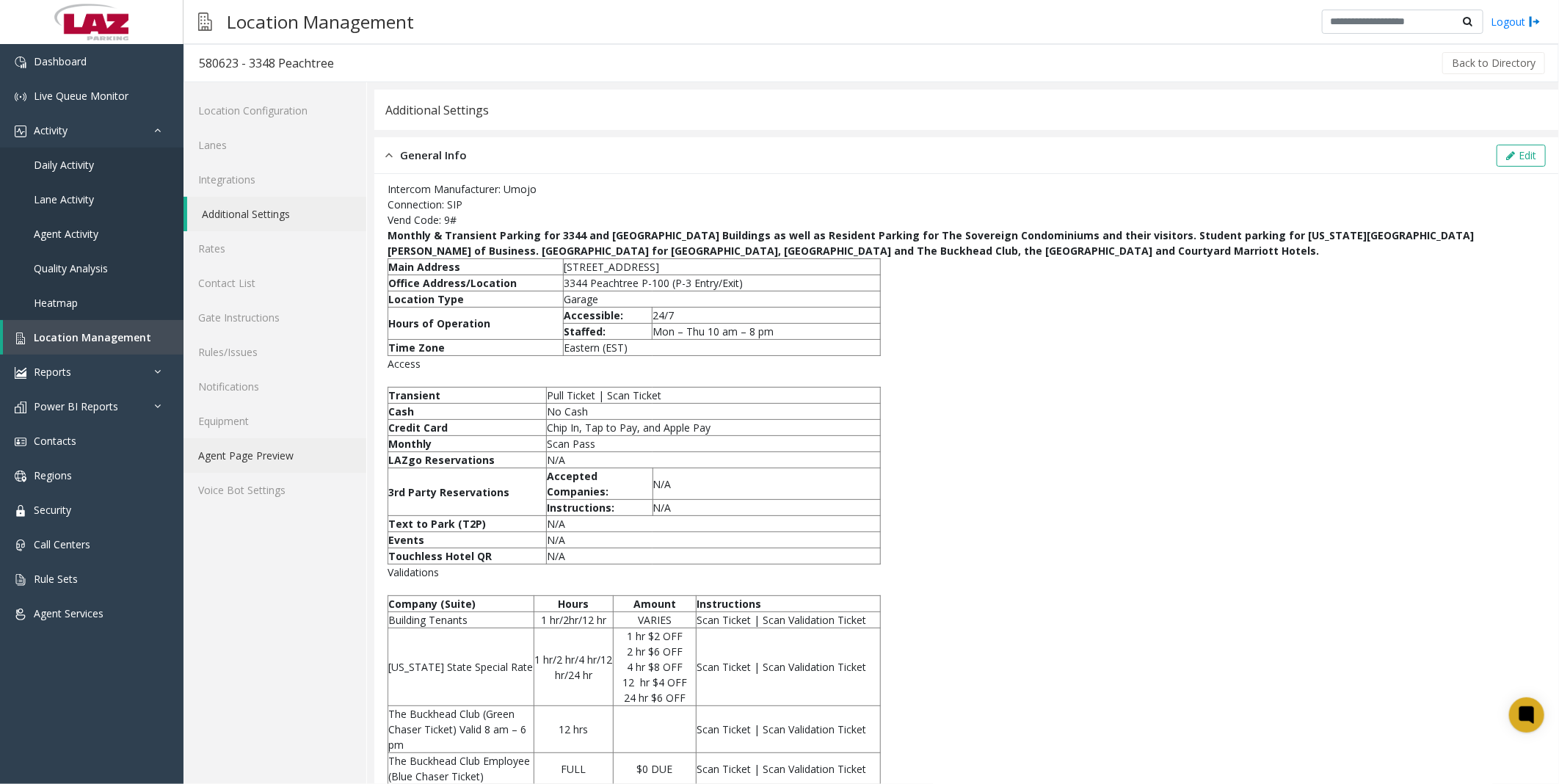
click at [262, 356] on link "Agent Page Preview" at bounding box center [275, 455] width 183 height 34
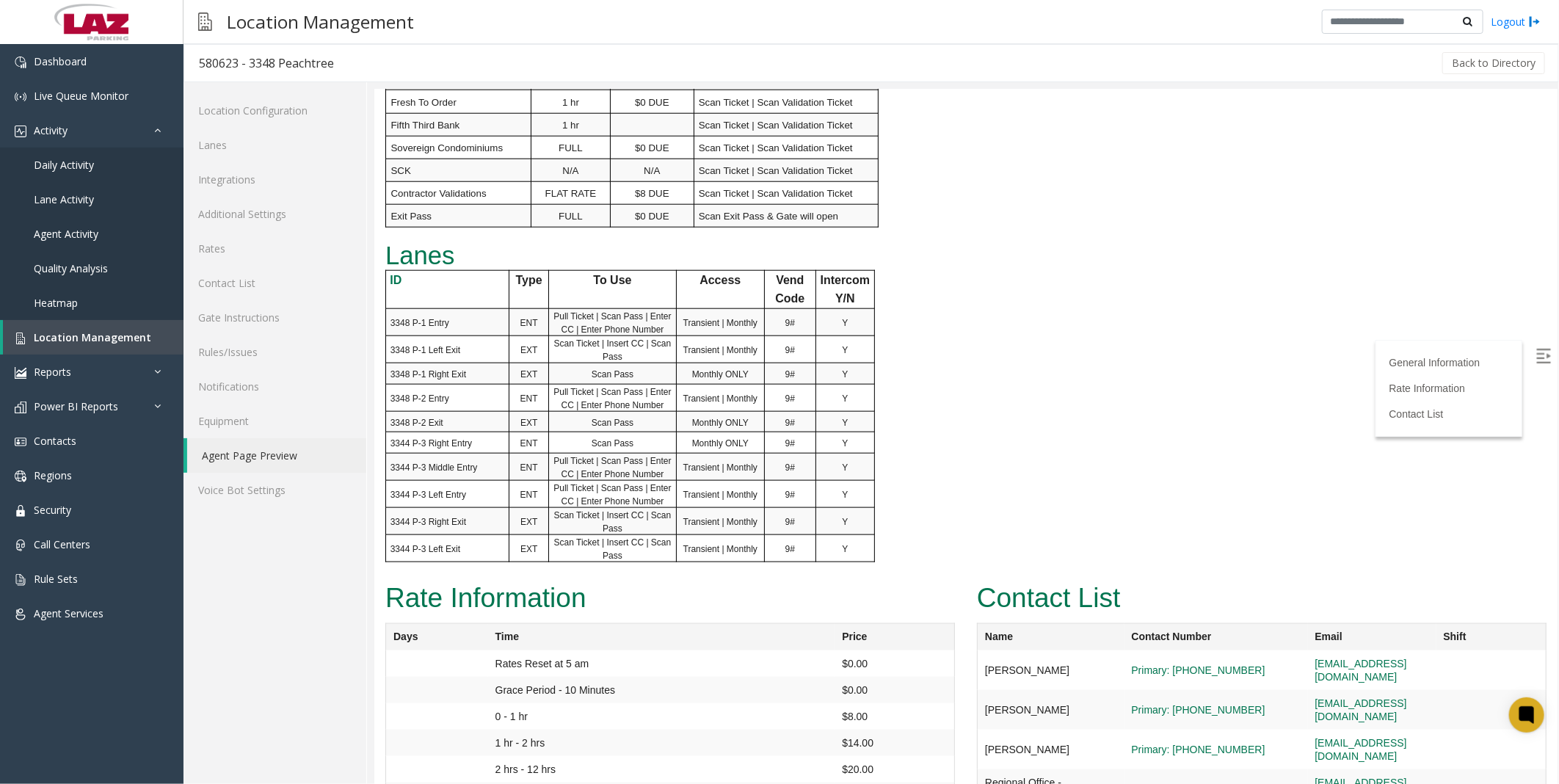
scroll to position [1024, 0]
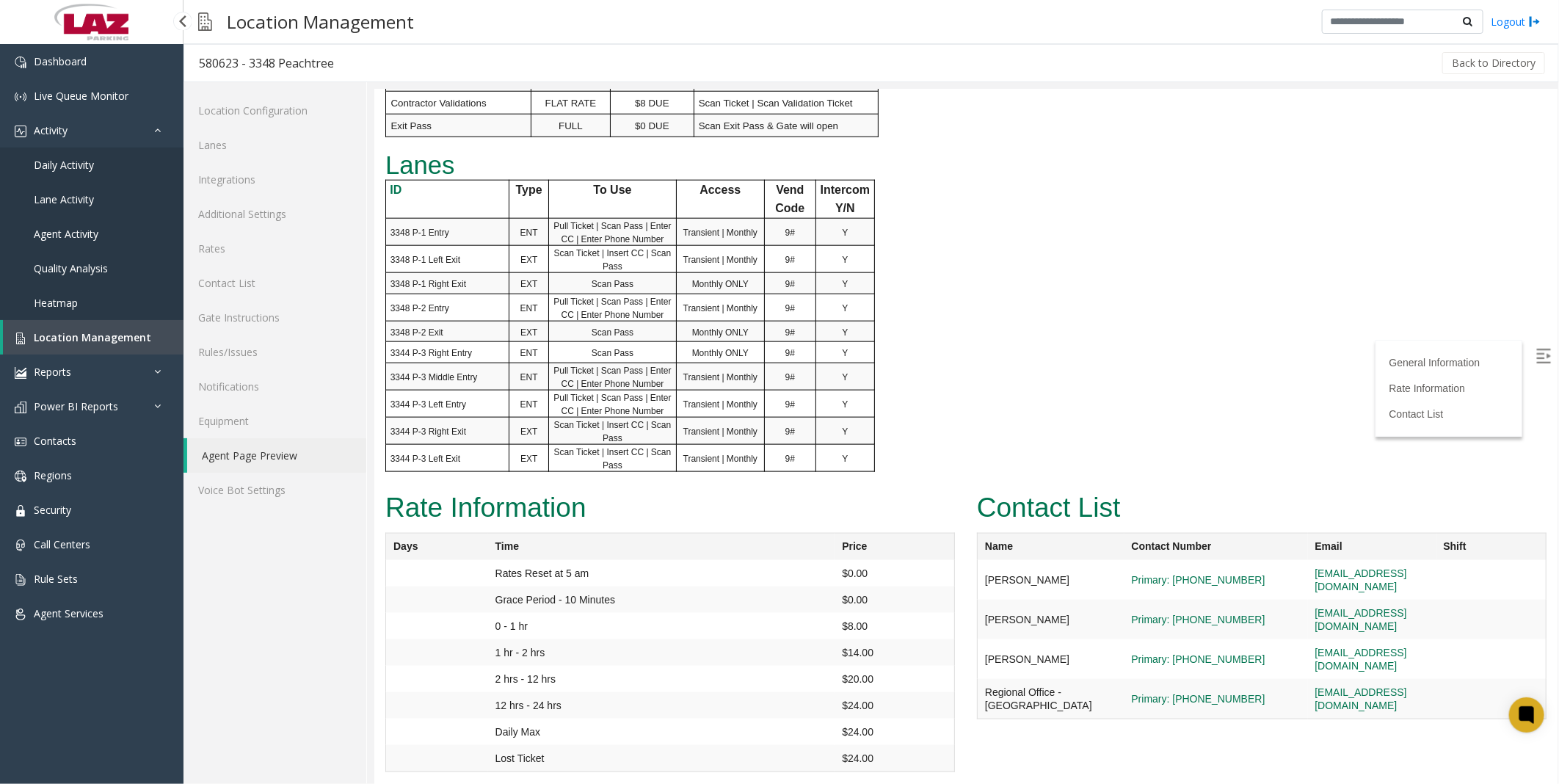
click at [83, 335] on span "Location Management" at bounding box center [93, 336] width 118 height 14
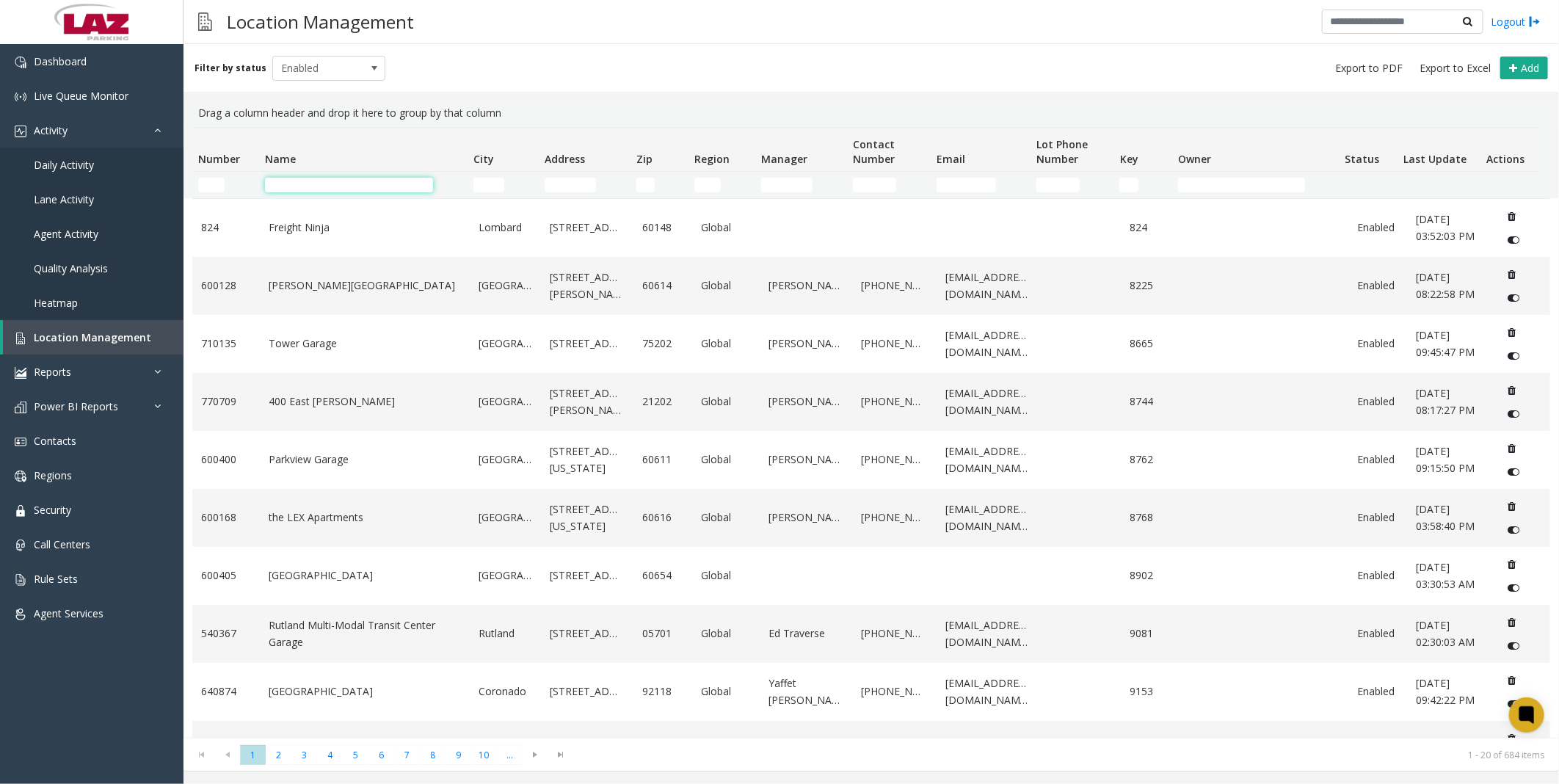
click at [288, 186] on input "Name Filter" at bounding box center [350, 184] width 169 height 14
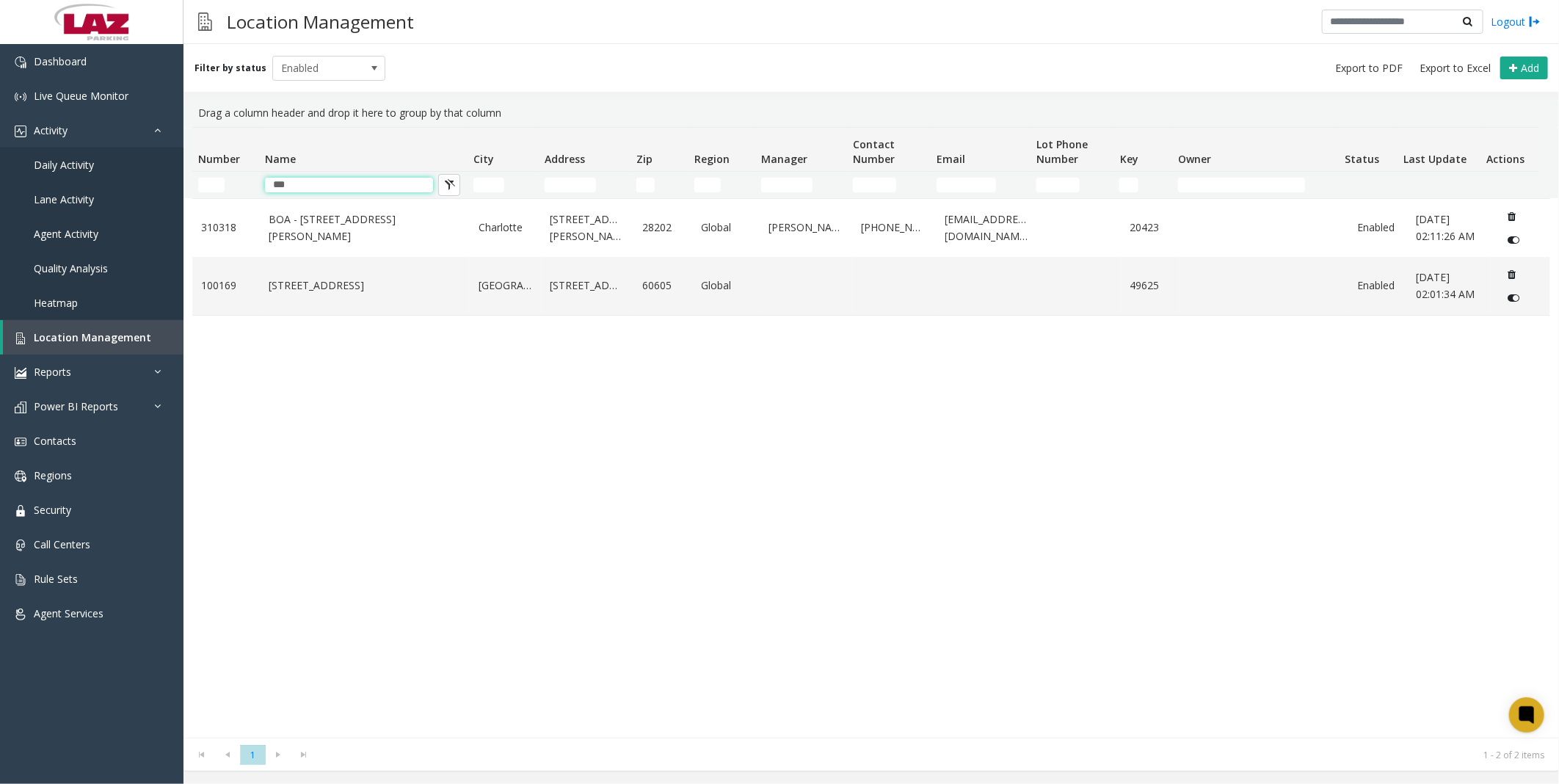
type input "***"
drag, startPoint x: 520, startPoint y: 468, endPoint x: 492, endPoint y: 424, distance: 52.2
click at [520, 356] on div "310318 BOA - [STREET_ADDRESS][GEOGRAPHIC_DATA][PERSON_NAME] [STREET_ADDRESS][PE…" at bounding box center [871, 467] width 1357 height 539
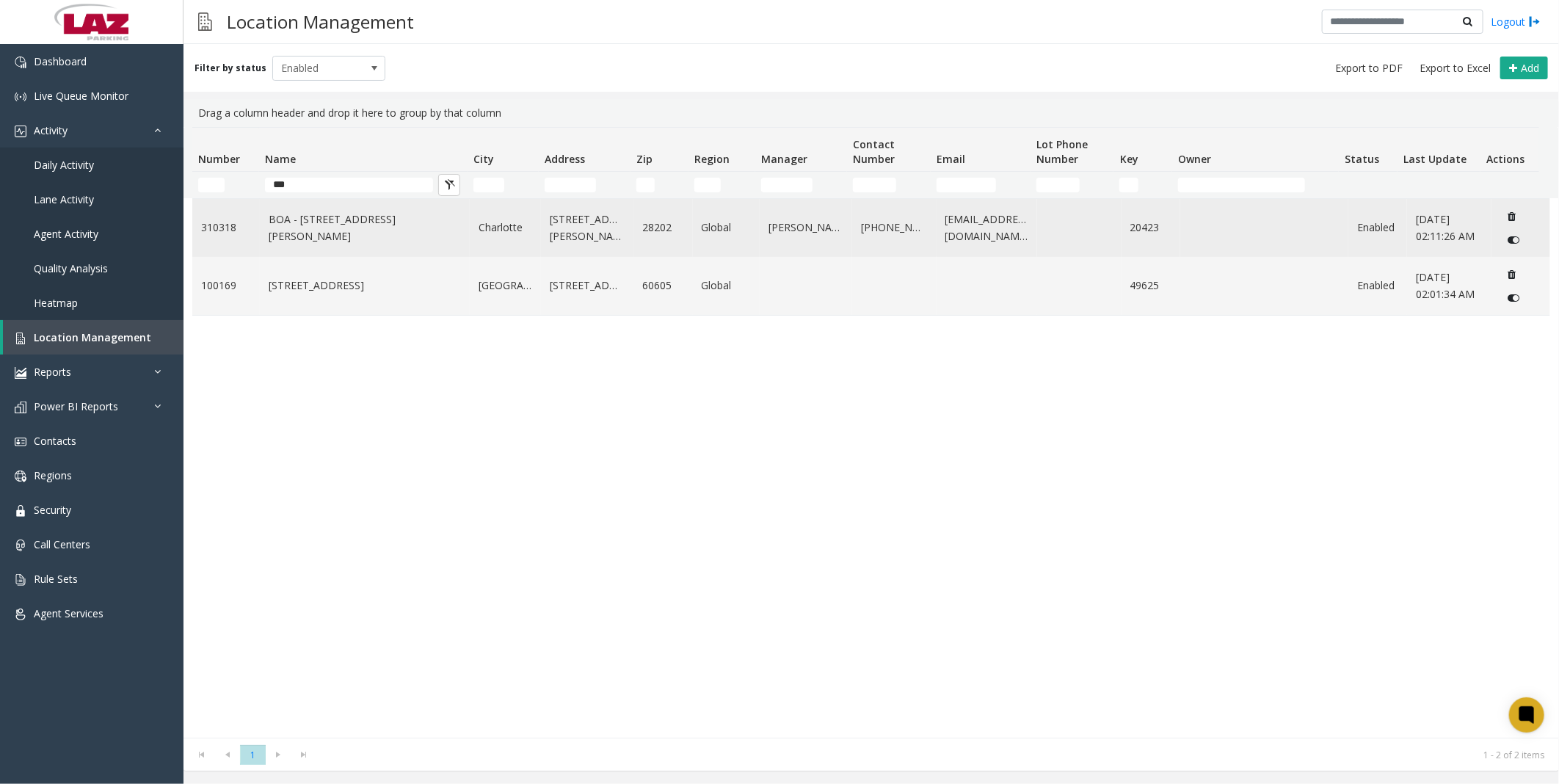
click at [364, 228] on link "BOA - [STREET_ADDRESS][PERSON_NAME]" at bounding box center [365, 227] width 192 height 33
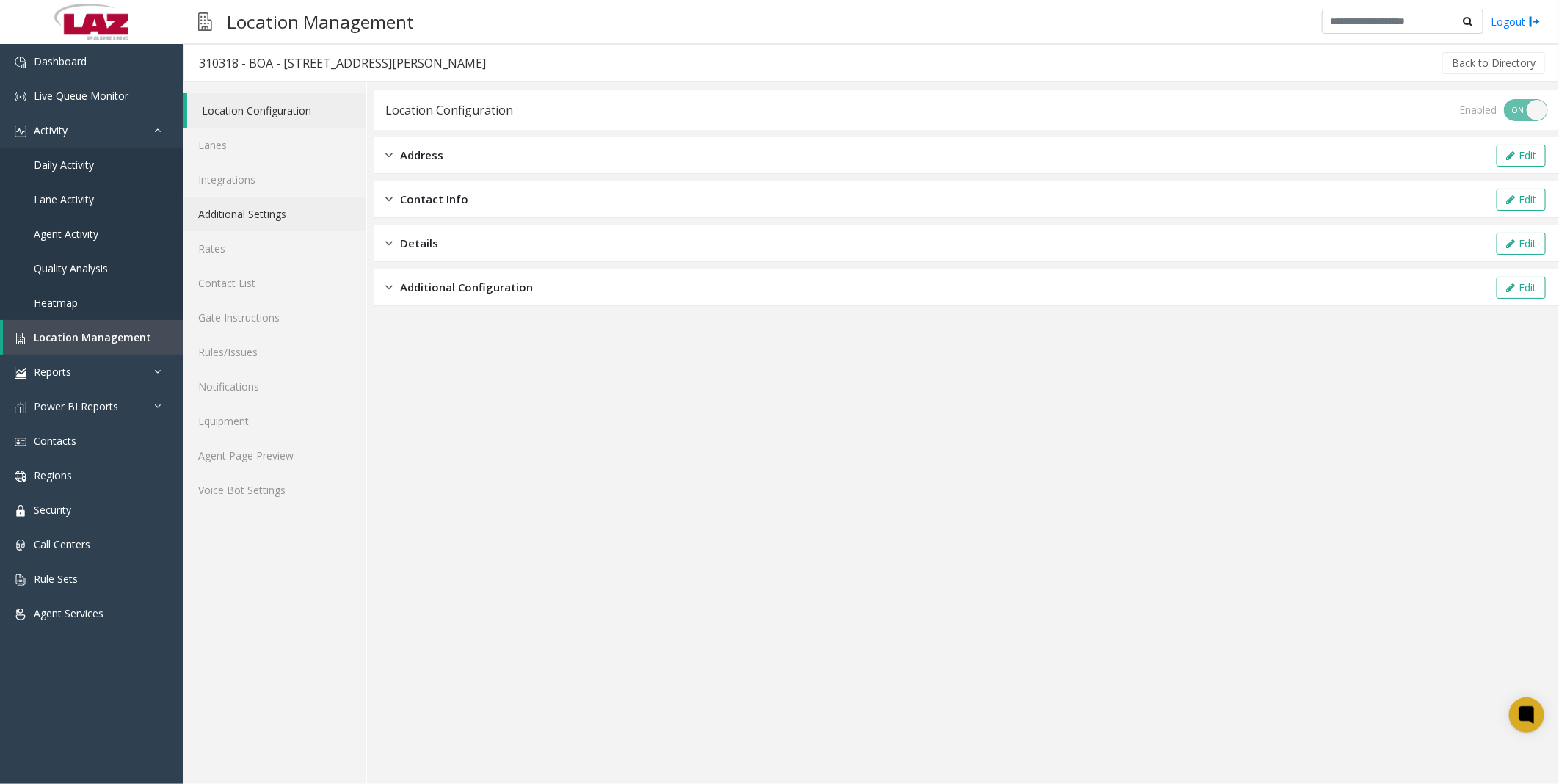
click at [286, 211] on link "Additional Settings" at bounding box center [275, 214] width 183 height 34
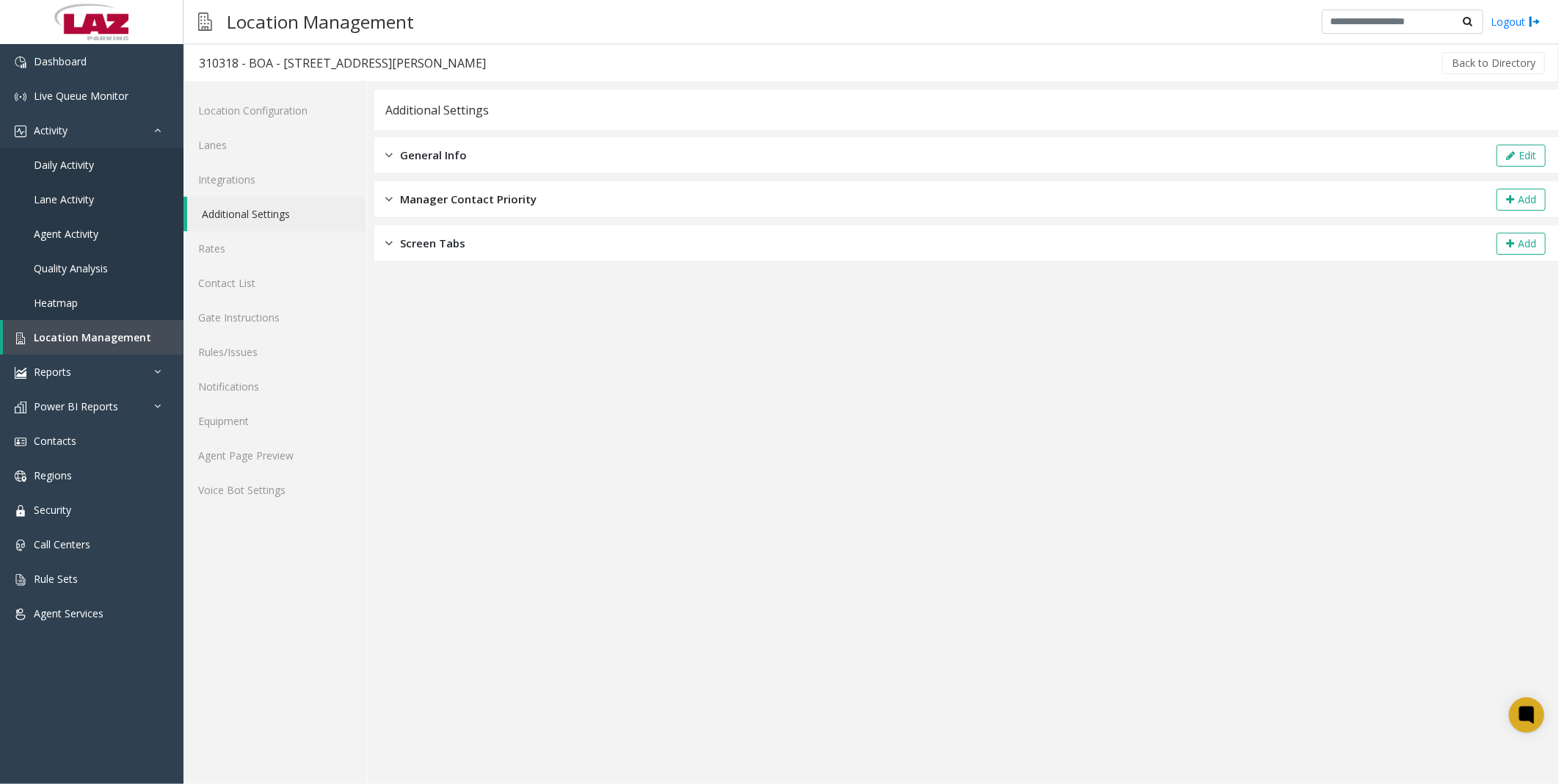
click at [421, 157] on span "General Info" at bounding box center [433, 155] width 67 height 17
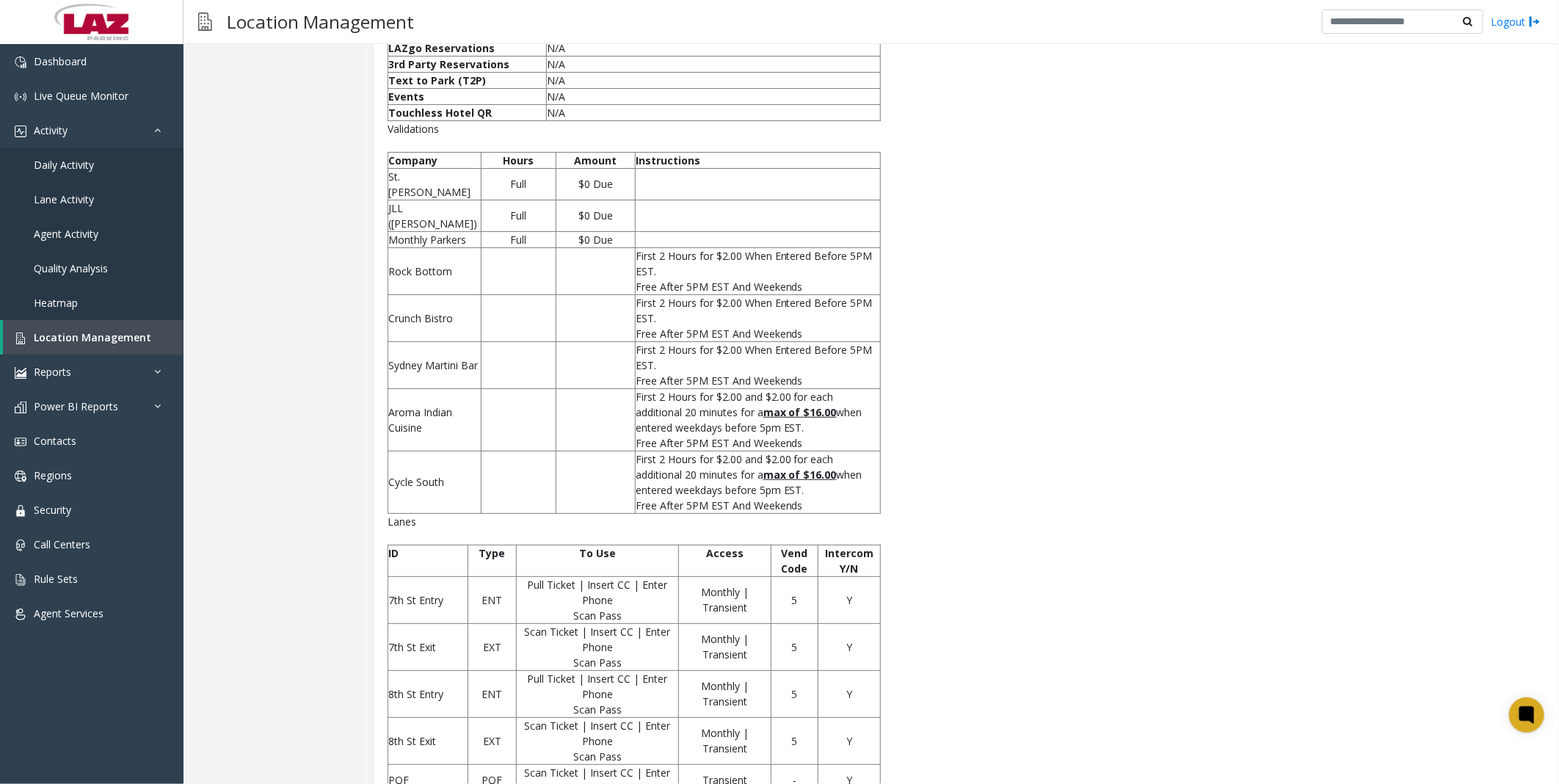
scroll to position [559, 0]
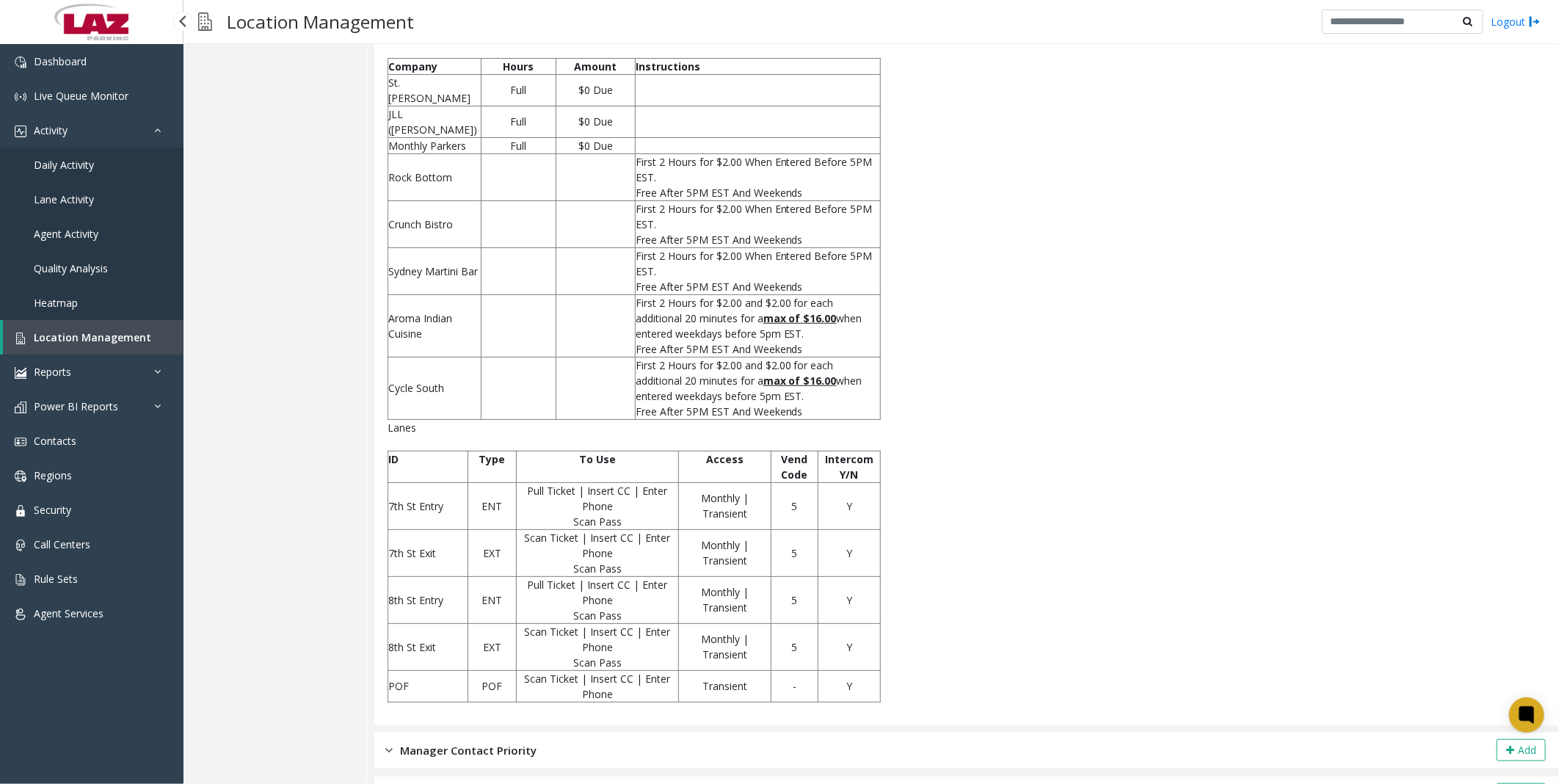
click at [75, 330] on span "Location Management" at bounding box center [93, 336] width 118 height 14
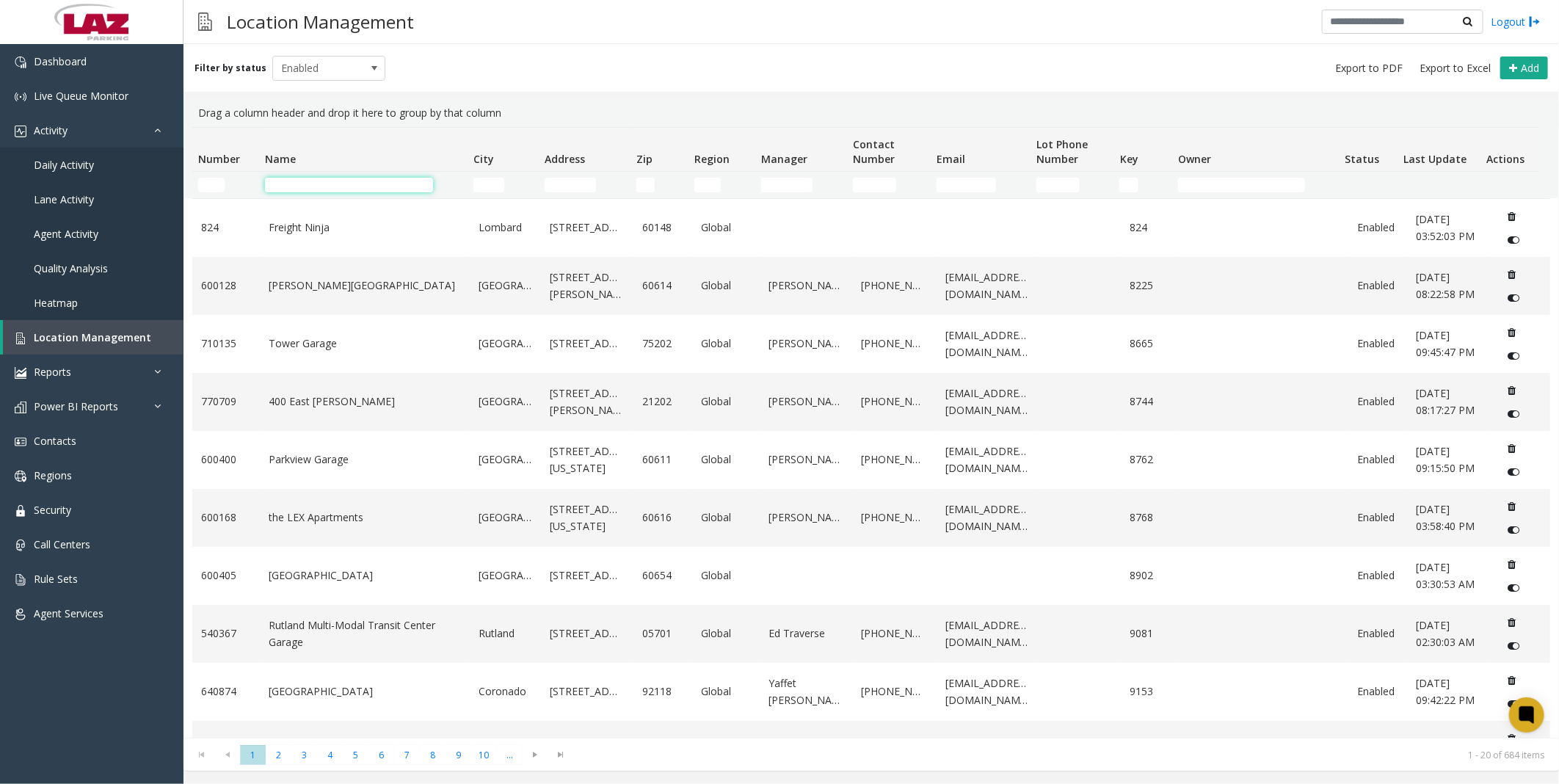
click at [350, 186] on input "Name Filter" at bounding box center [350, 184] width 169 height 14
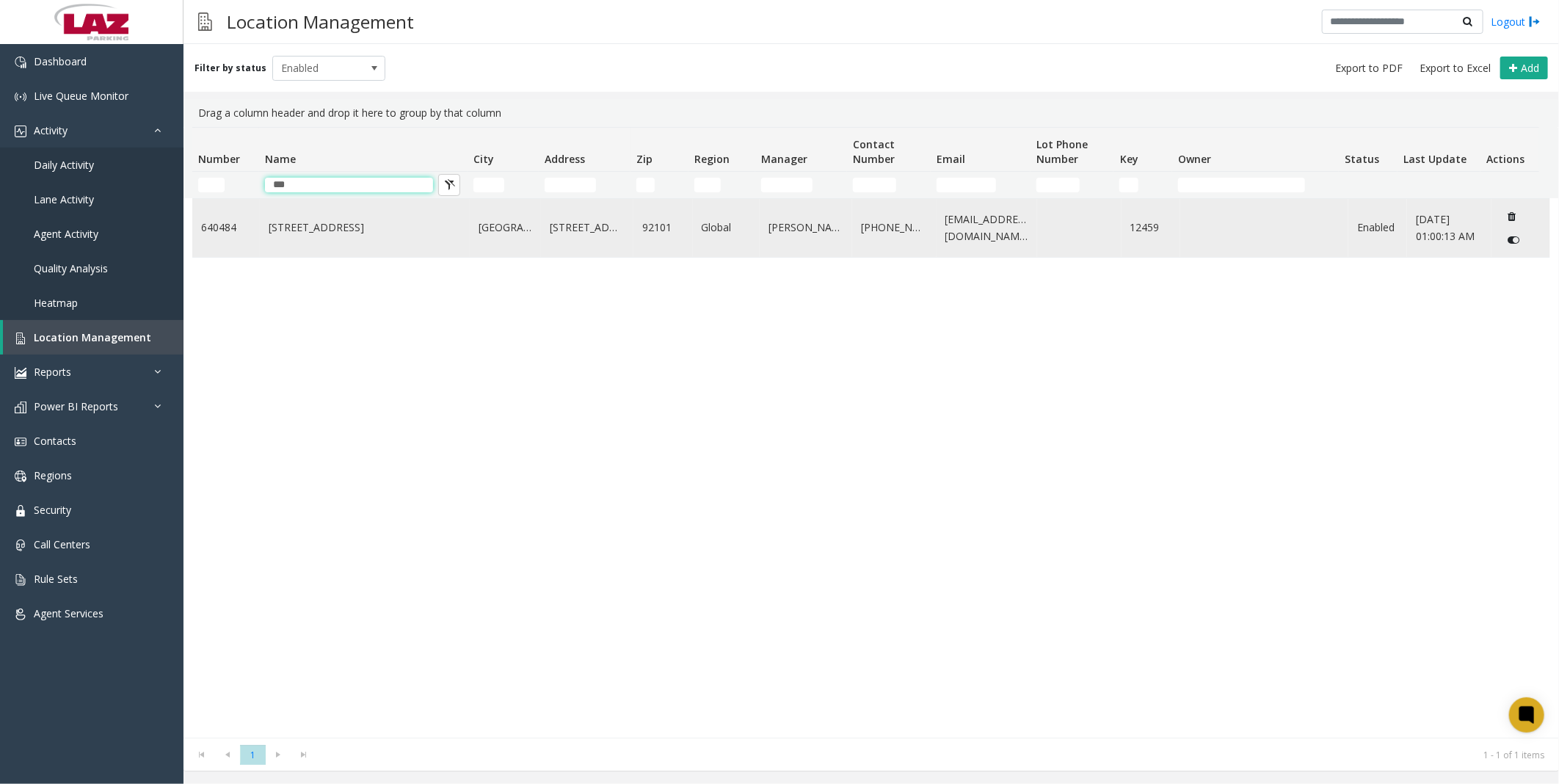
type input "***"
click at [375, 220] on link "[STREET_ADDRESS]" at bounding box center [365, 227] width 192 height 16
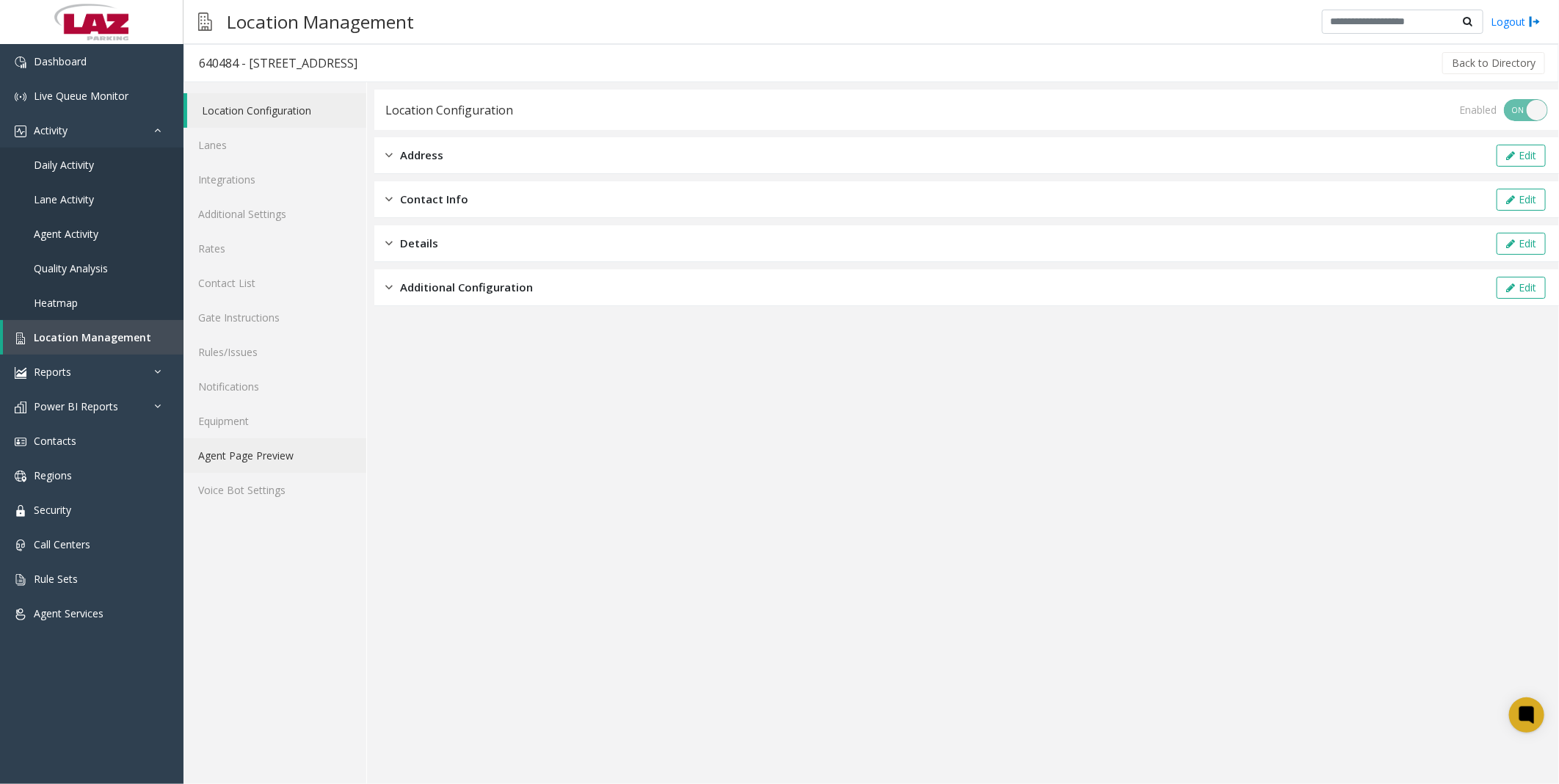
click at [245, 356] on link "Agent Page Preview" at bounding box center [275, 455] width 183 height 34
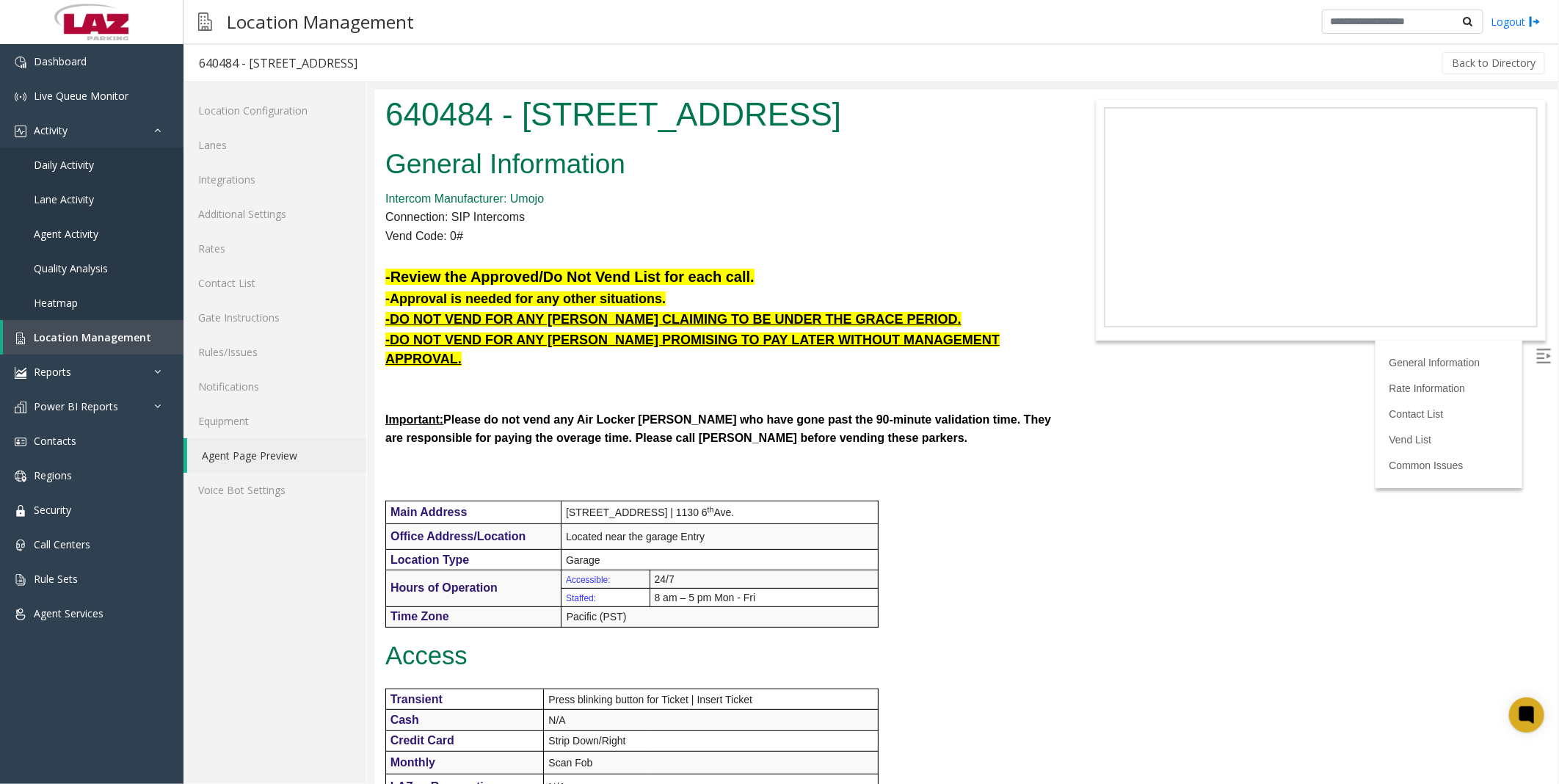
click at [768, 356] on div "General Information Intercom Manufacturer: Umojo Connection: SIP Intercoms Vend…" at bounding box center [719, 768] width 690 height 1251
click at [60, 335] on span "Location Management" at bounding box center [93, 336] width 118 height 14
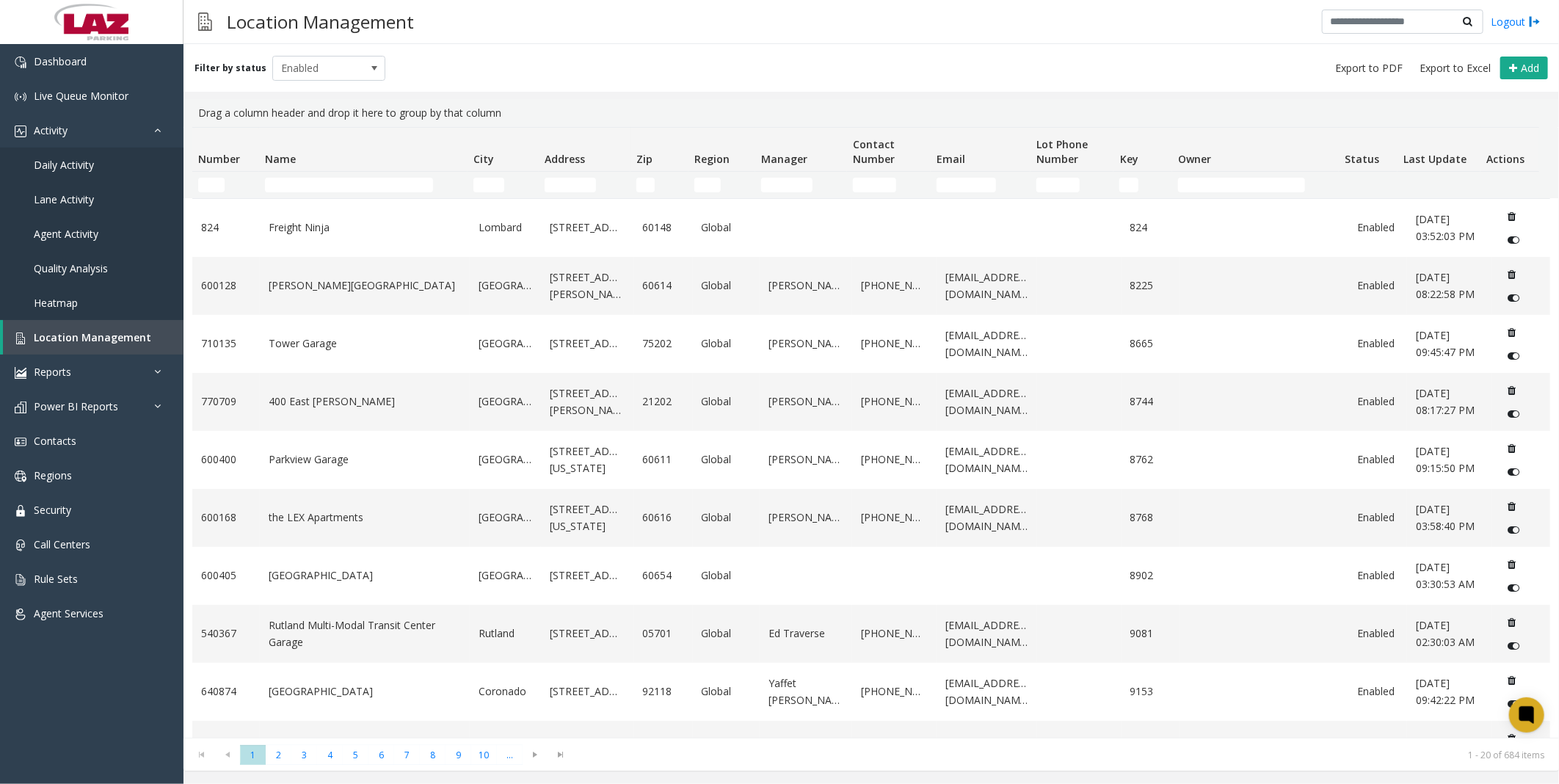
click at [314, 176] on td "Name Filter" at bounding box center [363, 185] width 208 height 27
click at [314, 178] on input "Name Filter" at bounding box center [350, 184] width 169 height 14
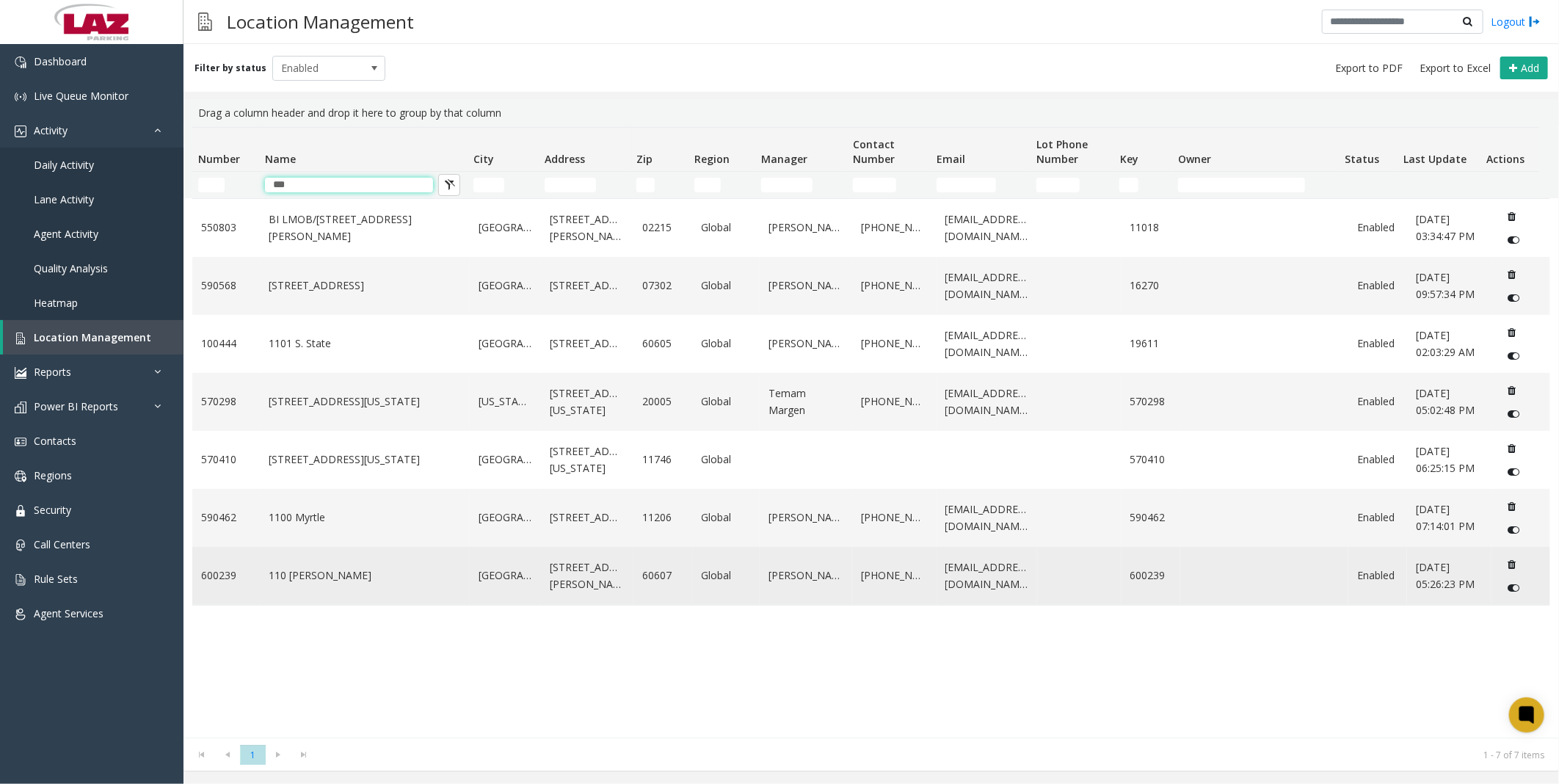
type input "***"
click at [309, 356] on link "110 [PERSON_NAME]" at bounding box center [365, 575] width 192 height 16
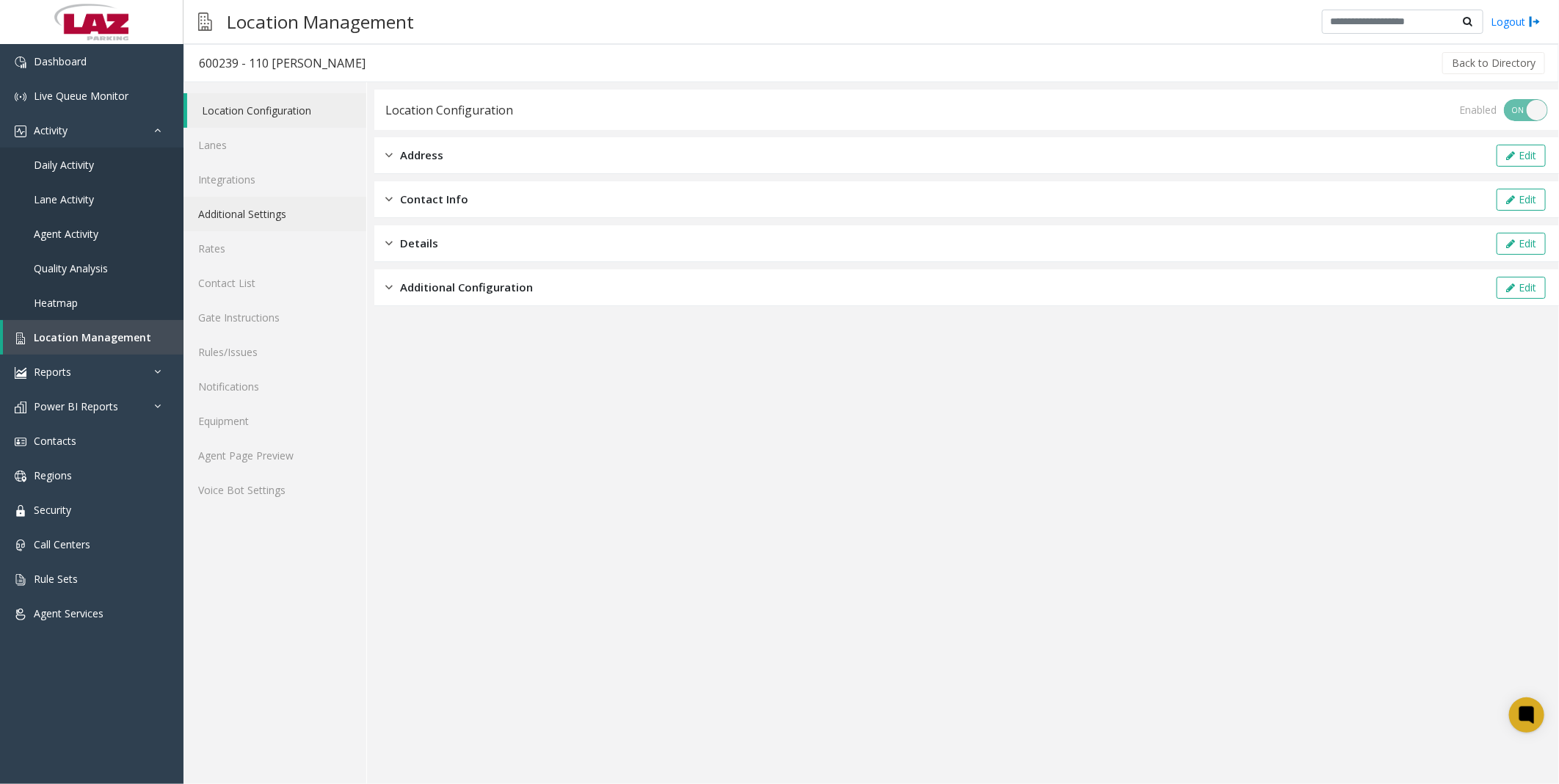
click at [284, 207] on link "Additional Settings" at bounding box center [275, 214] width 183 height 34
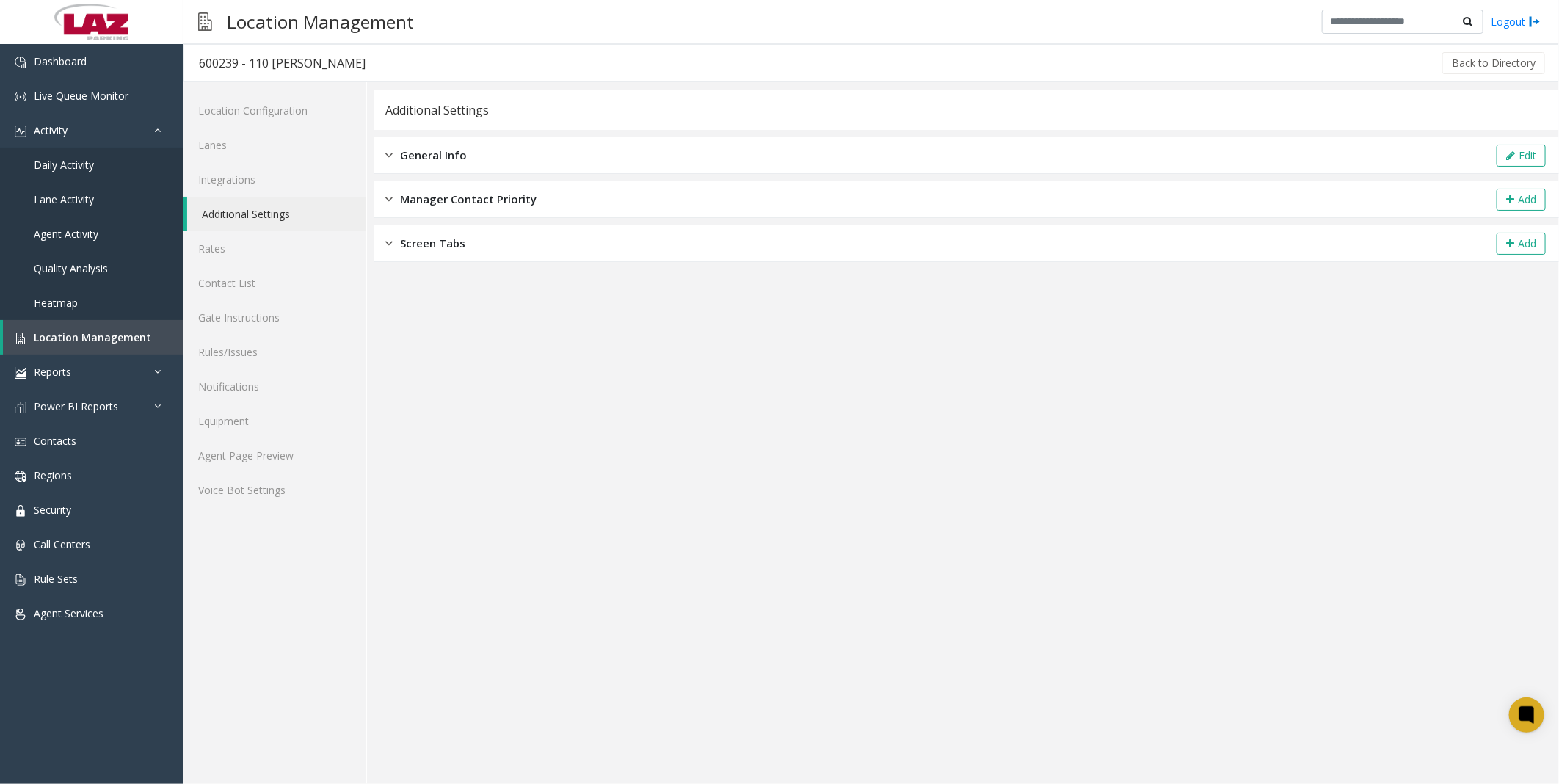
click at [420, 156] on span "General Info" at bounding box center [433, 155] width 67 height 17
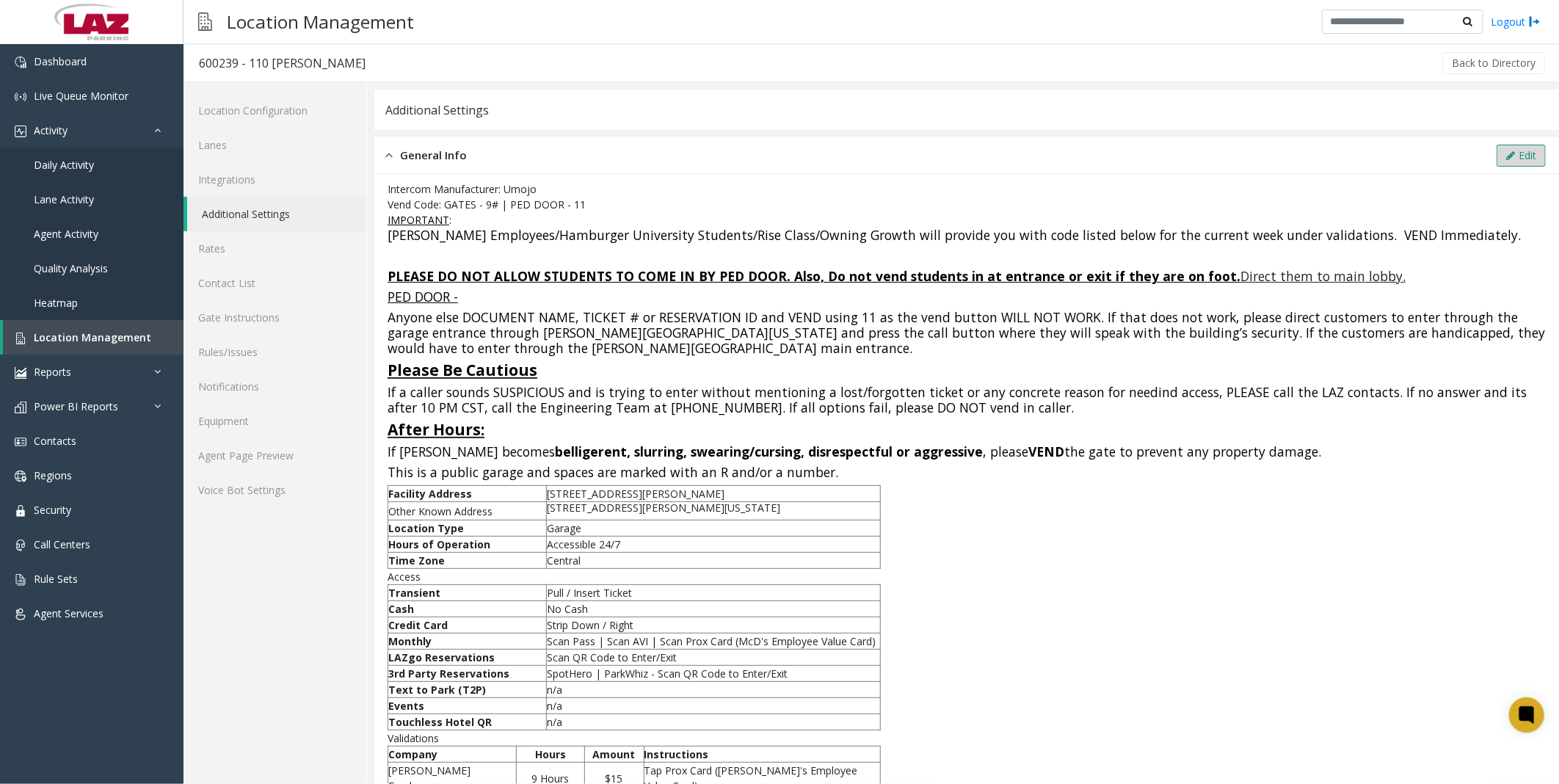
click at [768, 152] on button "Edit" at bounding box center [1521, 155] width 49 height 22
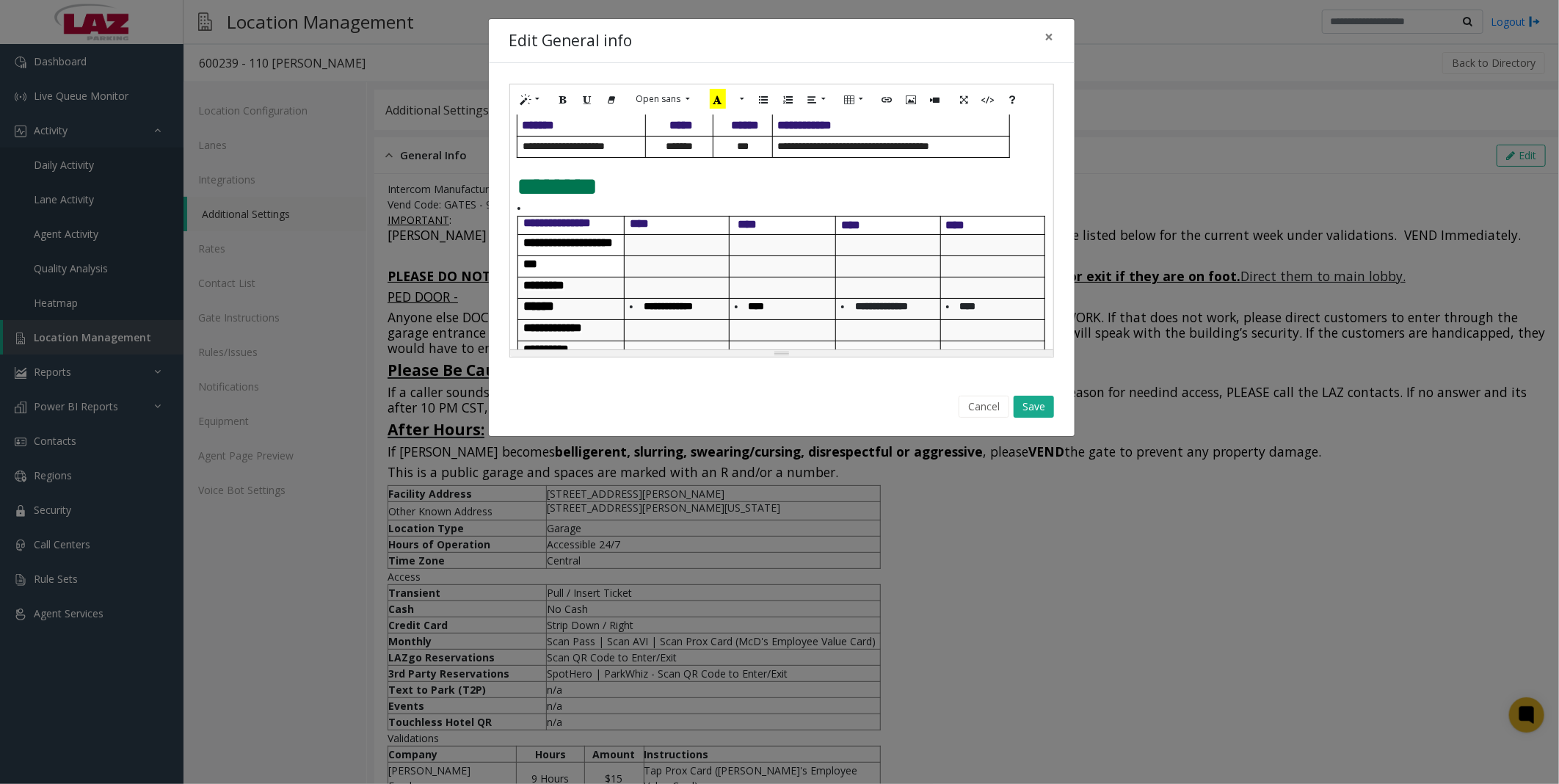
scroll to position [815, 0]
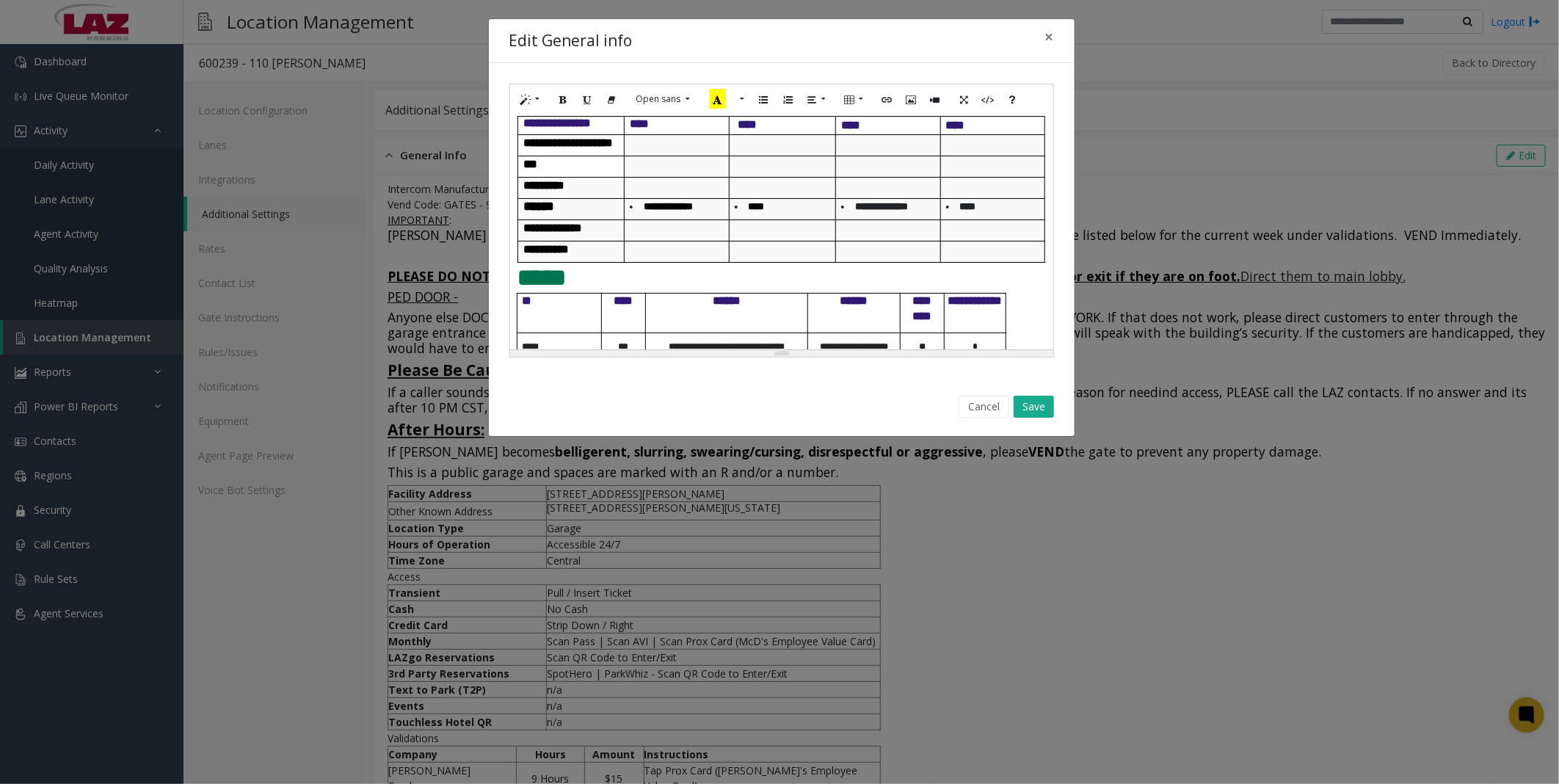
click at [669, 172] on h5 at bounding box center [676, 163] width 93 height 15
click at [768, 177] on td at bounding box center [782, 166] width 106 height 21
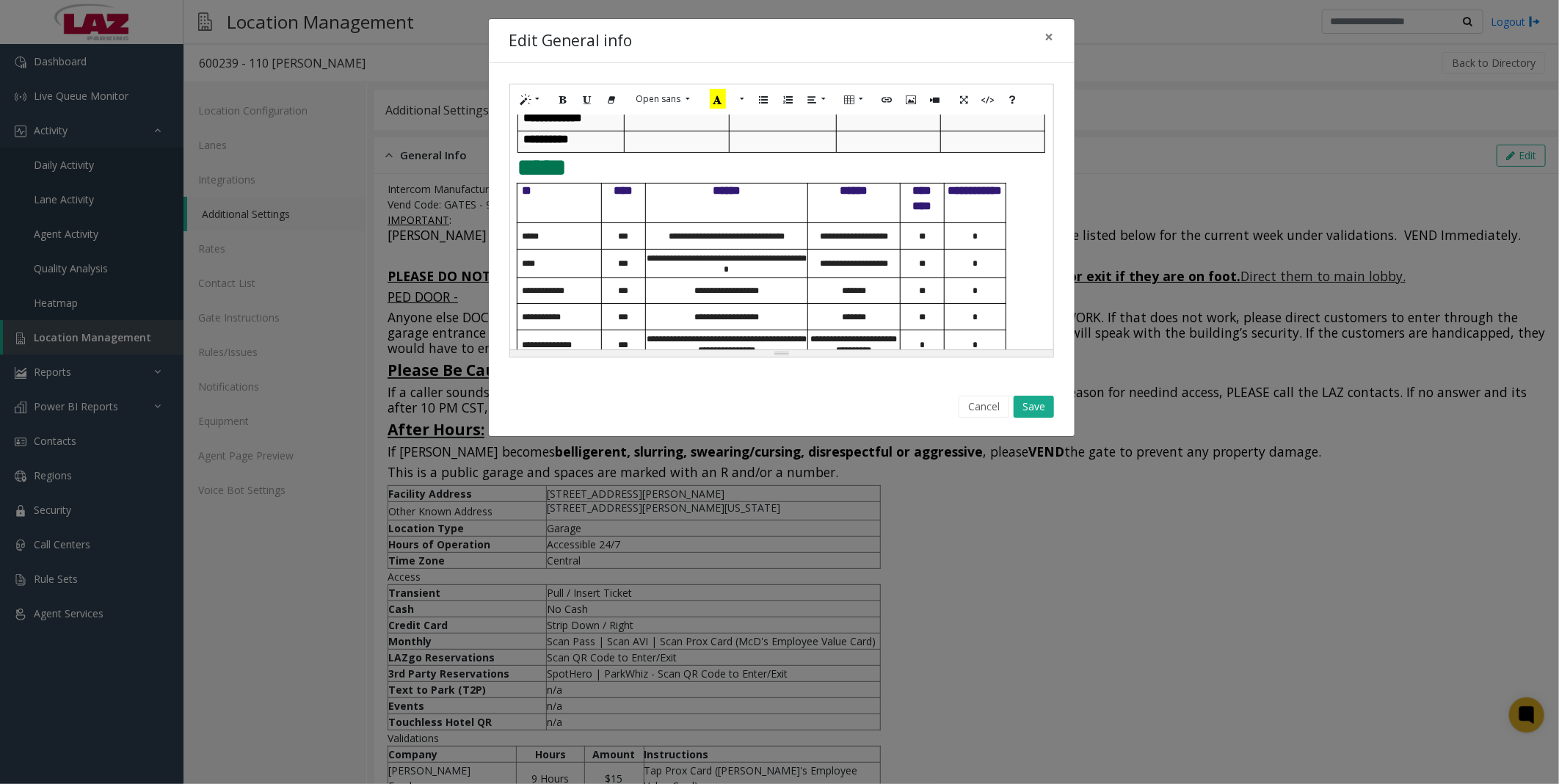
scroll to position [896, 0]
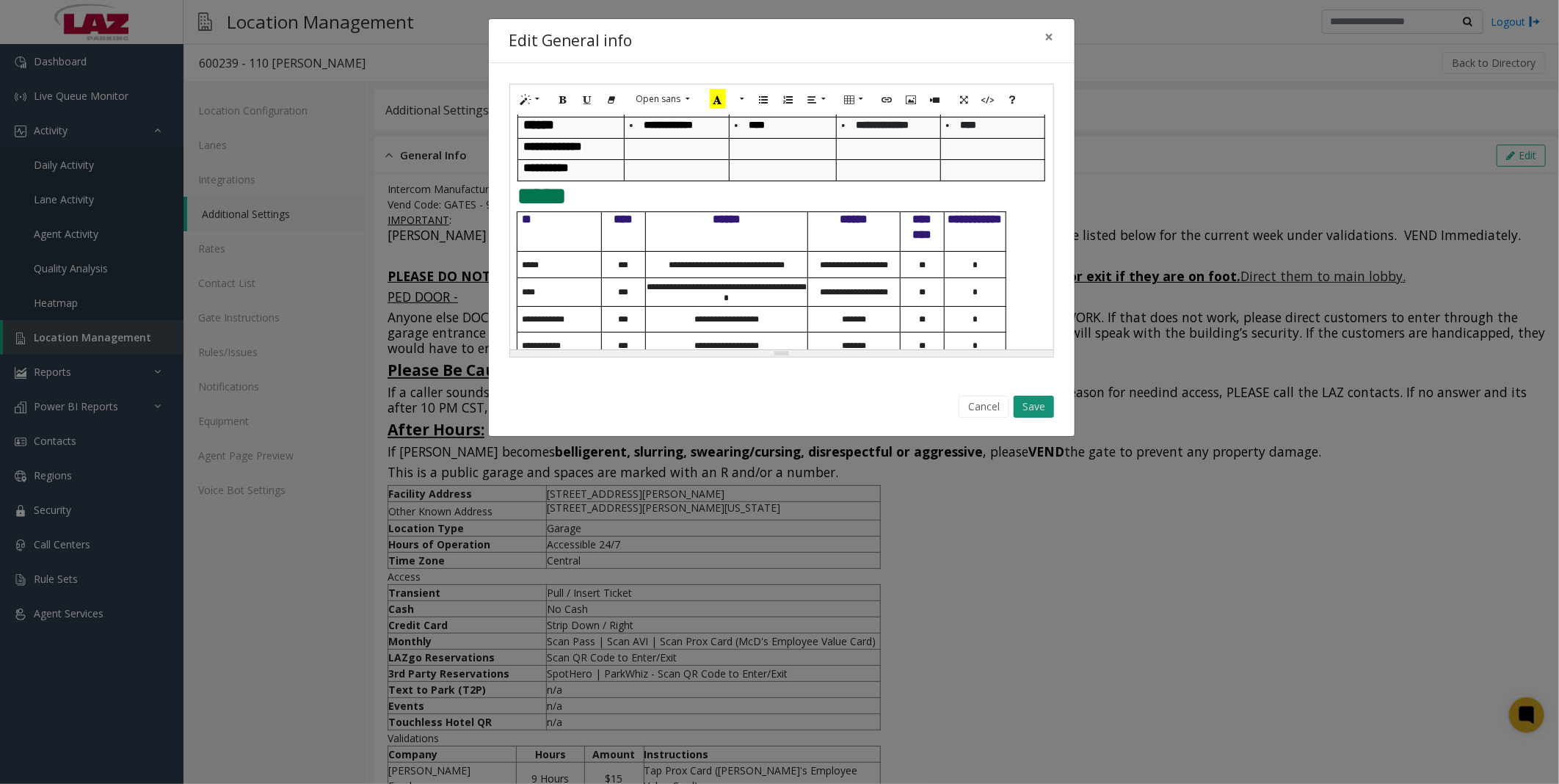
click at [768, 356] on button "Save" at bounding box center [1033, 406] width 40 height 22
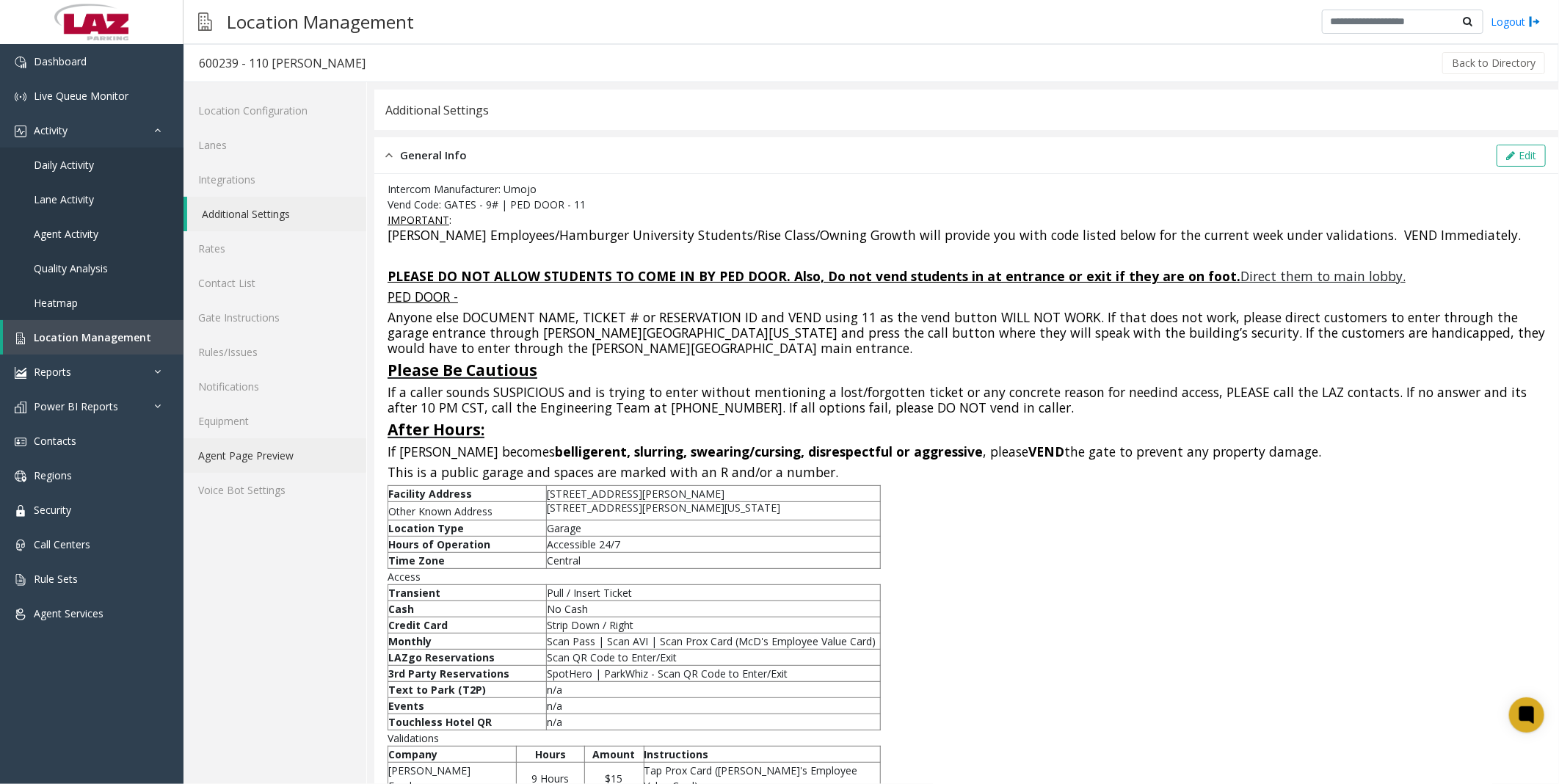
click at [240, 356] on link "Agent Page Preview" at bounding box center [275, 455] width 183 height 34
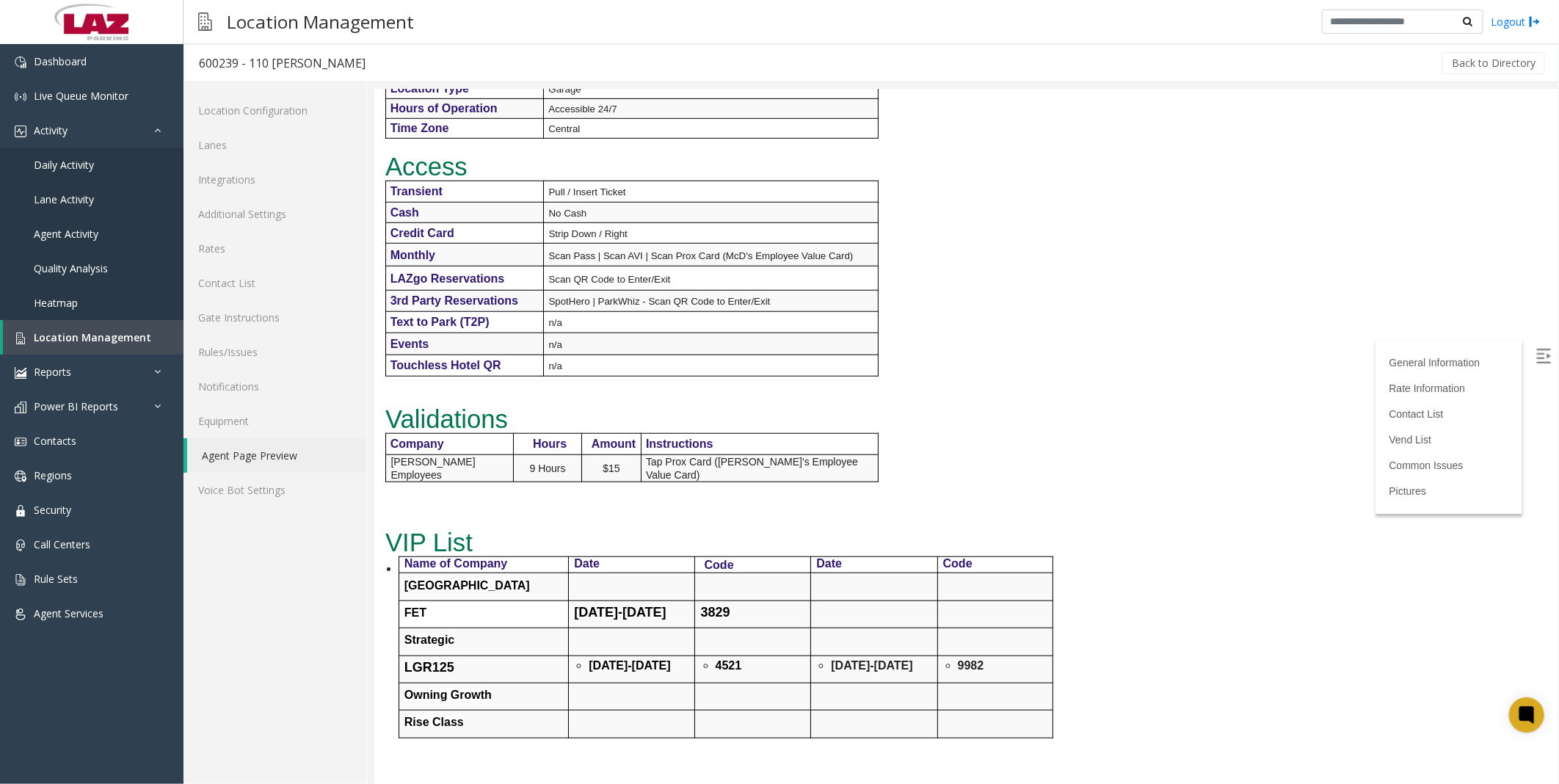
scroll to position [734, 0]
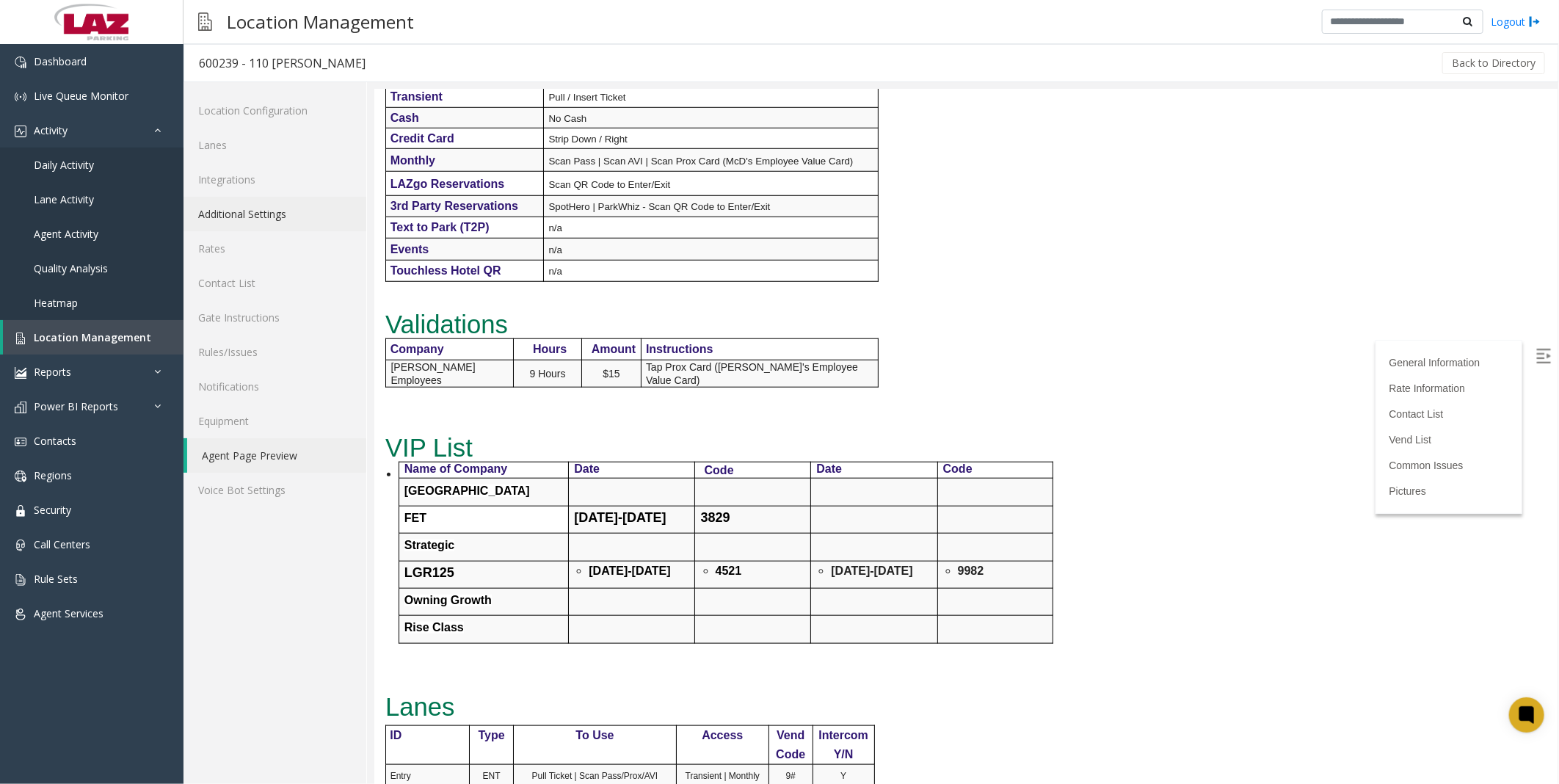
click at [244, 213] on link "Additional Settings" at bounding box center [275, 214] width 183 height 34
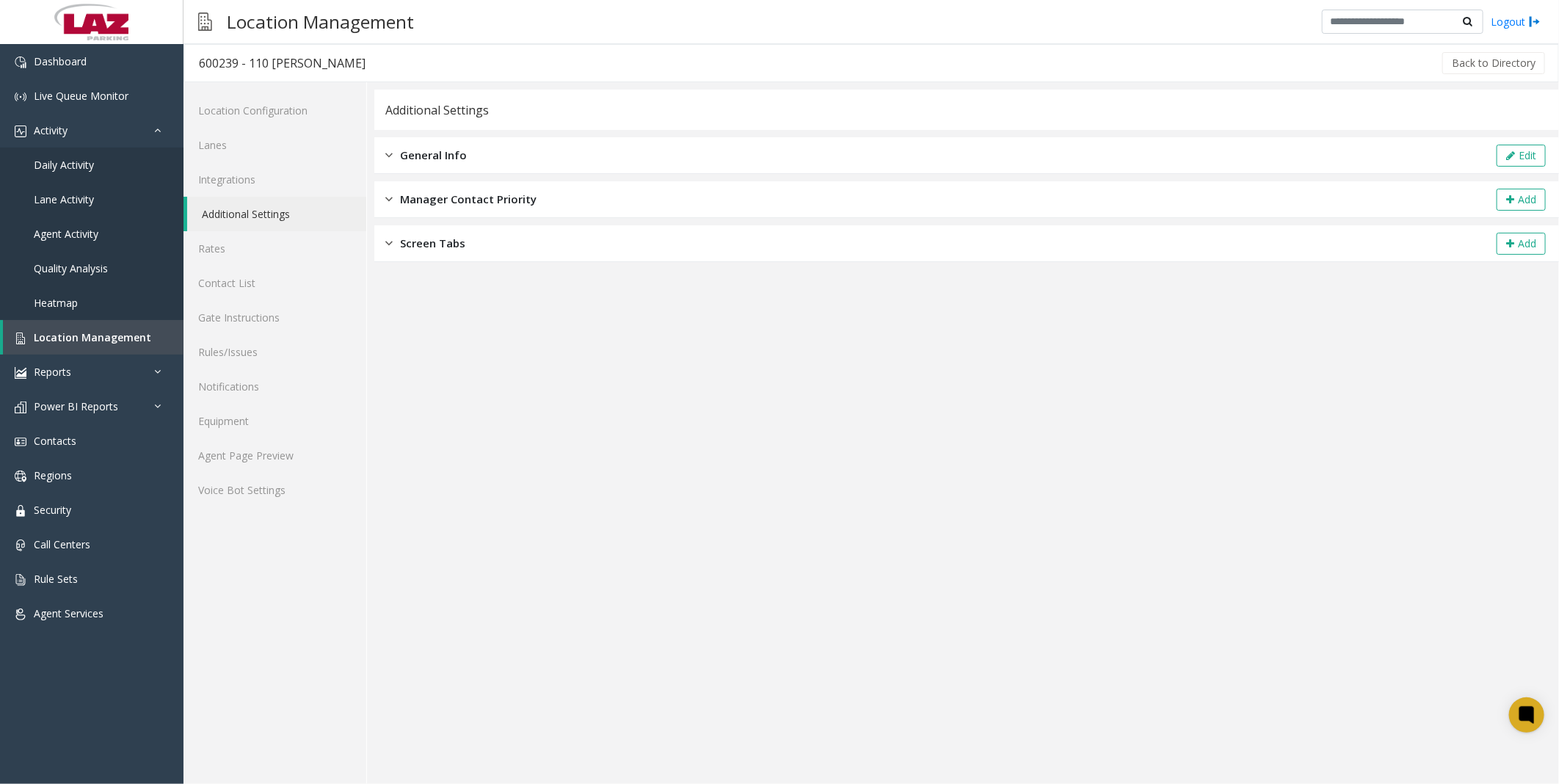
click at [440, 164] on div "General Info Edit" at bounding box center [967, 155] width 1184 height 37
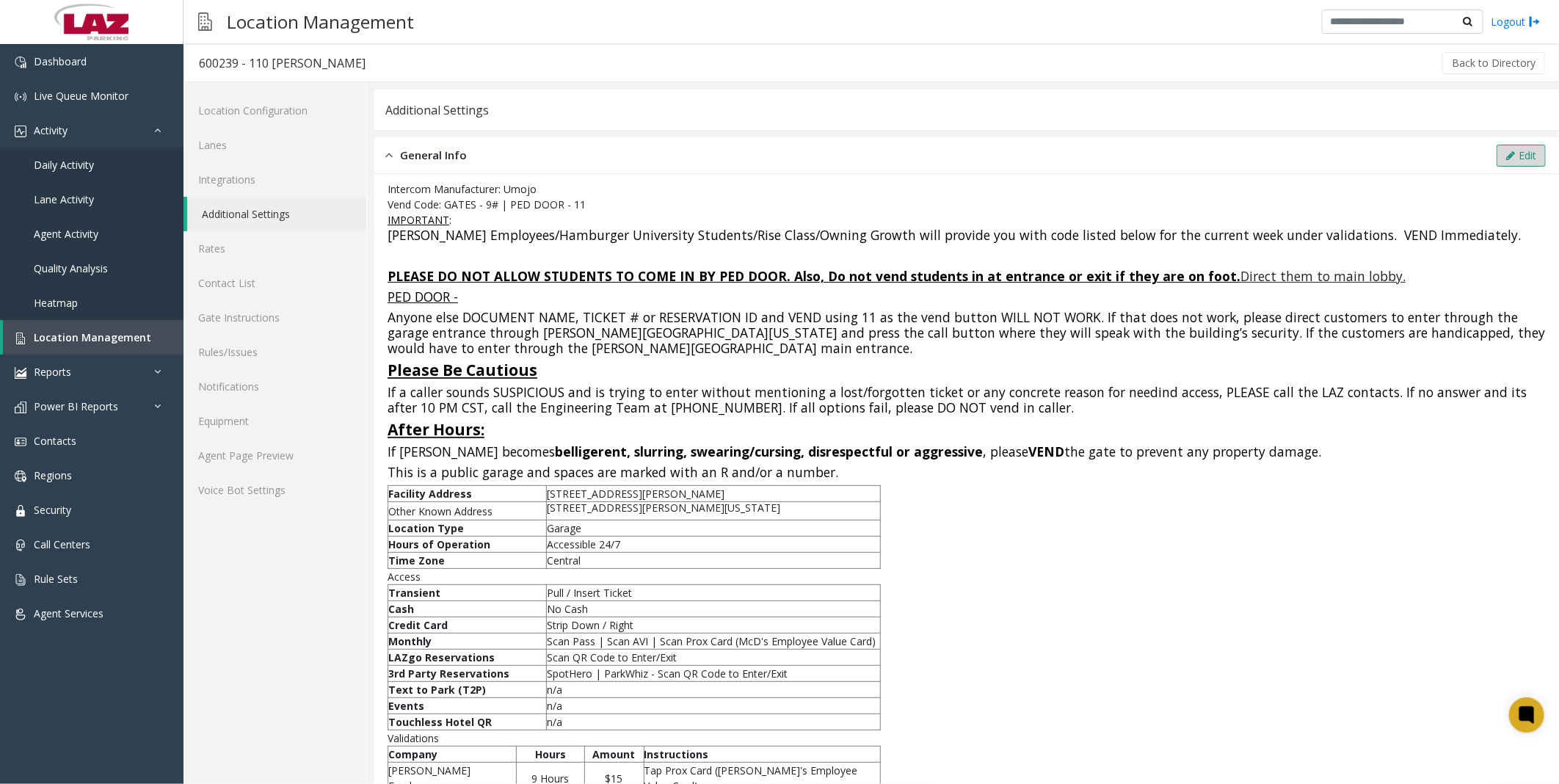
click at [768, 150] on button "Edit" at bounding box center [1521, 155] width 49 height 22
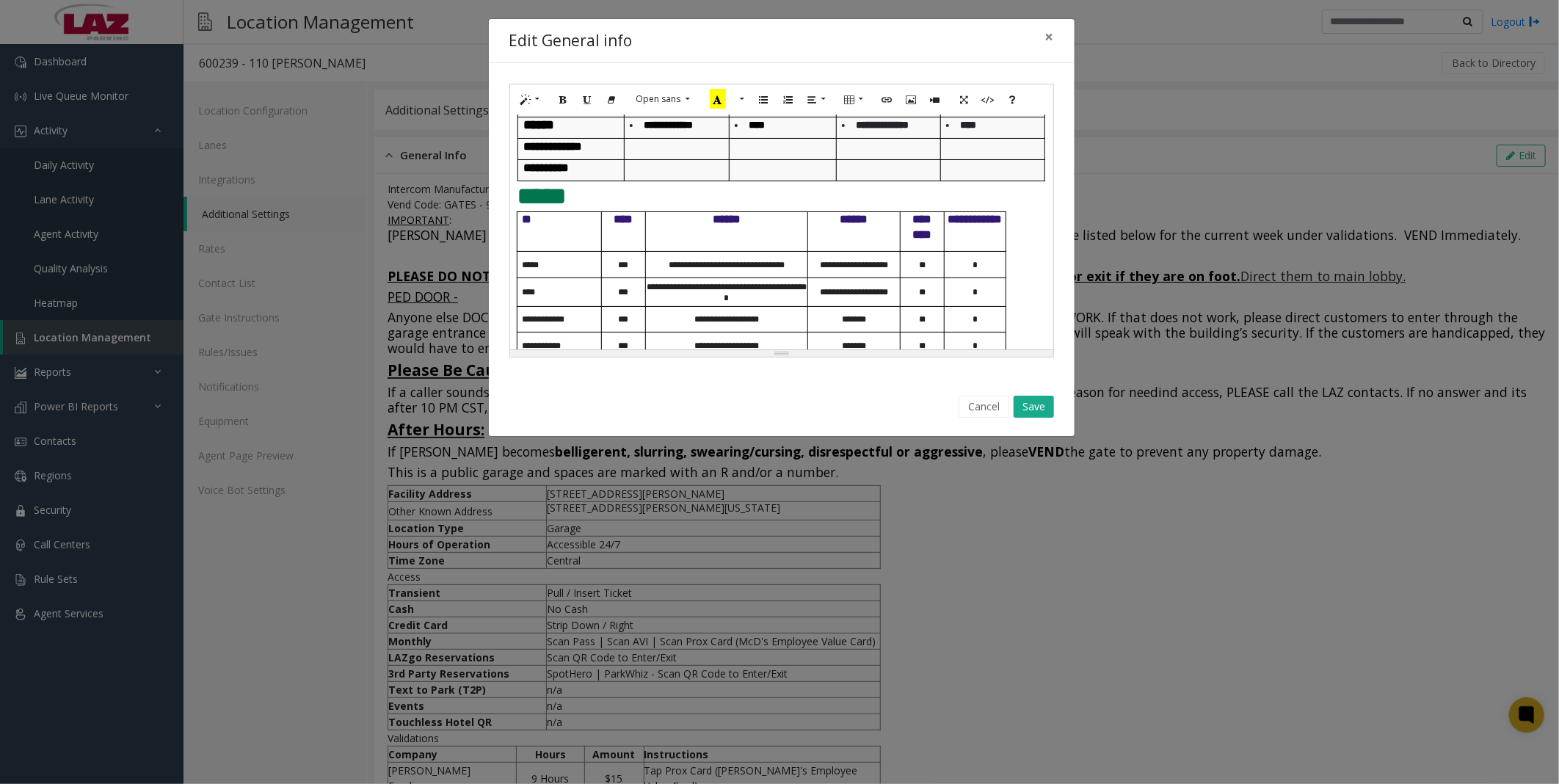
scroll to position [815, 0]
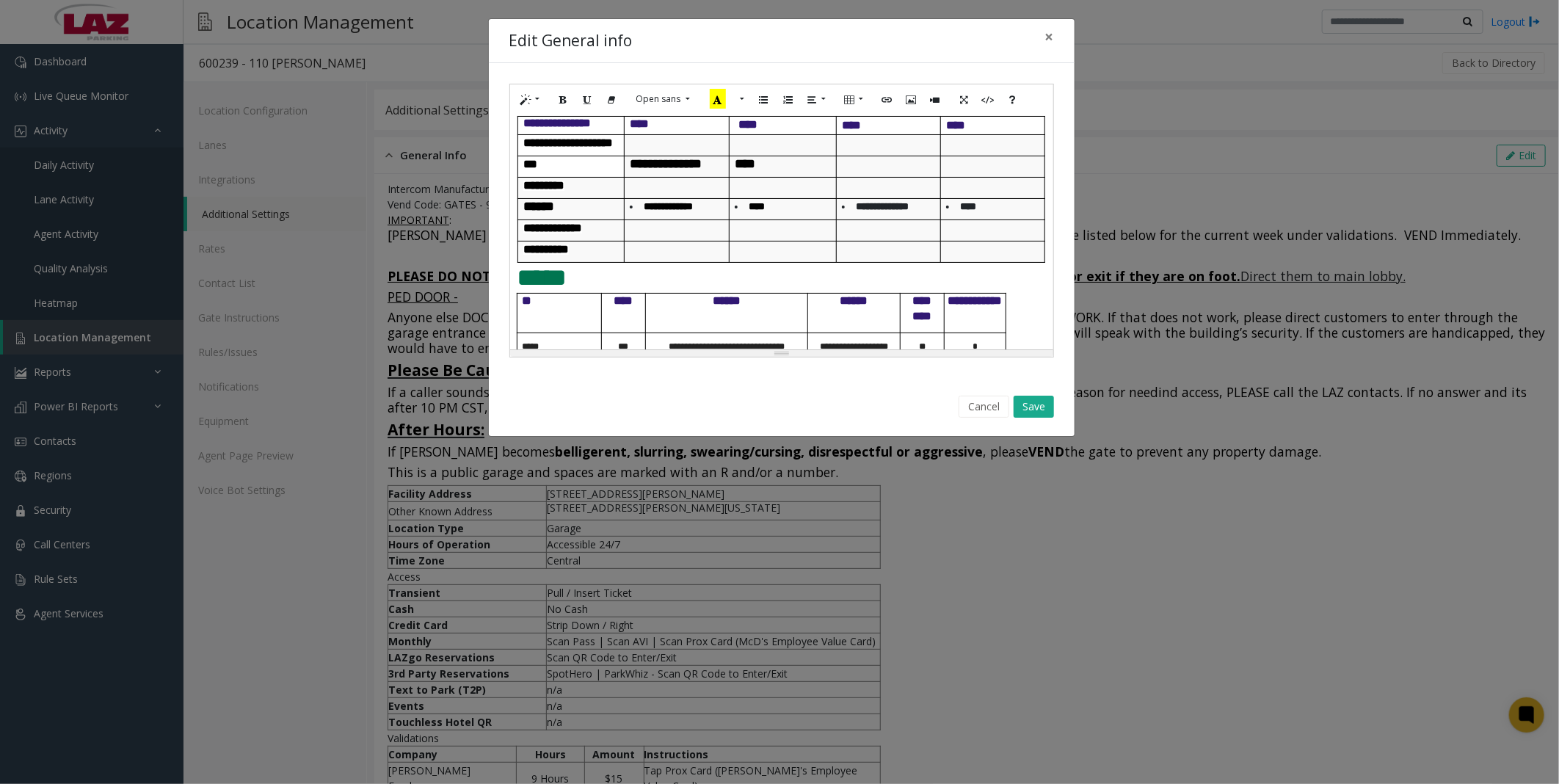
click at [550, 172] on h5 "***" at bounding box center [570, 163] width 95 height 15
click at [768, 356] on button "Save" at bounding box center [1033, 406] width 40 height 22
